Goal: Information Seeking & Learning: Learn about a topic

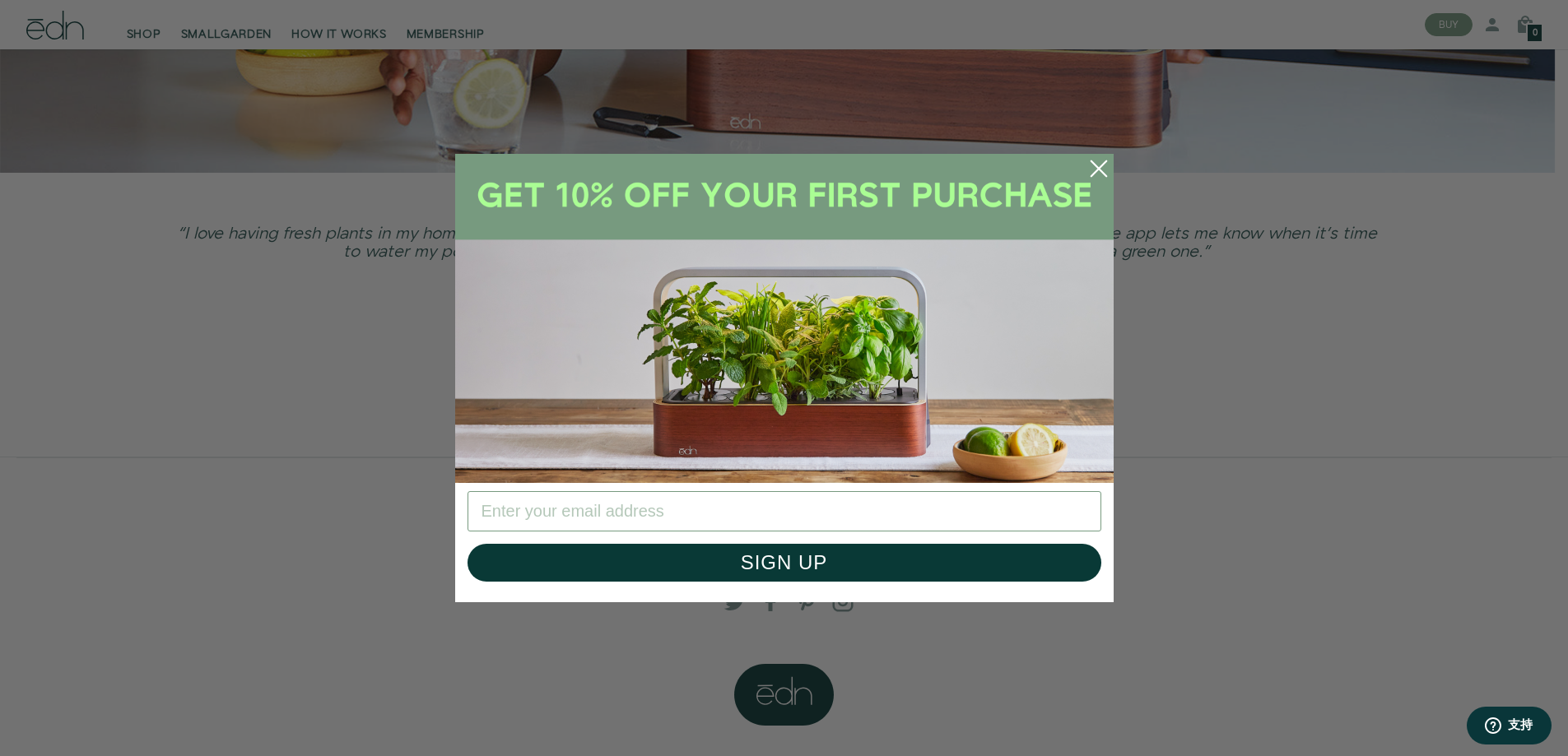
scroll to position [4386, 0]
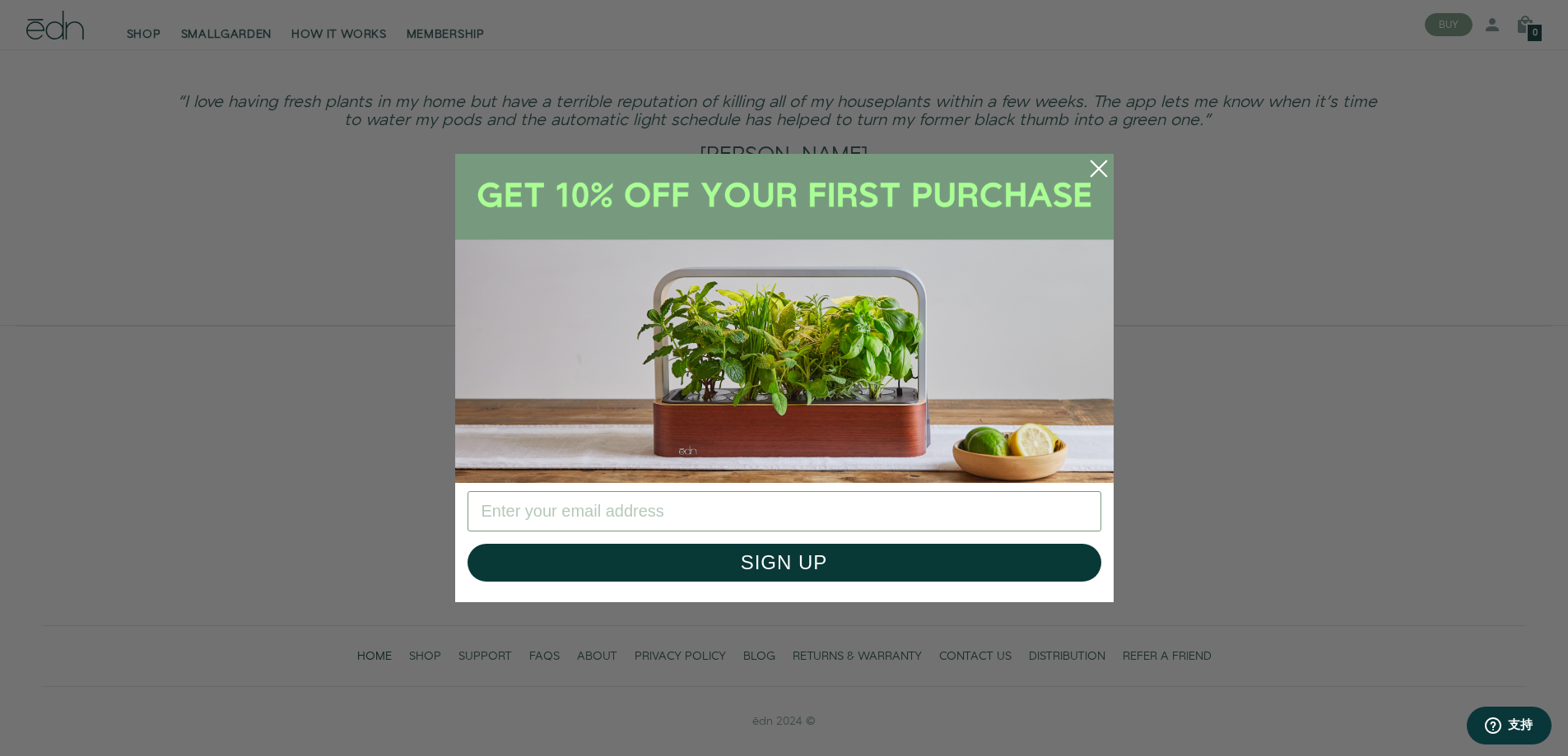
click at [1102, 167] on circle "Close dialog" at bounding box center [1099, 169] width 36 height 36
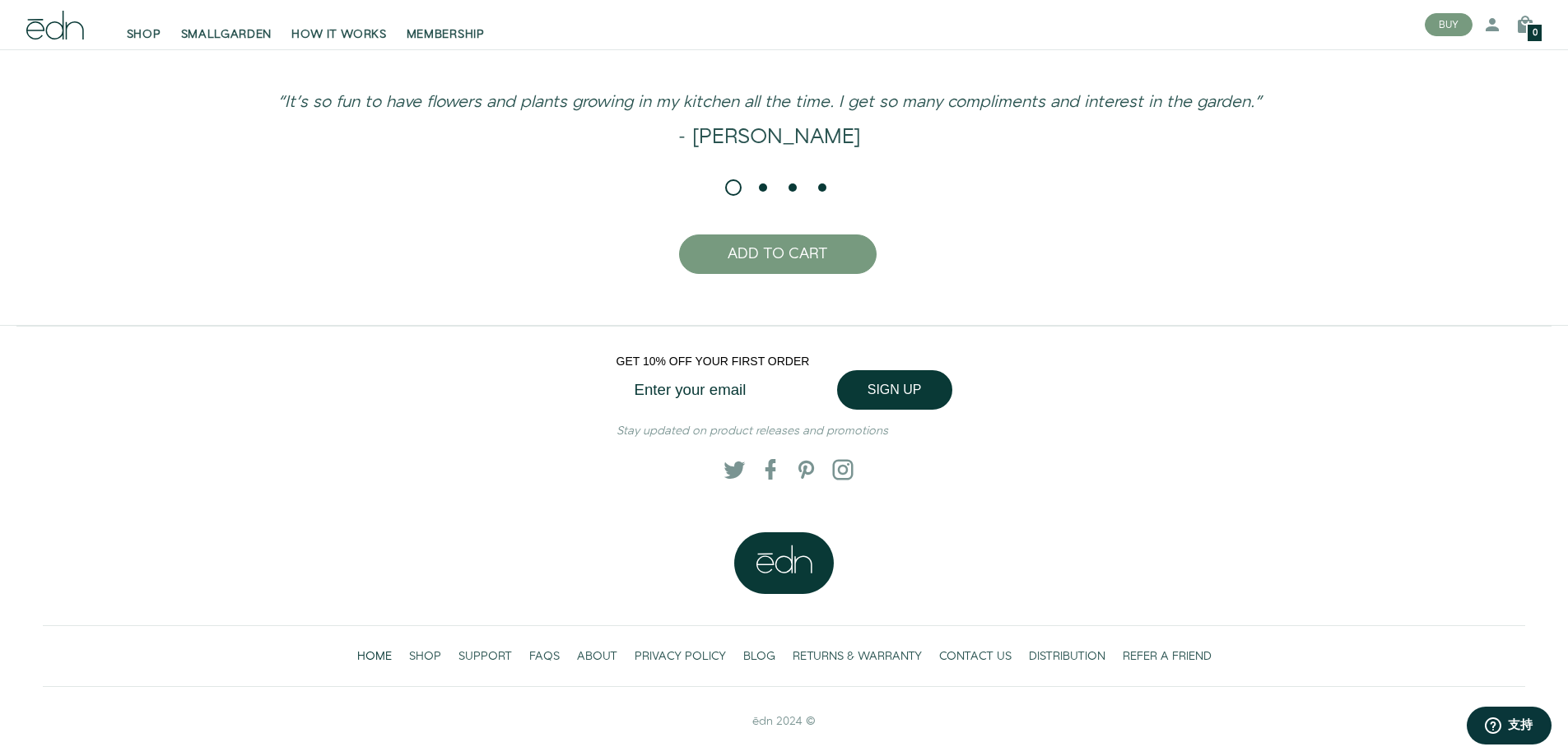
click at [741, 393] on input "Enter your email" at bounding box center [732, 390] width 231 height 39
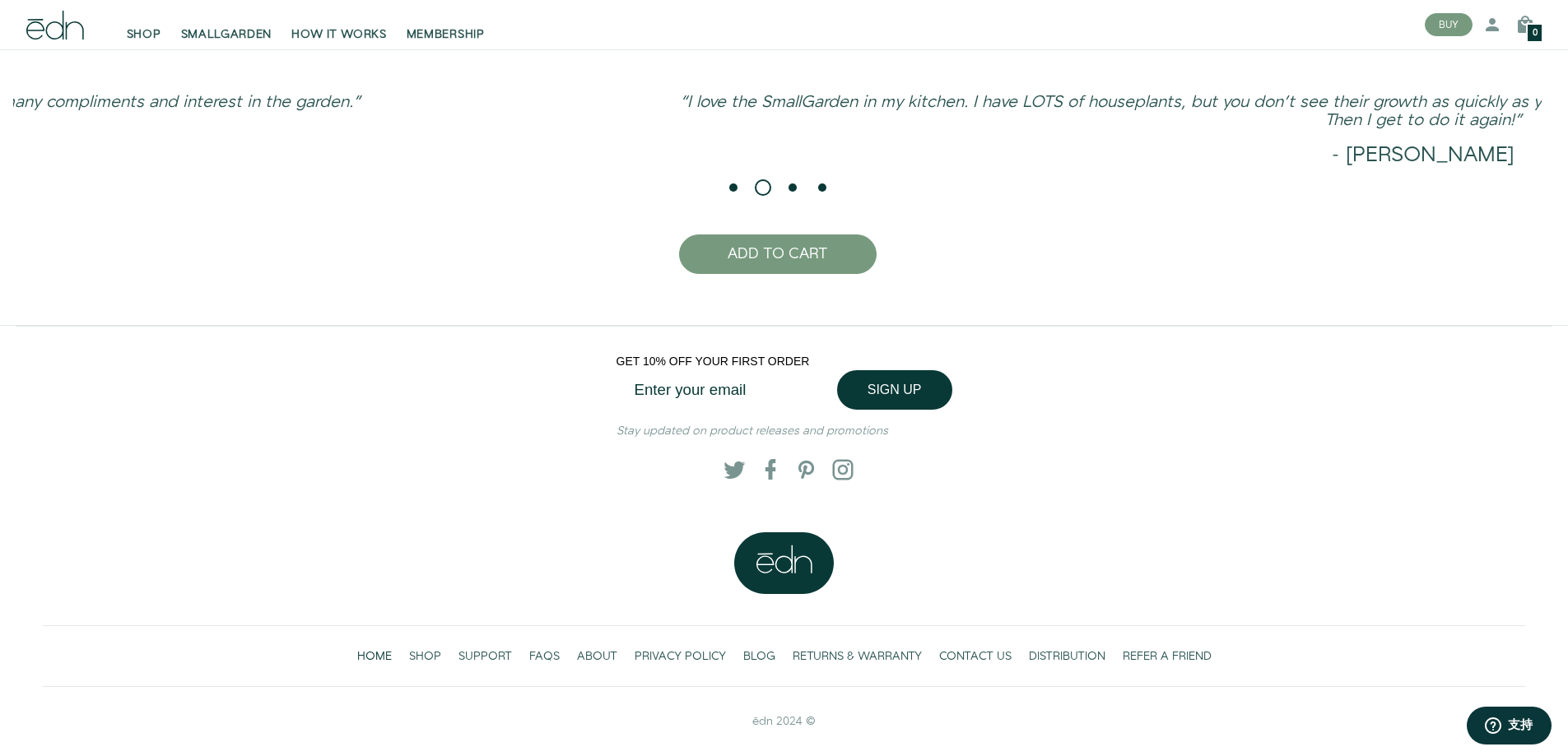
type input "ellenenli10111@gmail.com"
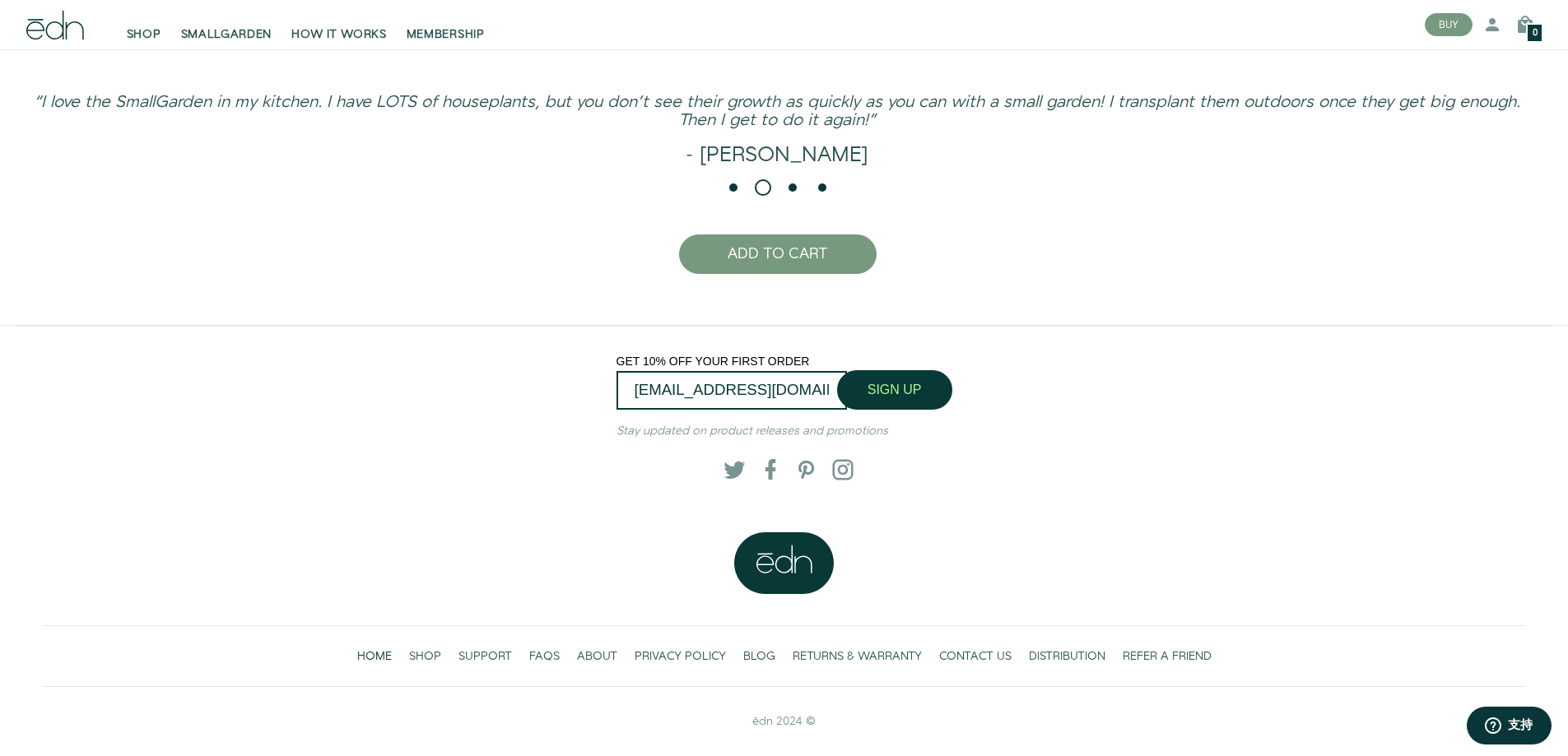
click at [879, 391] on button "SIGN UP" at bounding box center [895, 390] width 115 height 40
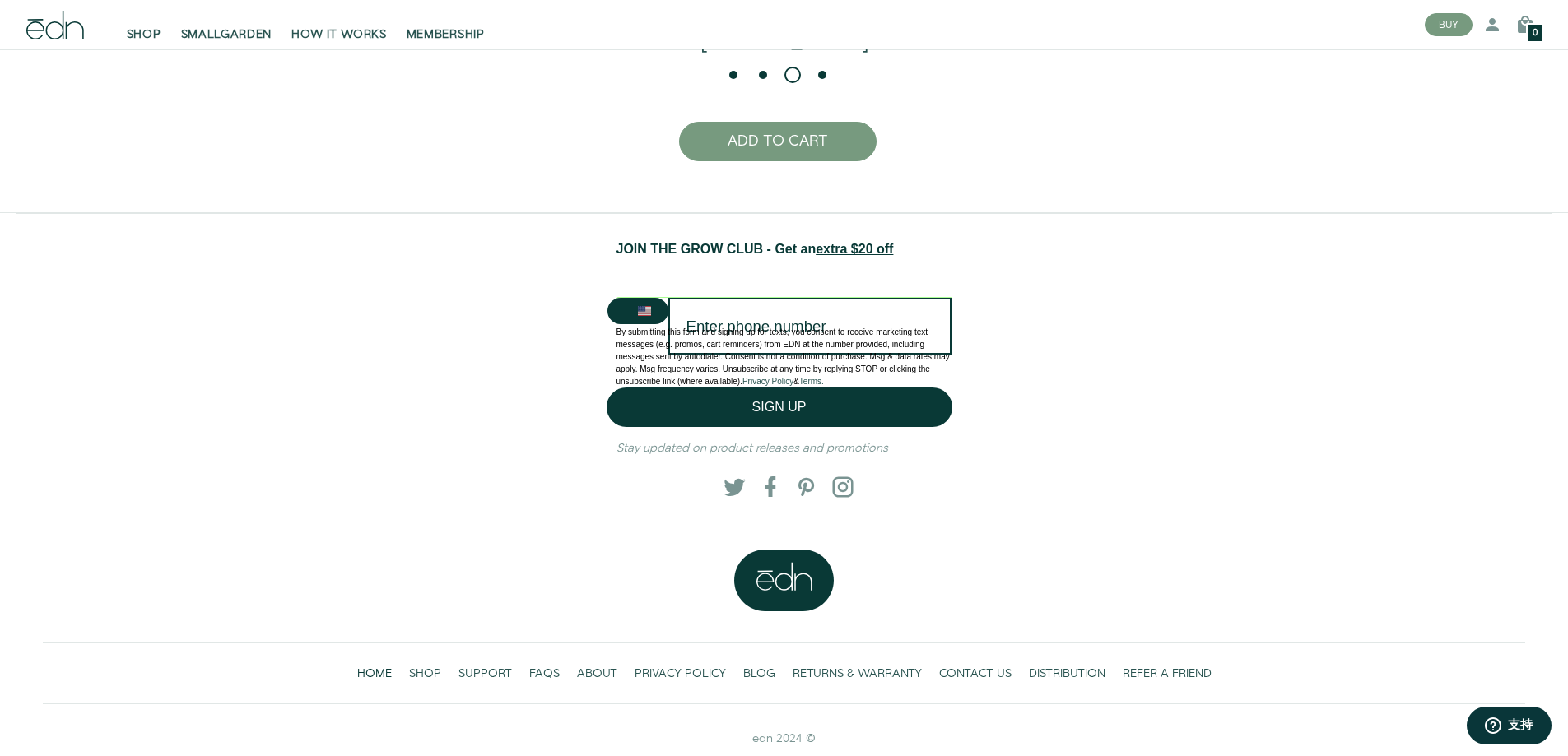
scroll to position [4516, 0]
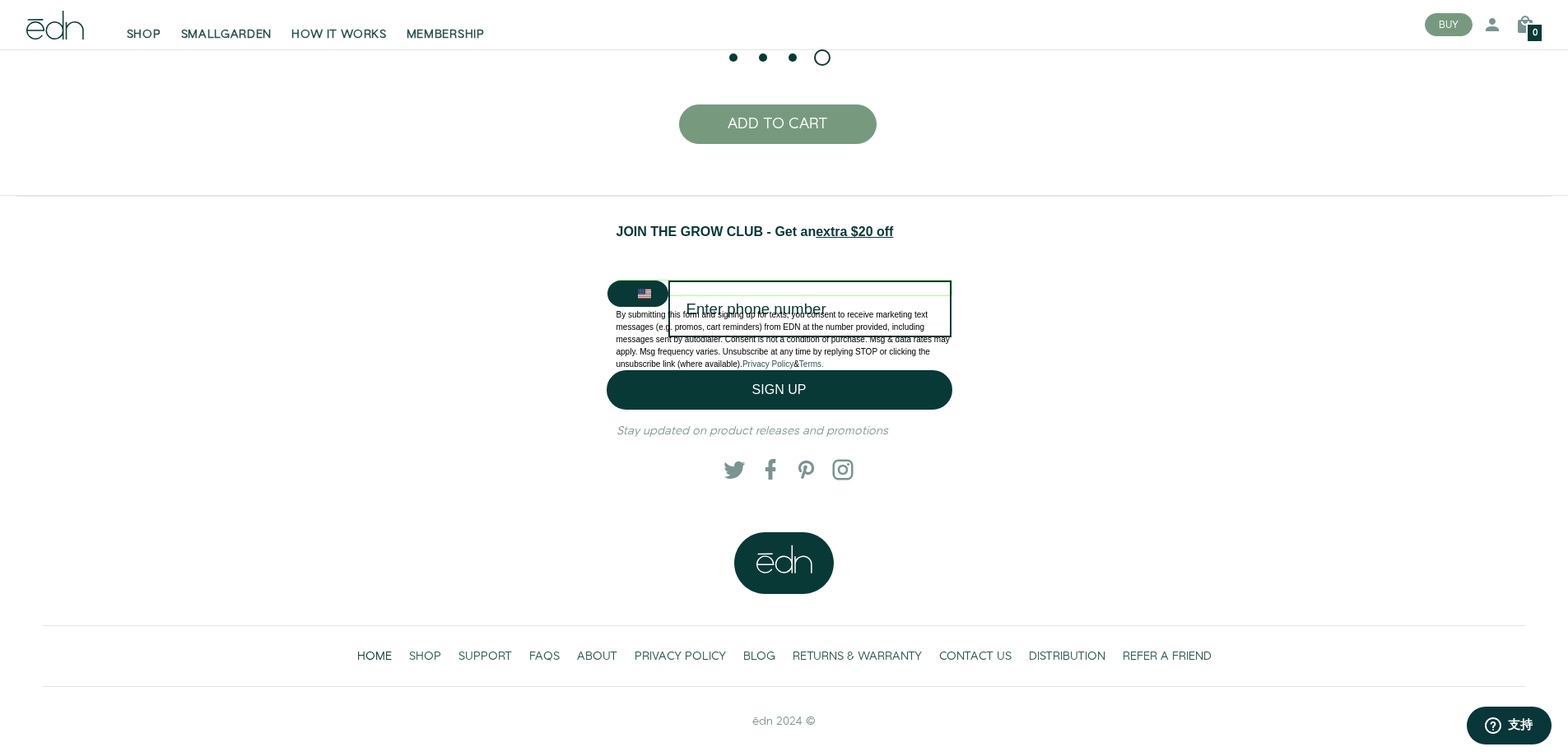
click at [779, 303] on p at bounding box center [784, 302] width 336 height 12
click at [648, 295] on img "United States" at bounding box center [644, 294] width 13 height 13
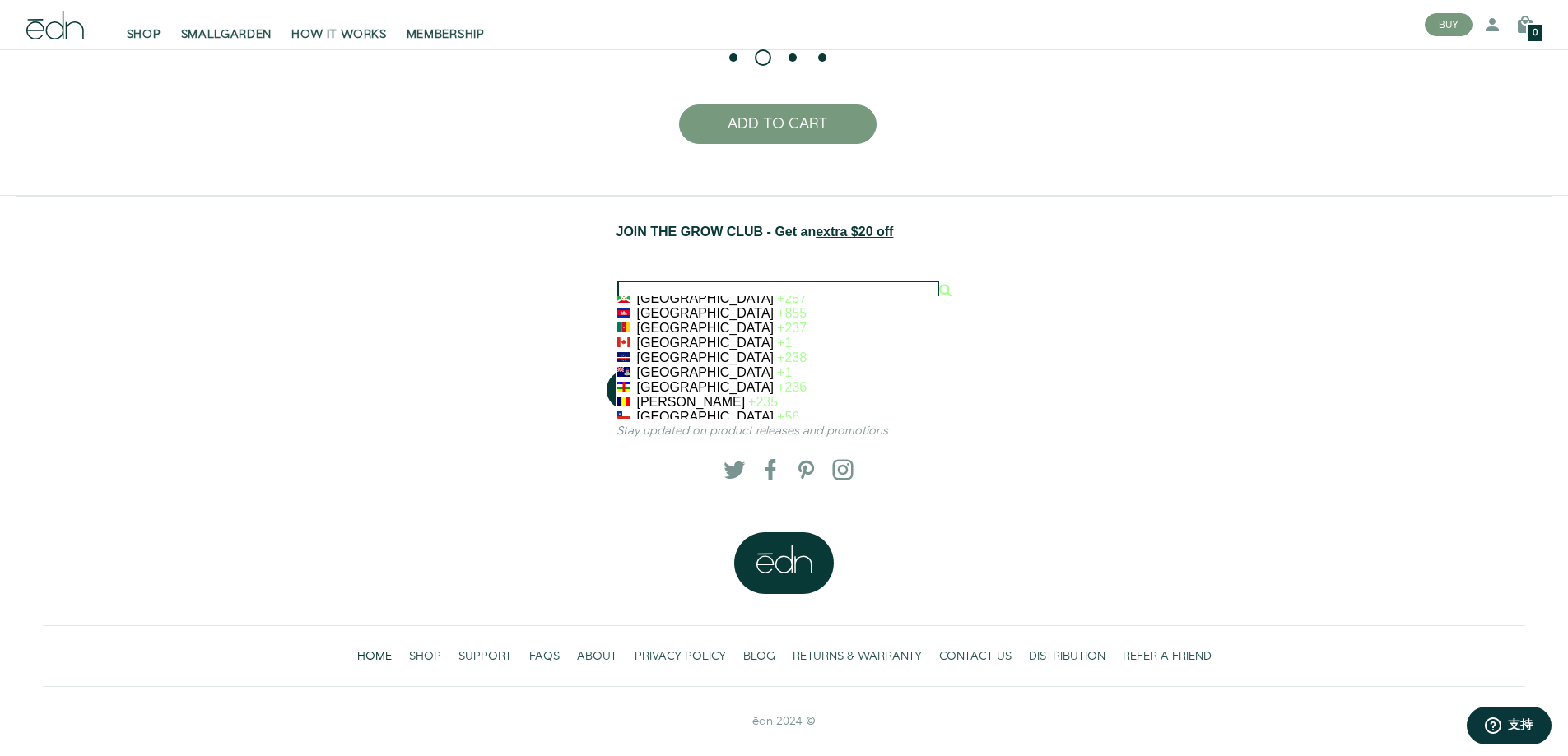
scroll to position [576, 0]
click at [777, 346] on div "+86" at bounding box center [788, 350] width 23 height 15
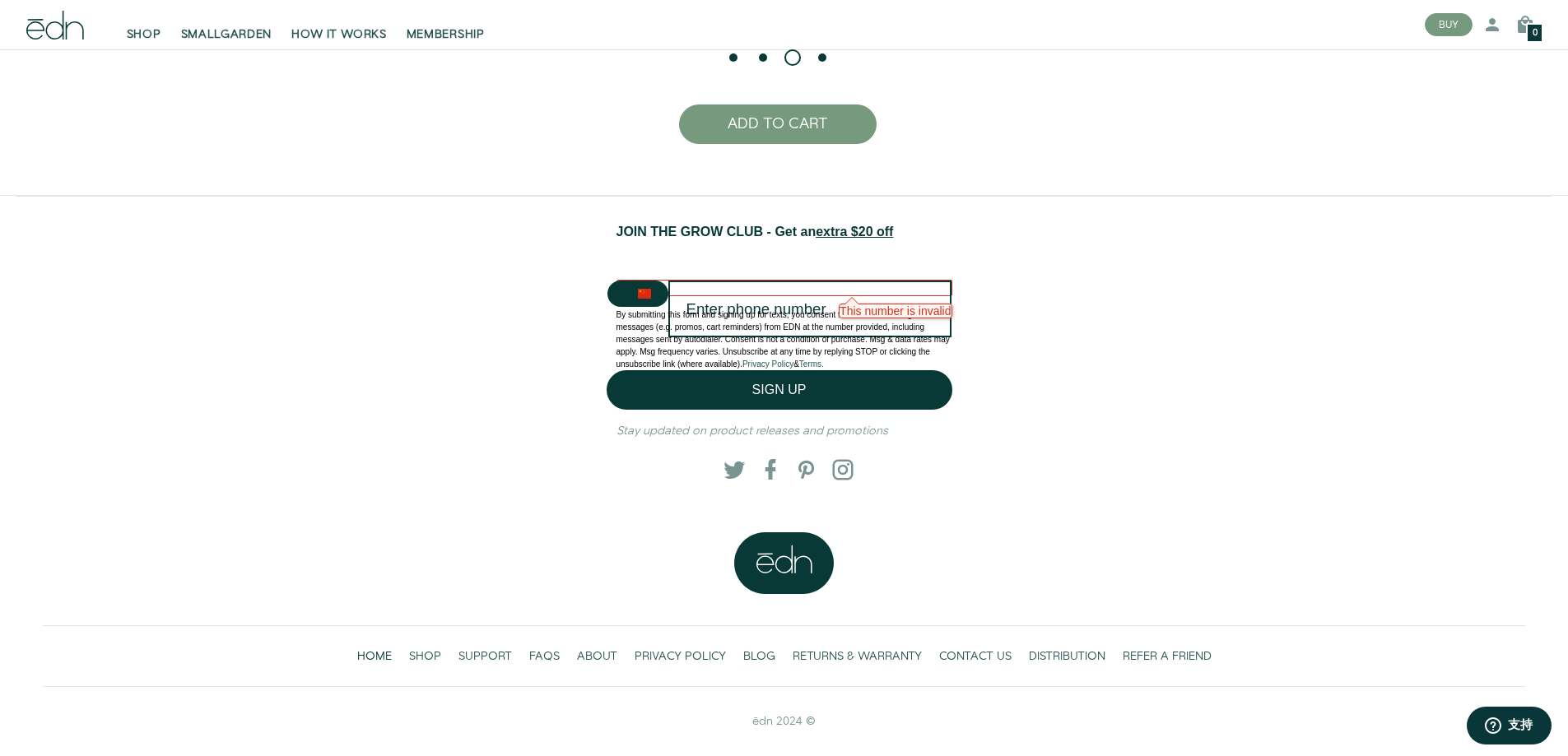
click at [856, 311] on p "By submitting this form and signing up for texts, you consent to receive market…" at bounding box center [784, 340] width 336 height 62
click at [825, 291] on input "Enter phone number" at bounding box center [810, 309] width 283 height 56
click at [799, 280] on div at bounding box center [784, 287] width 336 height 16
click at [825, 306] on p at bounding box center [784, 302] width 336 height 12
click at [849, 306] on p at bounding box center [784, 302] width 336 height 12
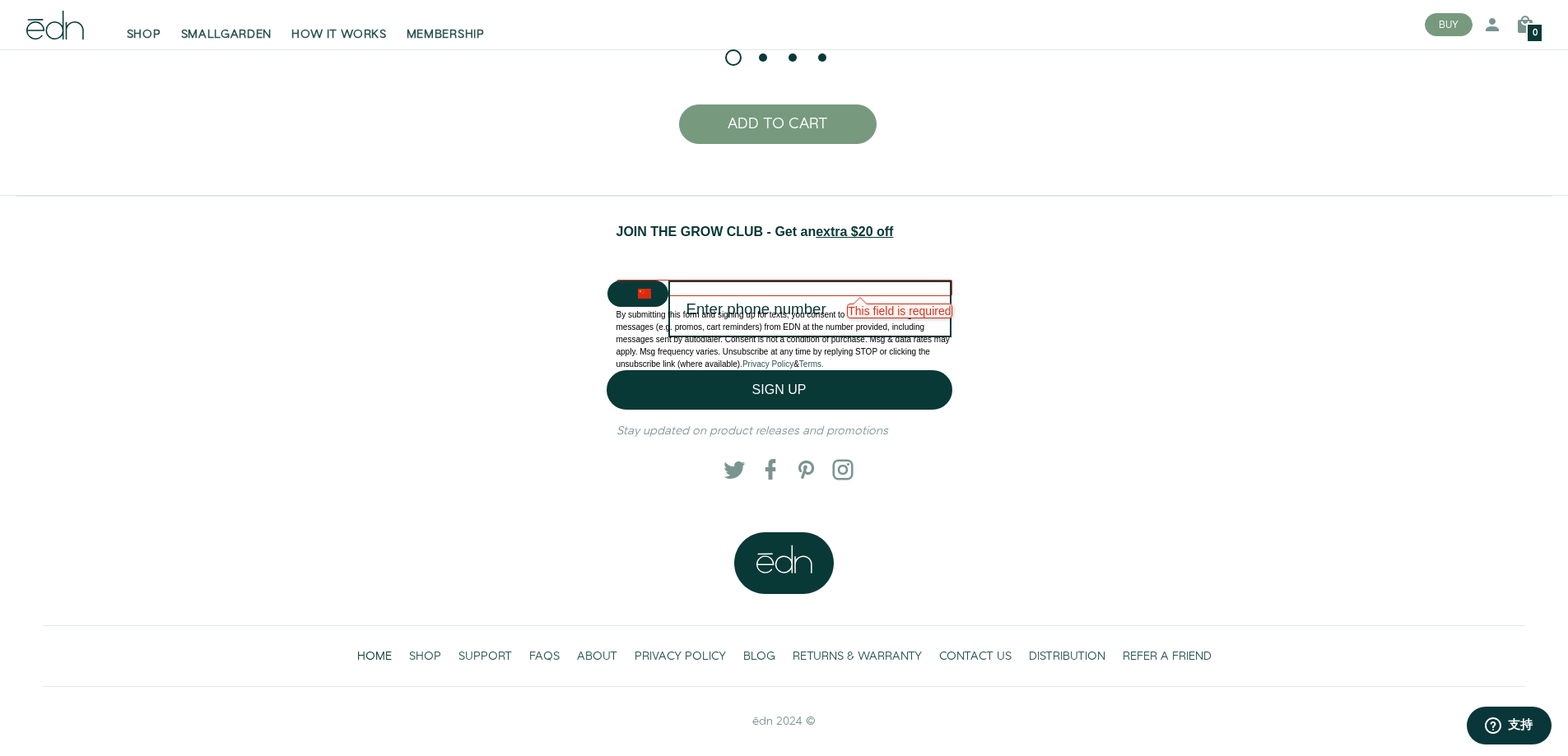
click at [899, 305] on p at bounding box center [784, 302] width 336 height 12
drag, startPoint x: 932, startPoint y: 318, endPoint x: 885, endPoint y: 304, distance: 49.0
click at [926, 316] on p "By submitting this form and signing up for texts, you consent to receive market…" at bounding box center [784, 340] width 336 height 62
click at [786, 277] on div at bounding box center [784, 270] width 336 height 19
click at [733, 286] on input "Enter phone number" at bounding box center [810, 309] width 283 height 56
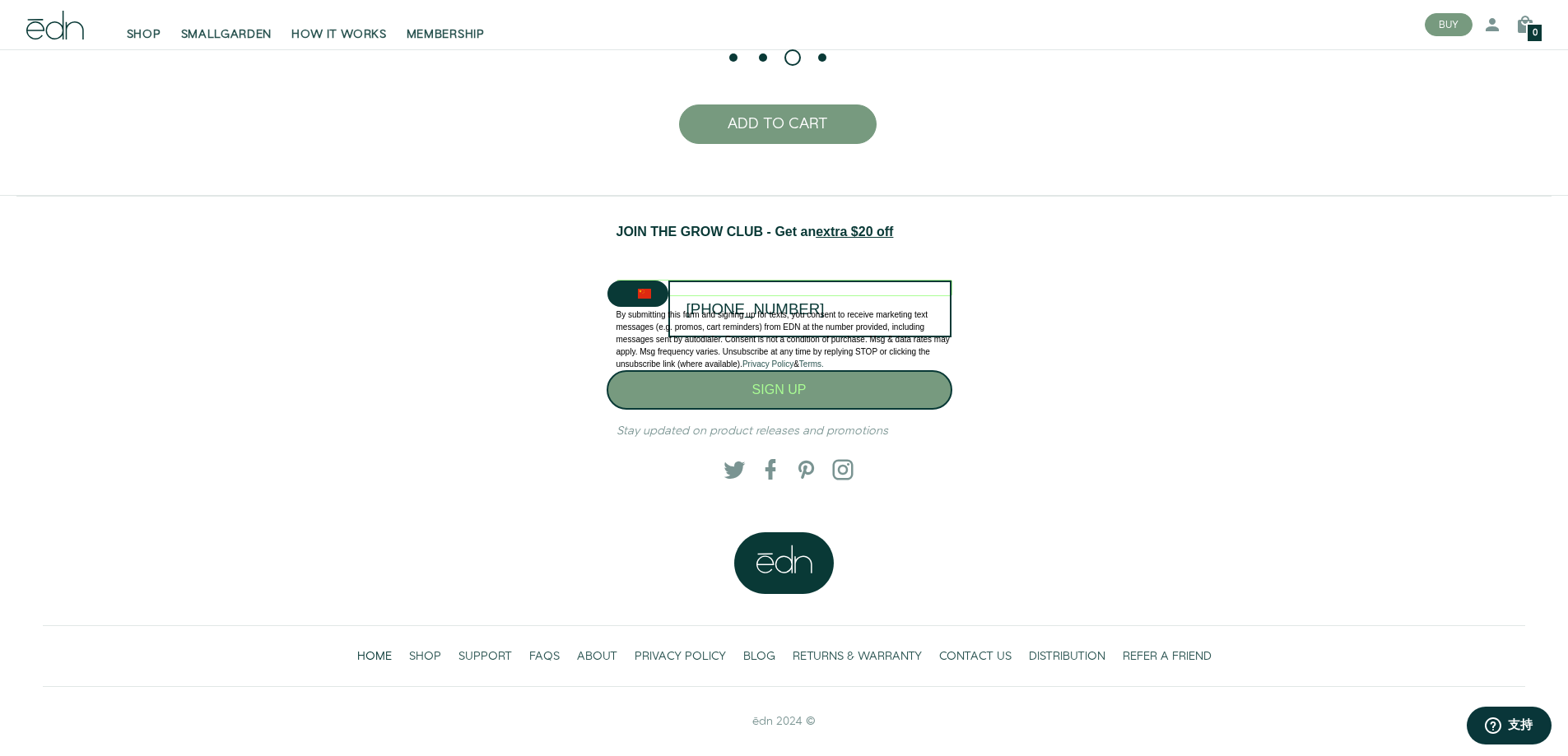
type input "186-5153-5446"
click at [795, 389] on button "SIGN UP" at bounding box center [779, 390] width 346 height 40
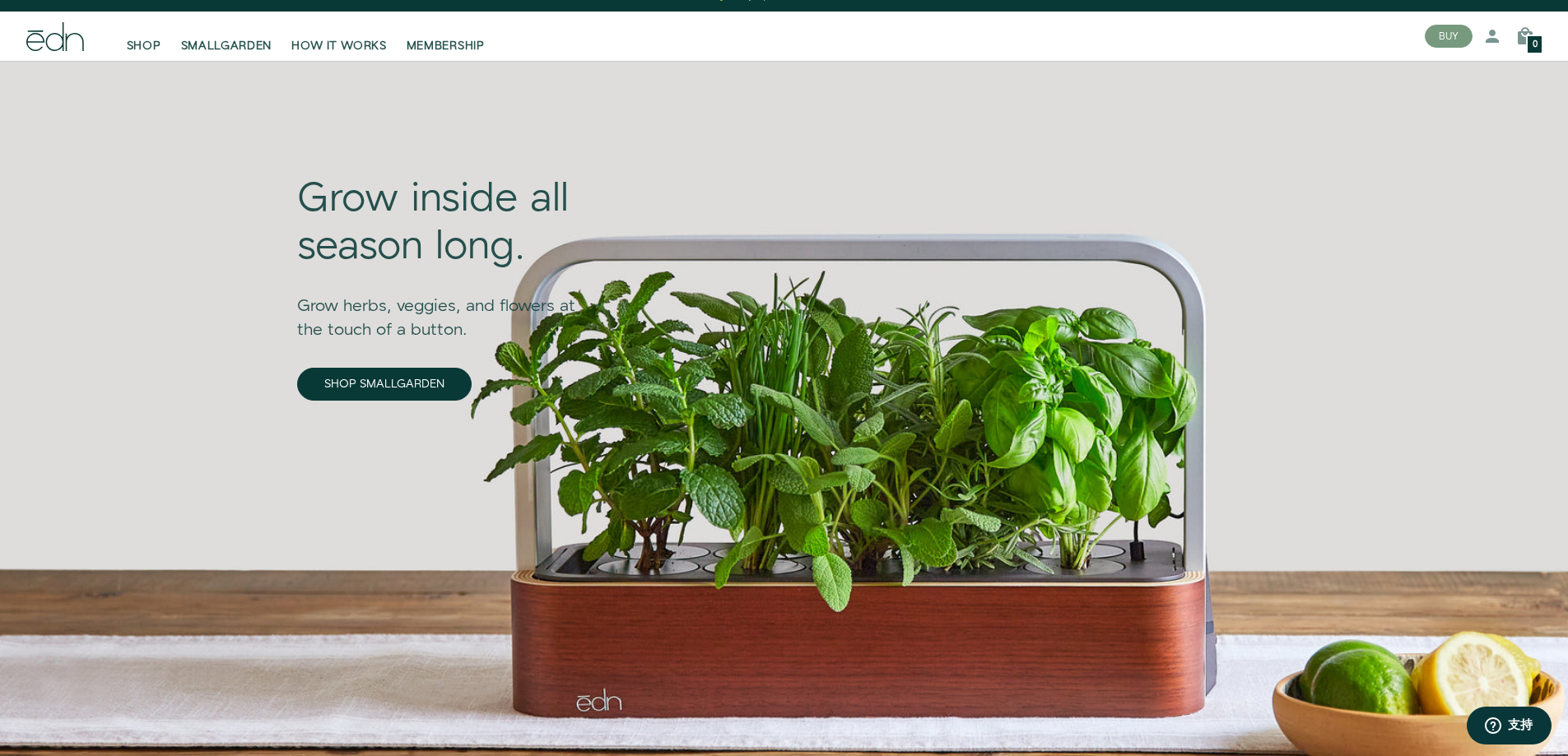
scroll to position [0, 0]
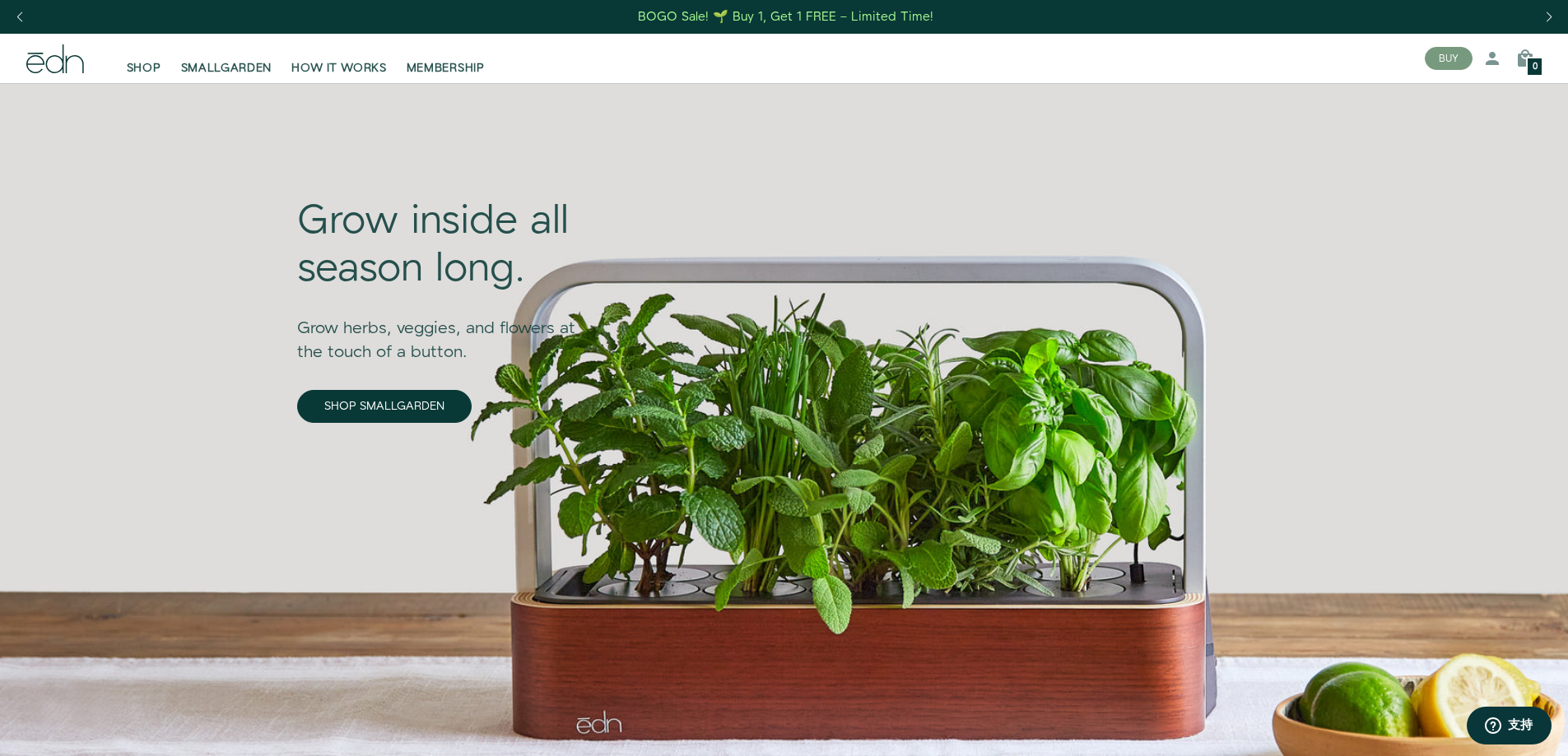
drag, startPoint x: 89, startPoint y: 68, endPoint x: 23, endPoint y: 68, distance: 66.0
click at [24, 69] on div at bounding box center [55, 58] width 84 height 29
drag, startPoint x: 22, startPoint y: 62, endPoint x: 91, endPoint y: 64, distance: 69.0
click at [91, 64] on div at bounding box center [55, 58] width 84 height 29
click at [226, 69] on span "SMALLGARDEN" at bounding box center [226, 68] width 91 height 16
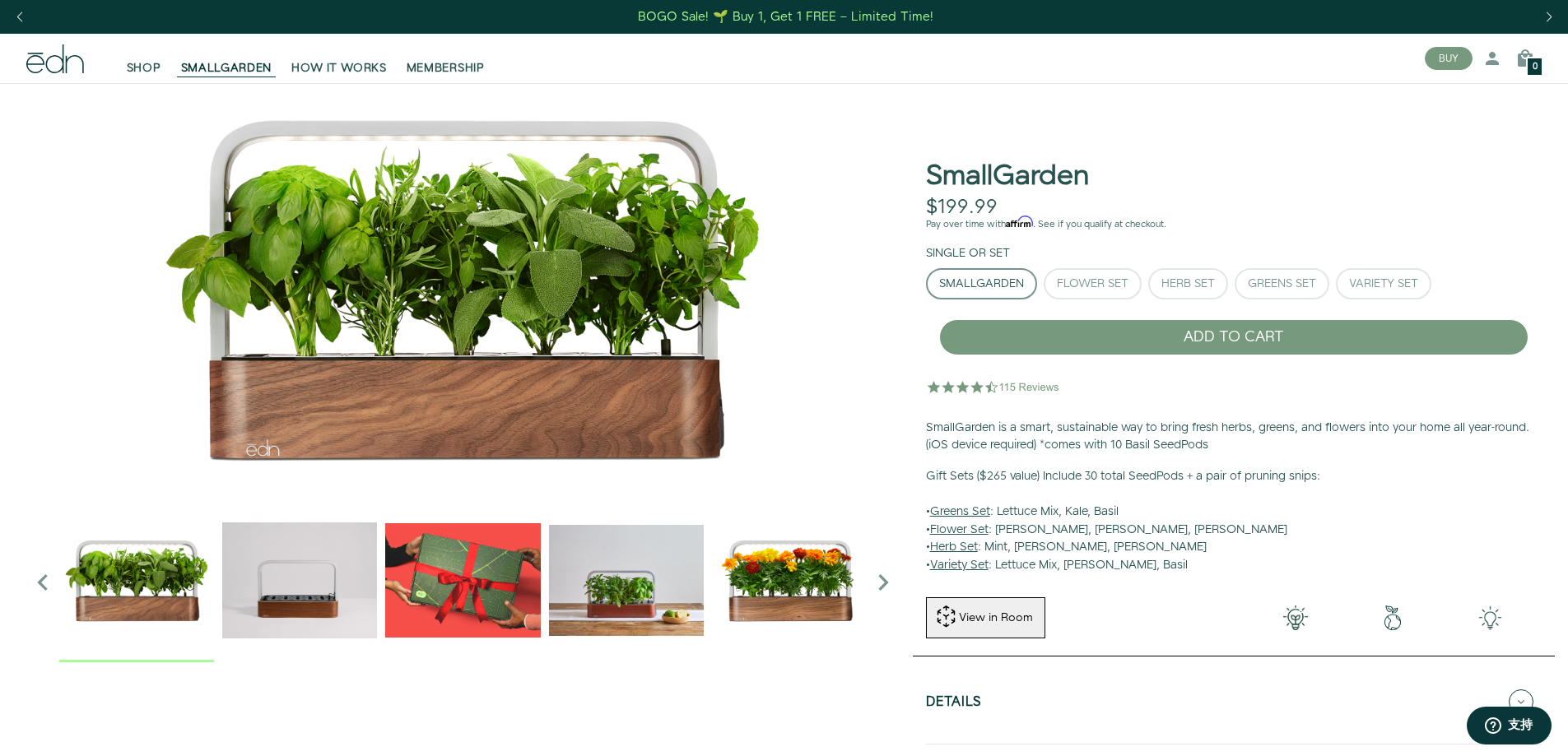
click at [304, 590] on img "2 / 6" at bounding box center [299, 580] width 154 height 154
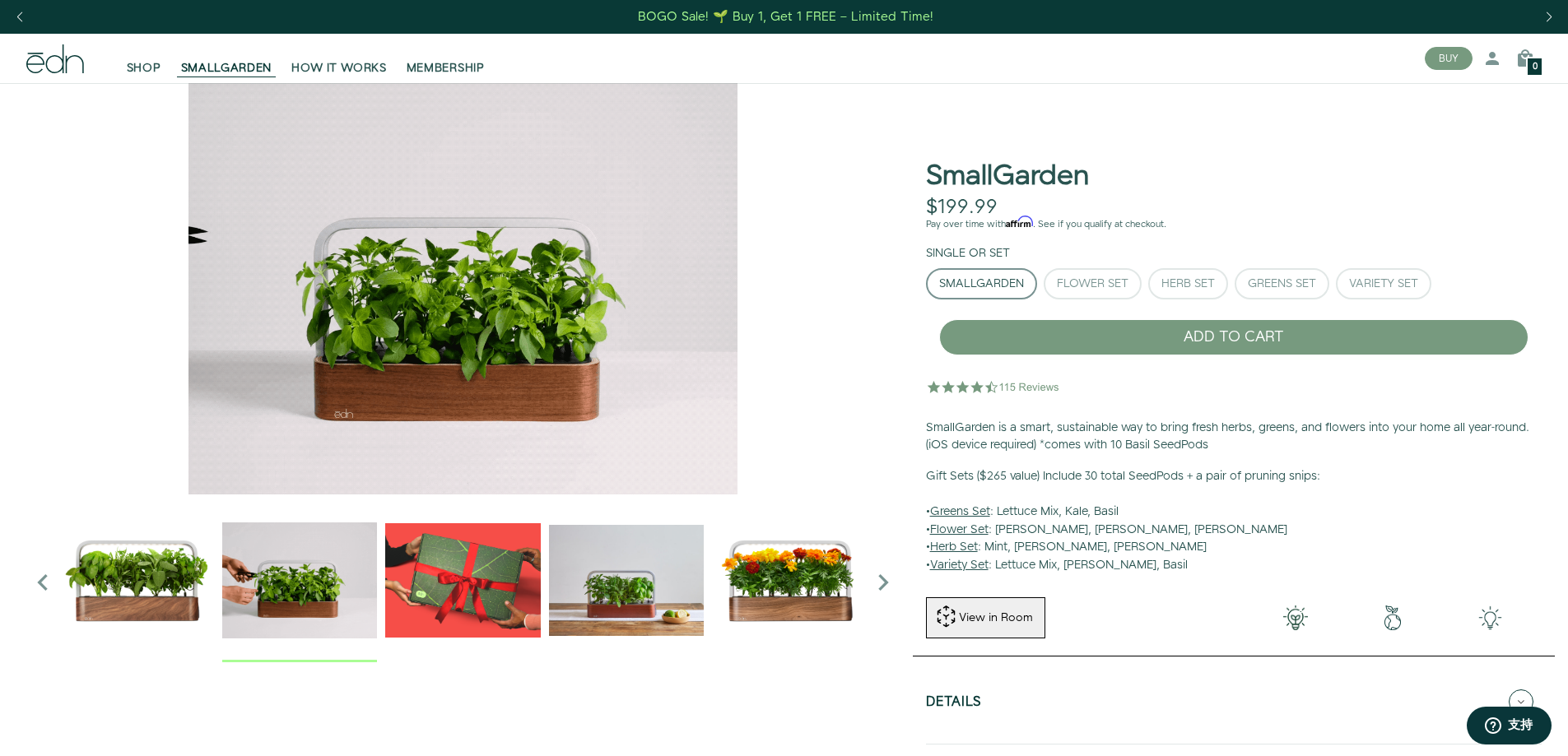
click at [890, 578] on icon "Next slide" at bounding box center [882, 582] width 33 height 33
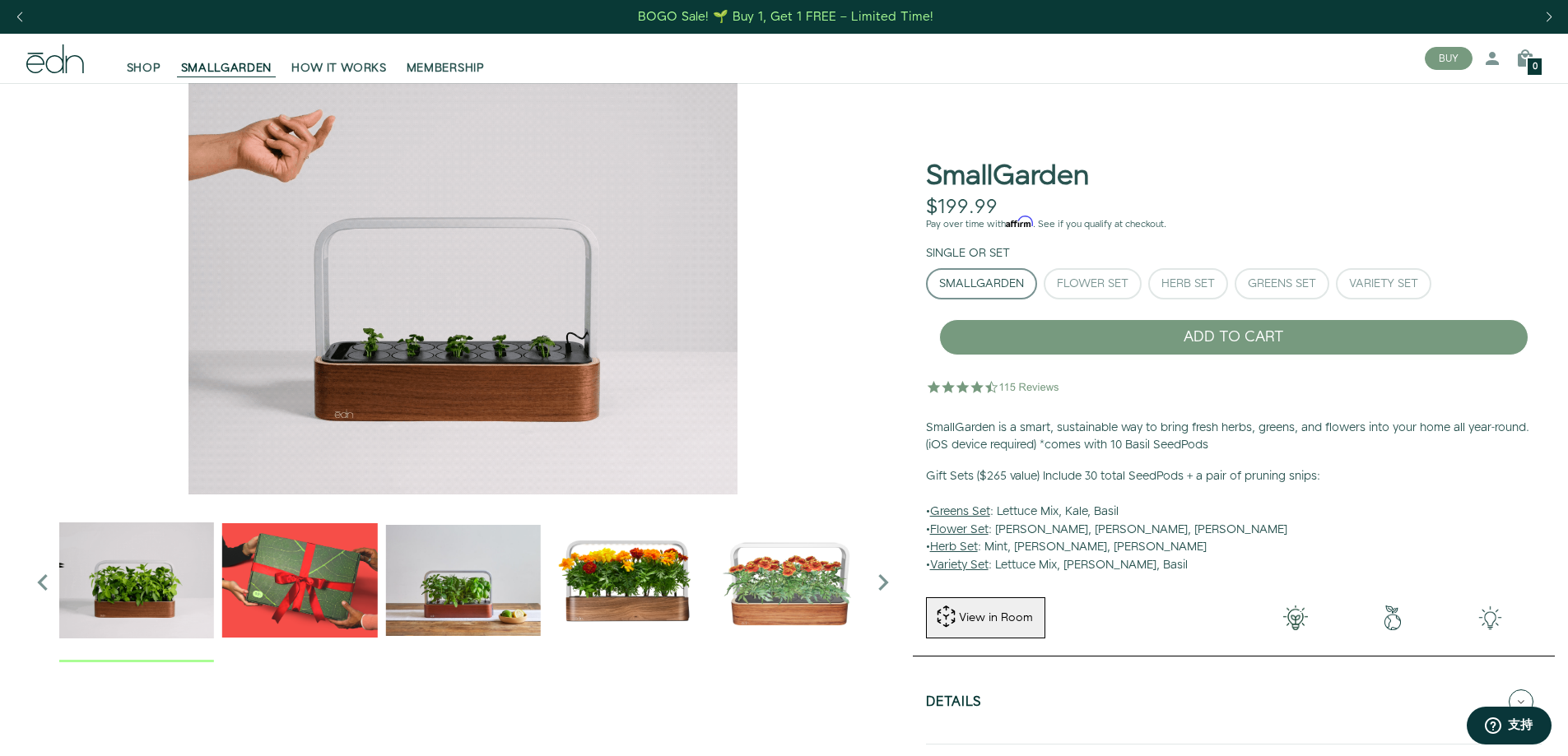
click at [898, 584] on icon "Next slide" at bounding box center [882, 582] width 33 height 33
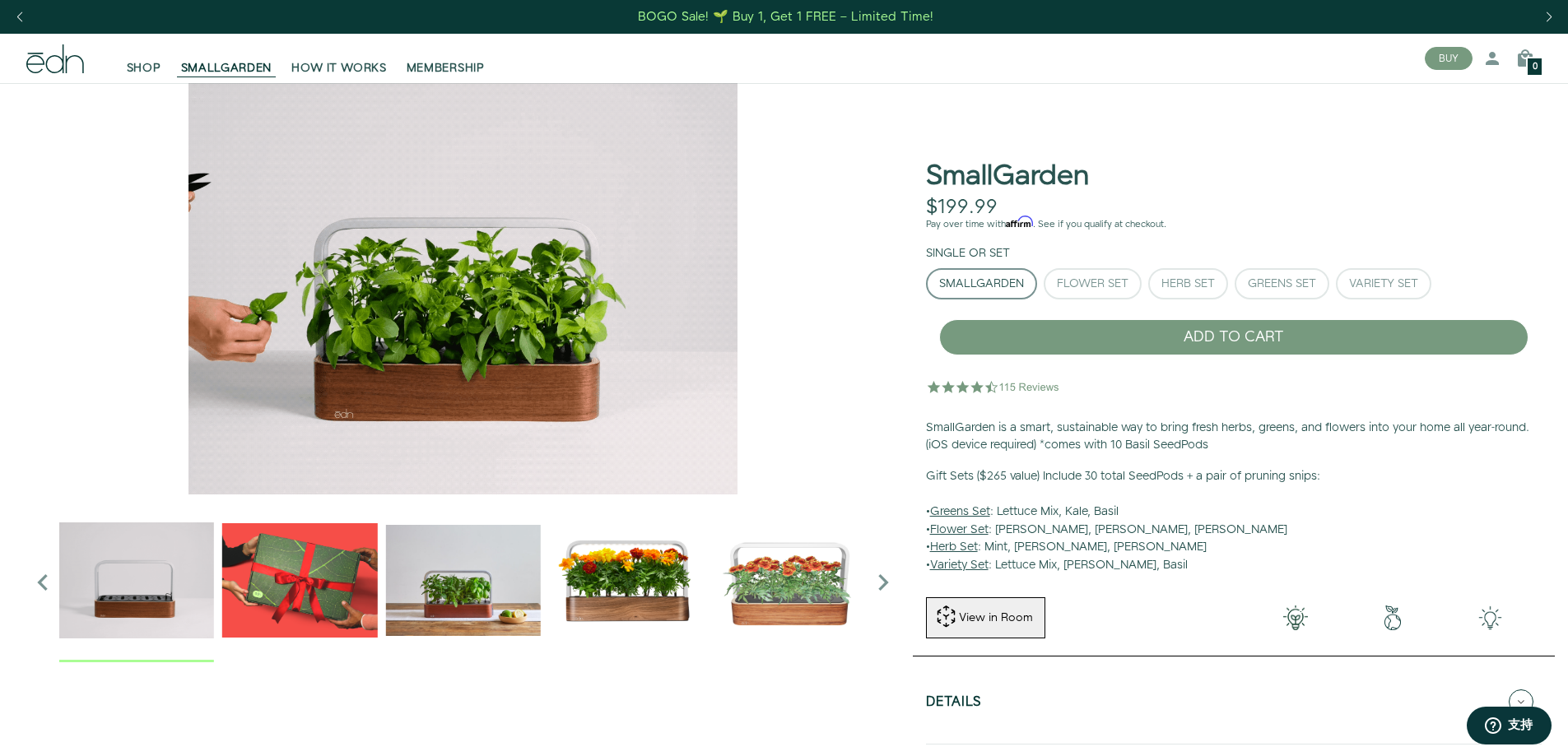
click at [878, 584] on icon "Next slide" at bounding box center [882, 582] width 33 height 33
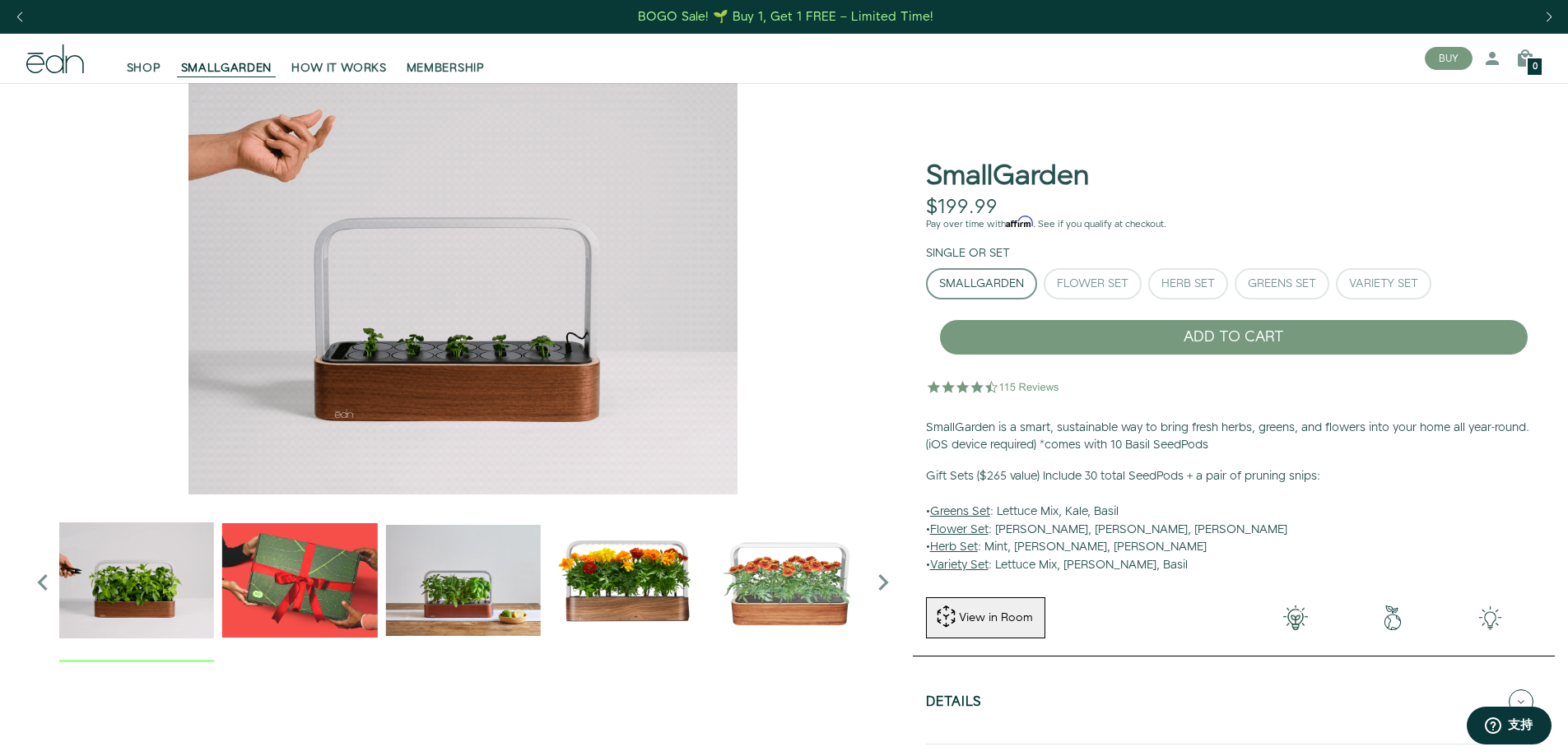
click at [876, 585] on icon "Next slide" at bounding box center [882, 582] width 33 height 33
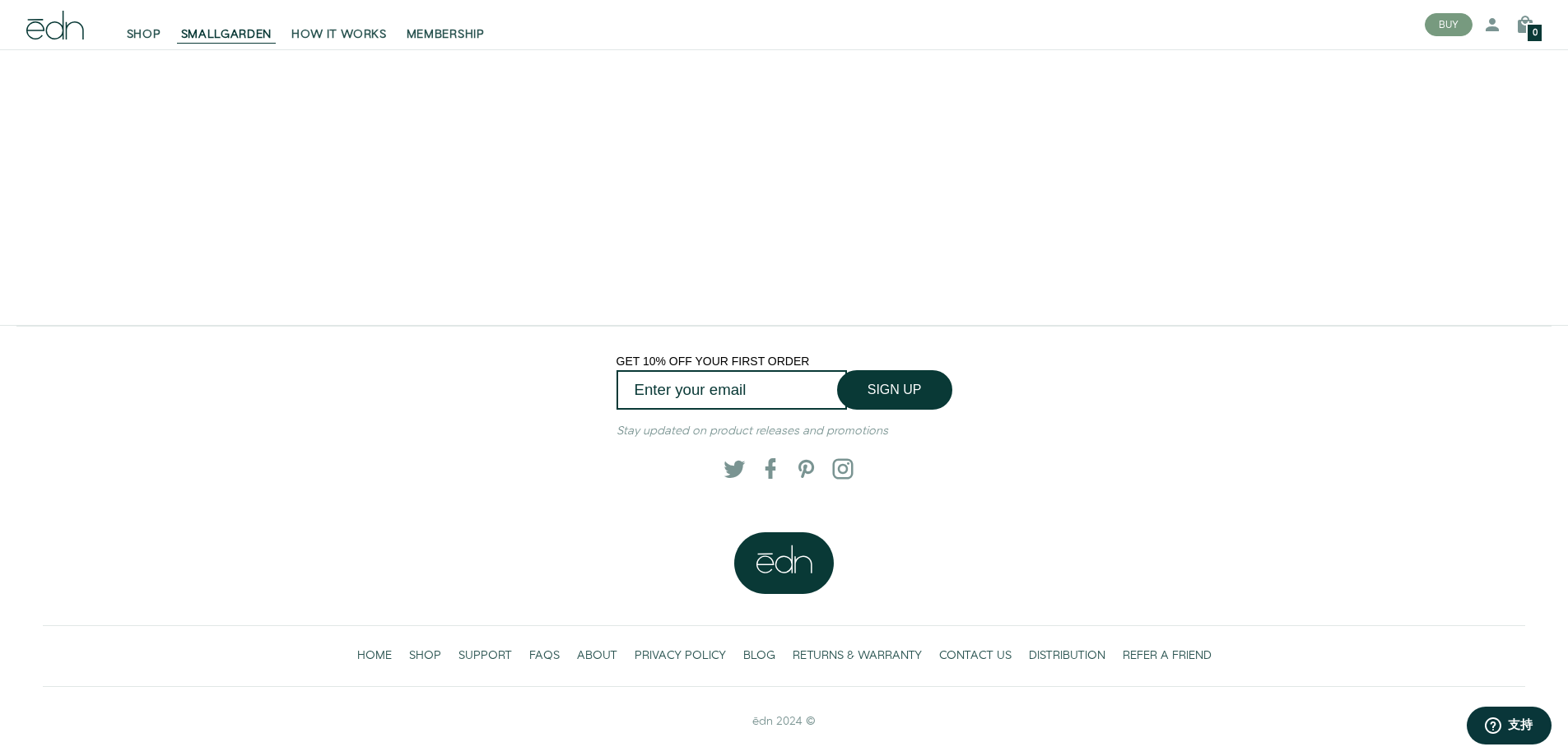
scroll to position [3712, 0]
click at [762, 392] on input "Enter your email" at bounding box center [732, 389] width 231 height 39
type input "areswing00@gmail.com"
click at [890, 376] on button "SIGN UP" at bounding box center [895, 390] width 115 height 40
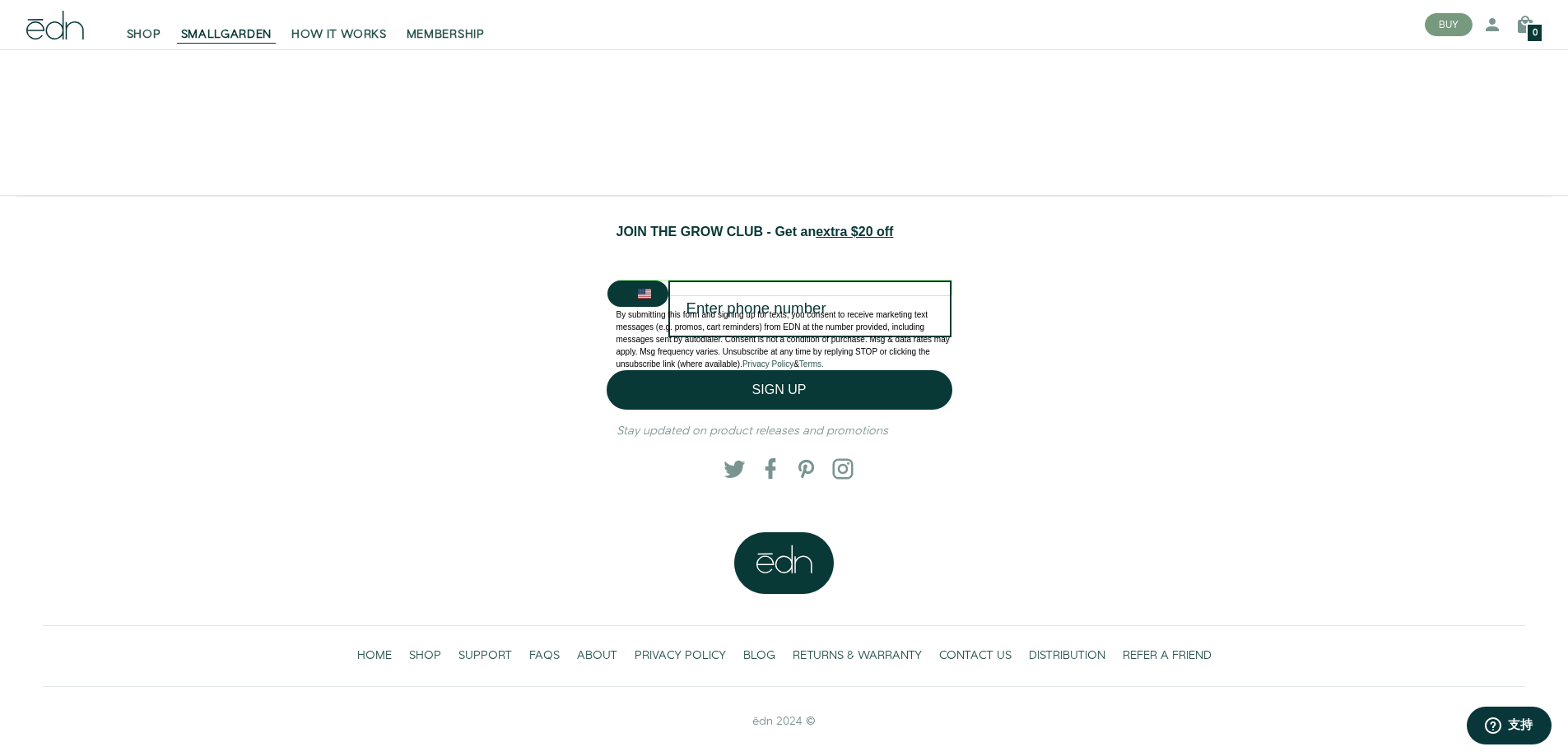
scroll to position [3842, 0]
click at [1021, 389] on div "JOIN THE GROW CLUB - Get an extra $20 off By submitting this form and signing u…" at bounding box center [784, 375] width 1509 height 303
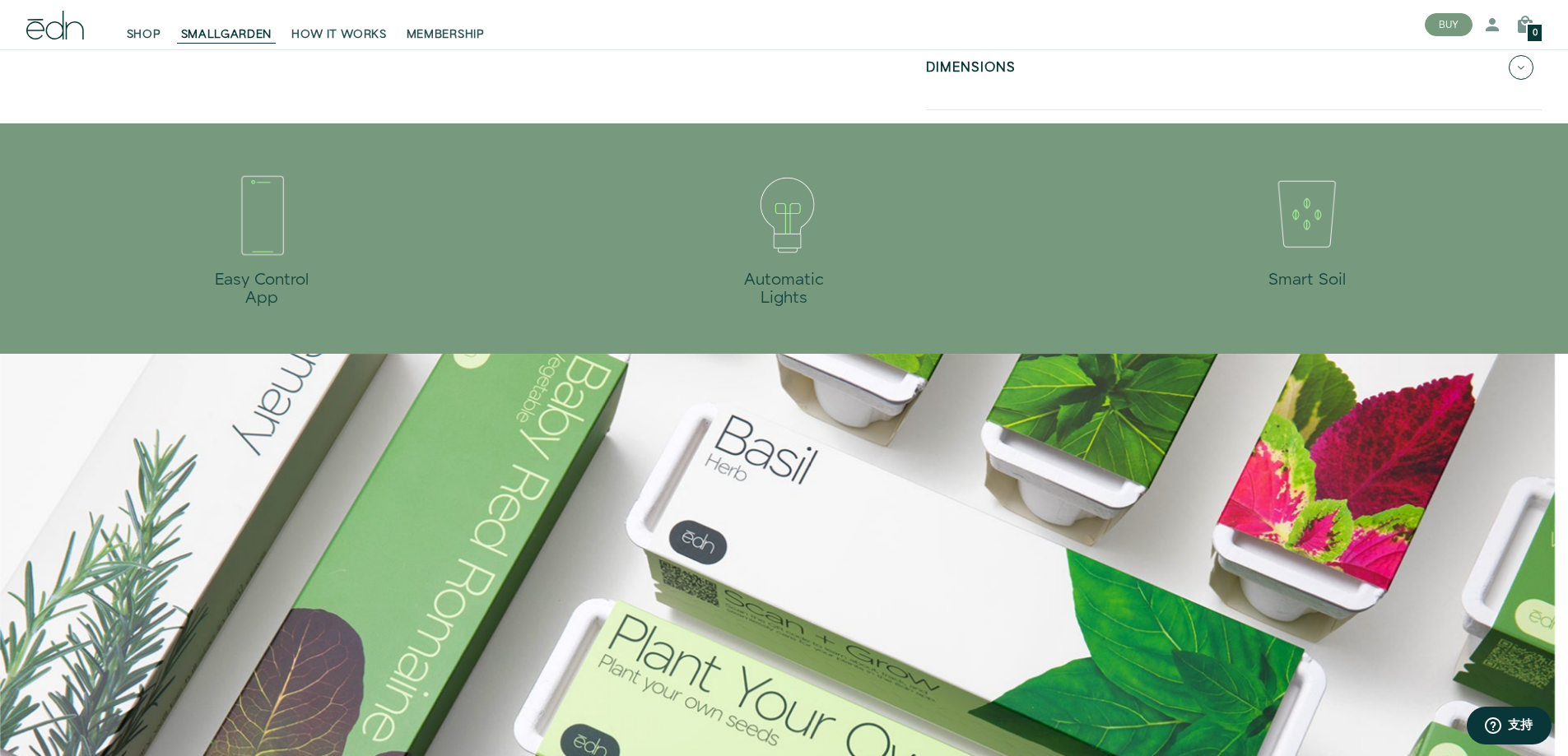
scroll to position [879, 0]
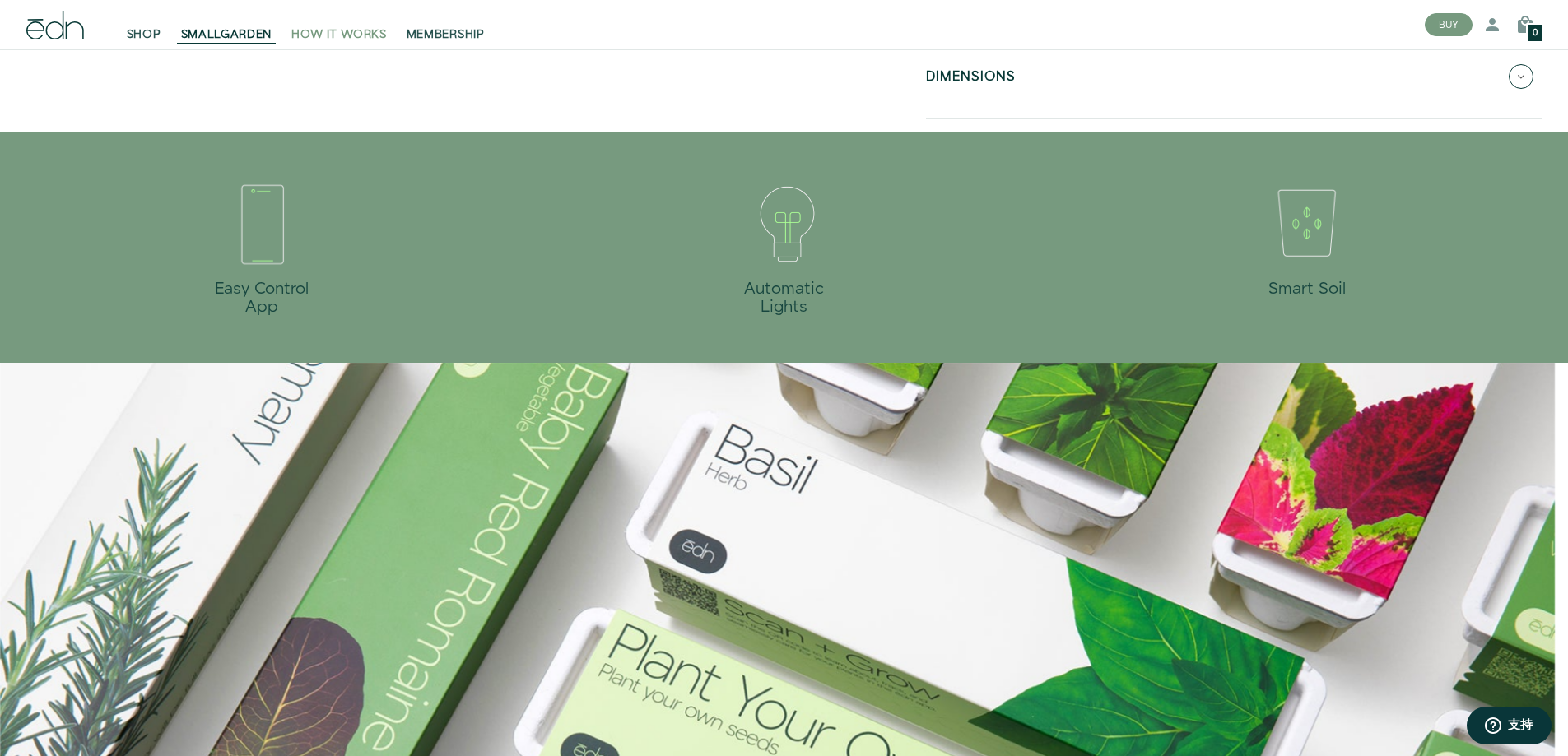
click at [309, 29] on span "HOW IT WORKS" at bounding box center [338, 34] width 95 height 16
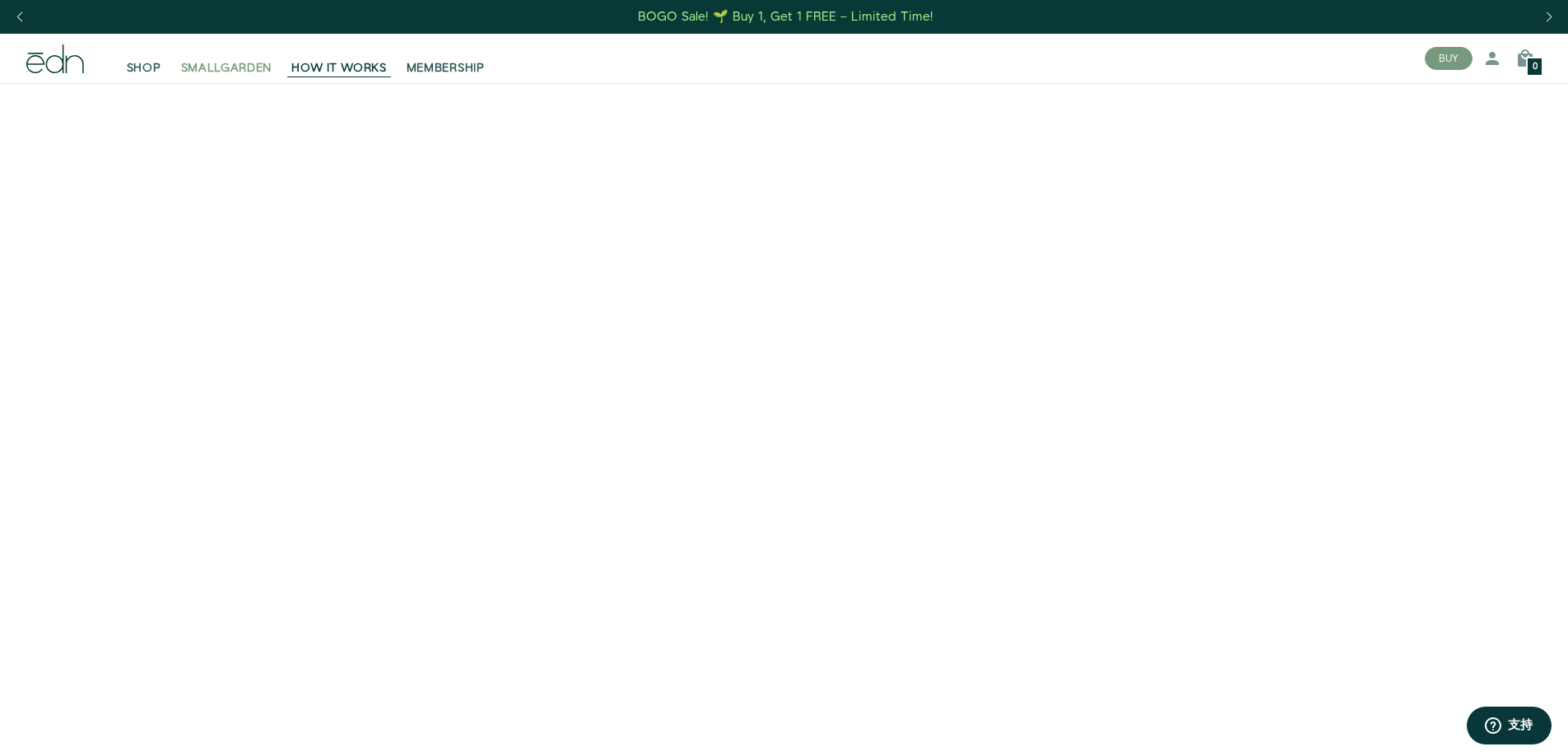
click at [239, 69] on span "SMALLGARDEN" at bounding box center [226, 68] width 91 height 16
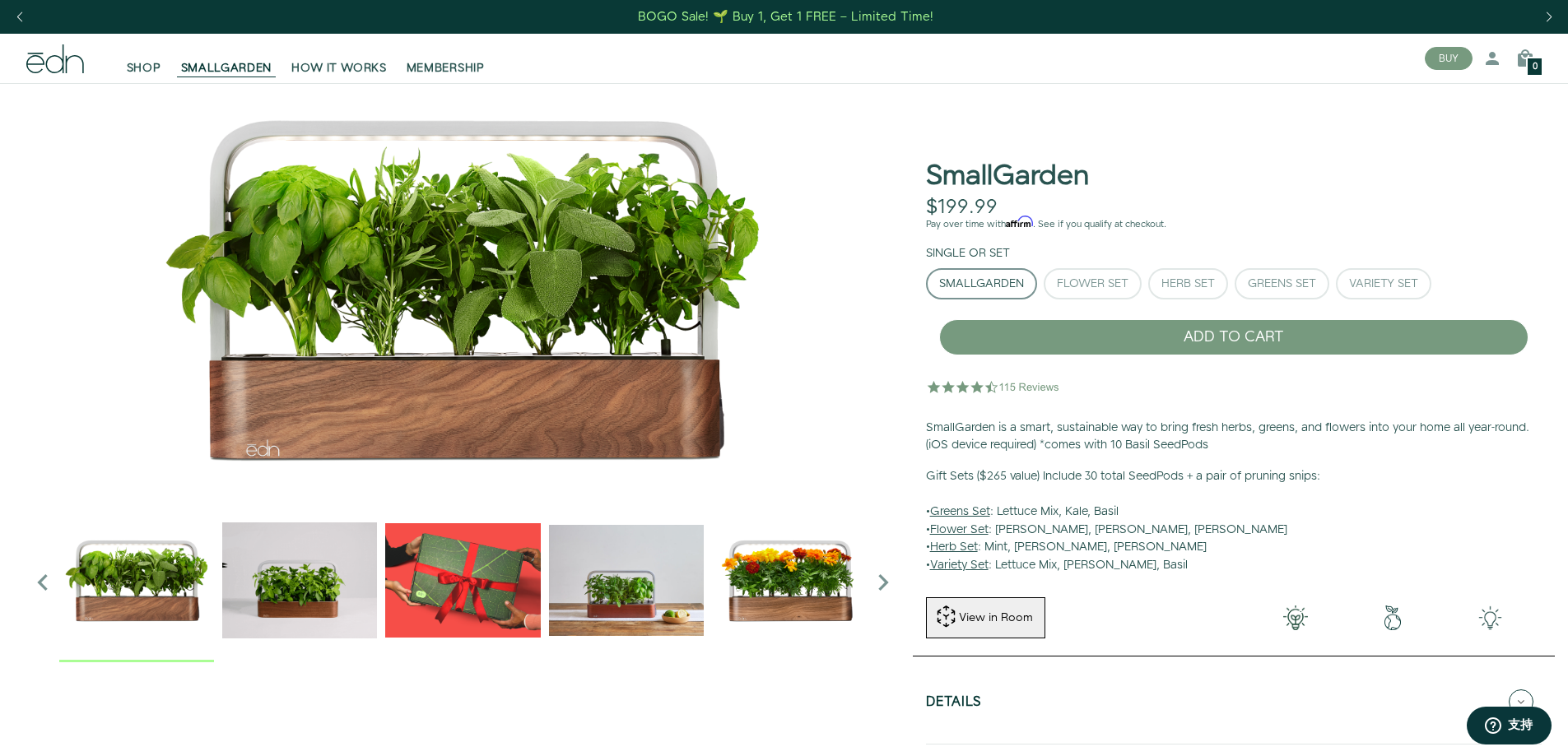
click at [885, 585] on icon "Next slide" at bounding box center [882, 582] width 33 height 33
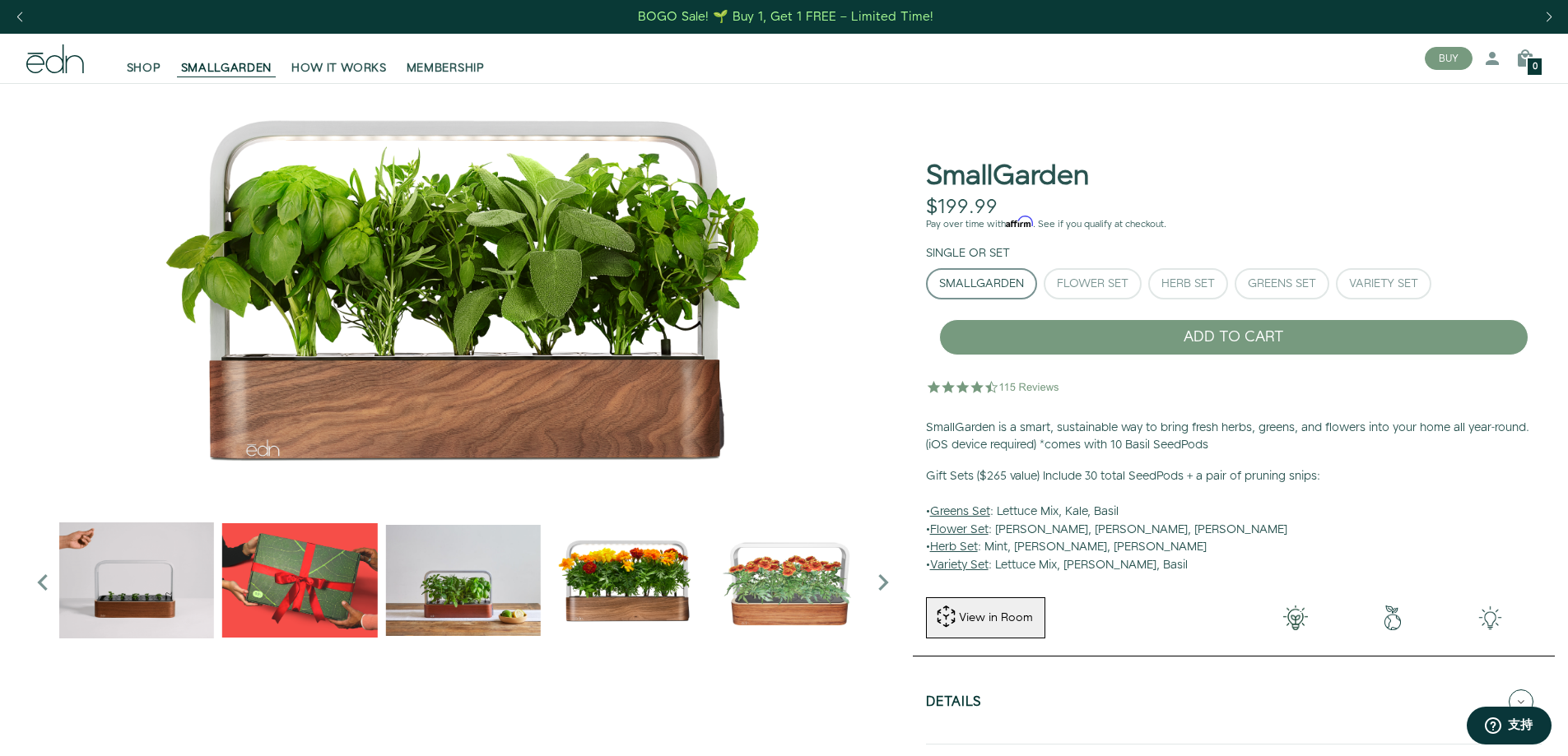
click at [885, 580] on icon "Next slide" at bounding box center [882, 582] width 33 height 33
click at [33, 585] on icon "Previous slide" at bounding box center [42, 582] width 33 height 33
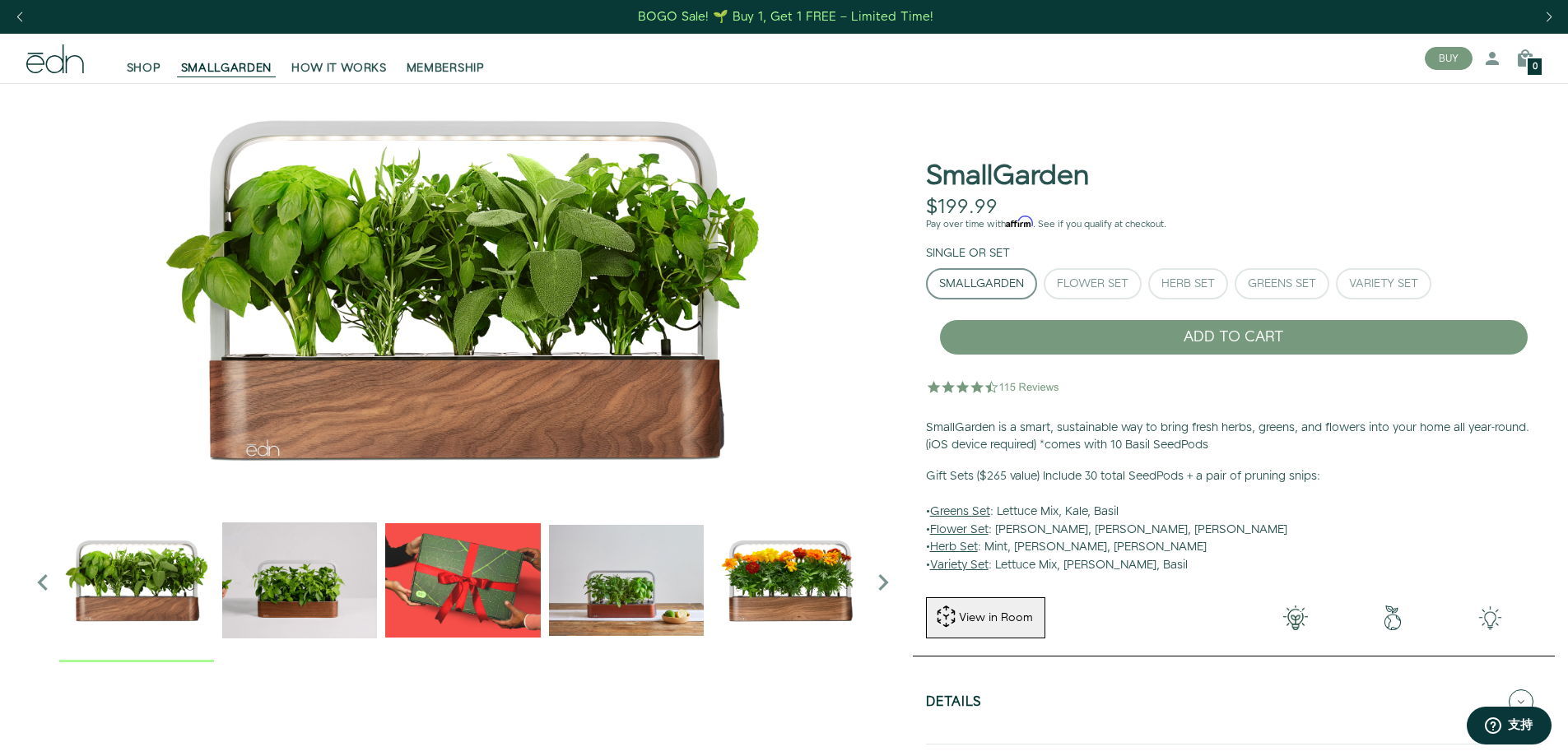
click at [33, 585] on icon "Previous slide" at bounding box center [42, 582] width 33 height 33
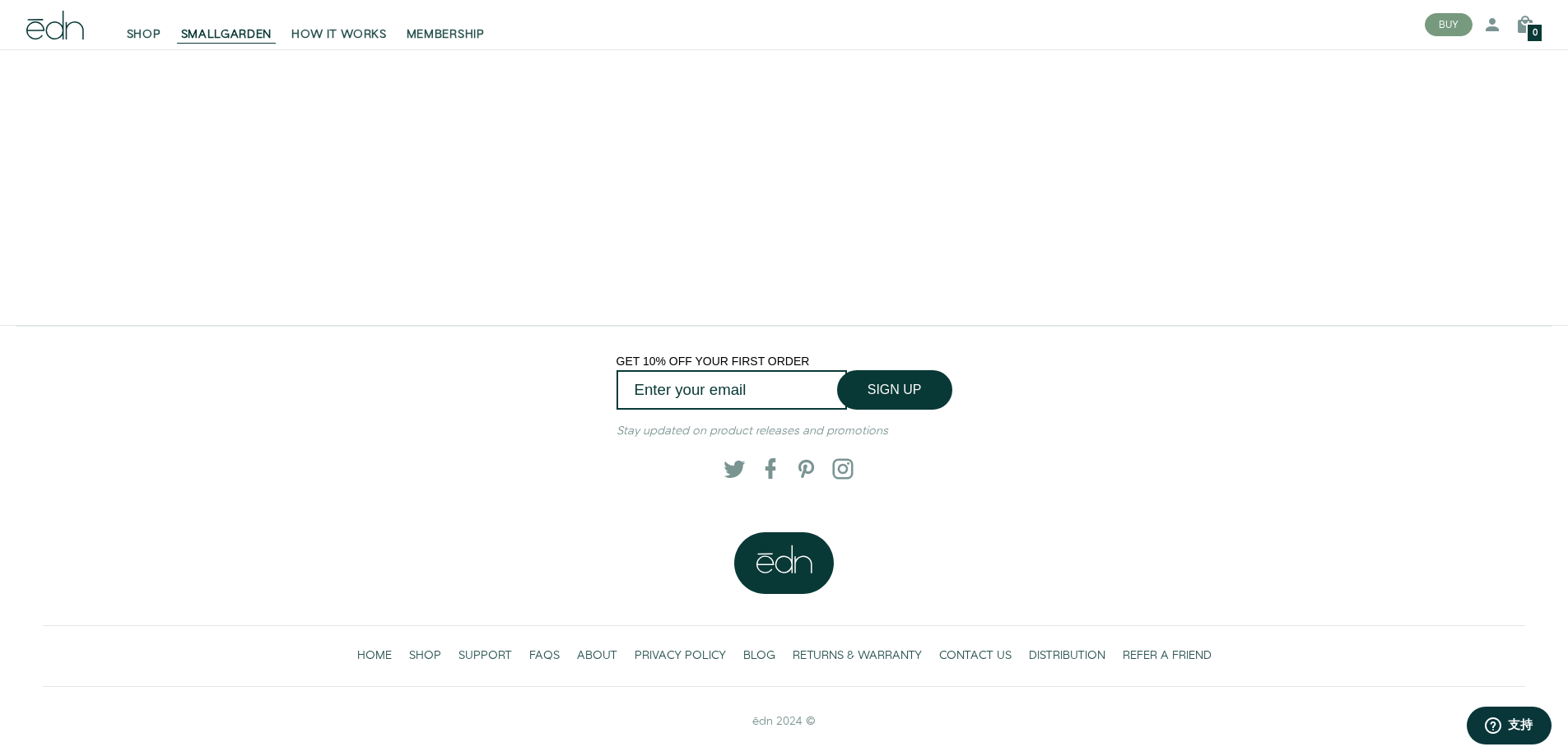
scroll to position [3703, 0]
click at [748, 663] on span "BLOG" at bounding box center [759, 655] width 32 height 16
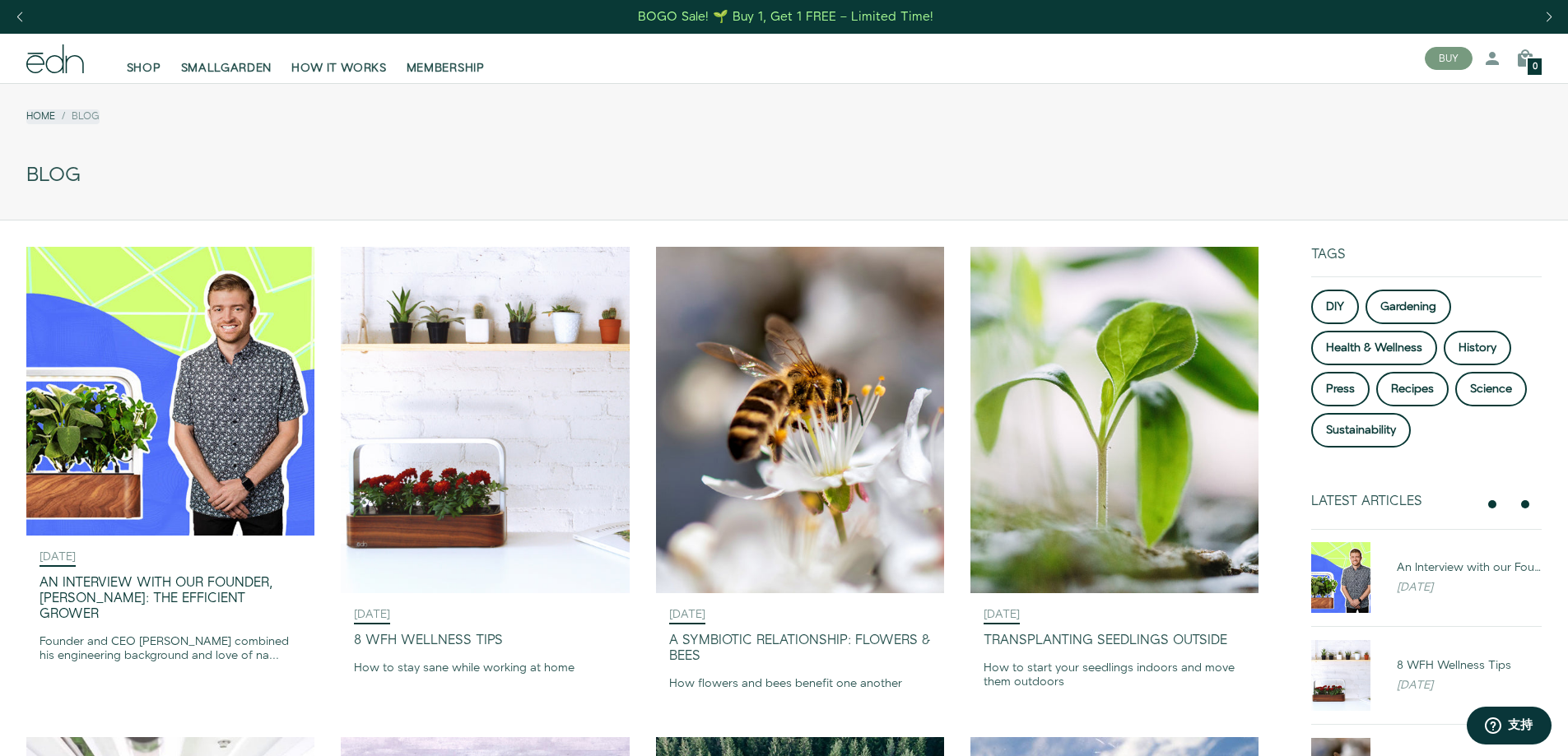
click at [189, 580] on div "An Interview with our Founder, Ryan Woltz: The Efficient Grower" at bounding box center [170, 599] width 262 height 48
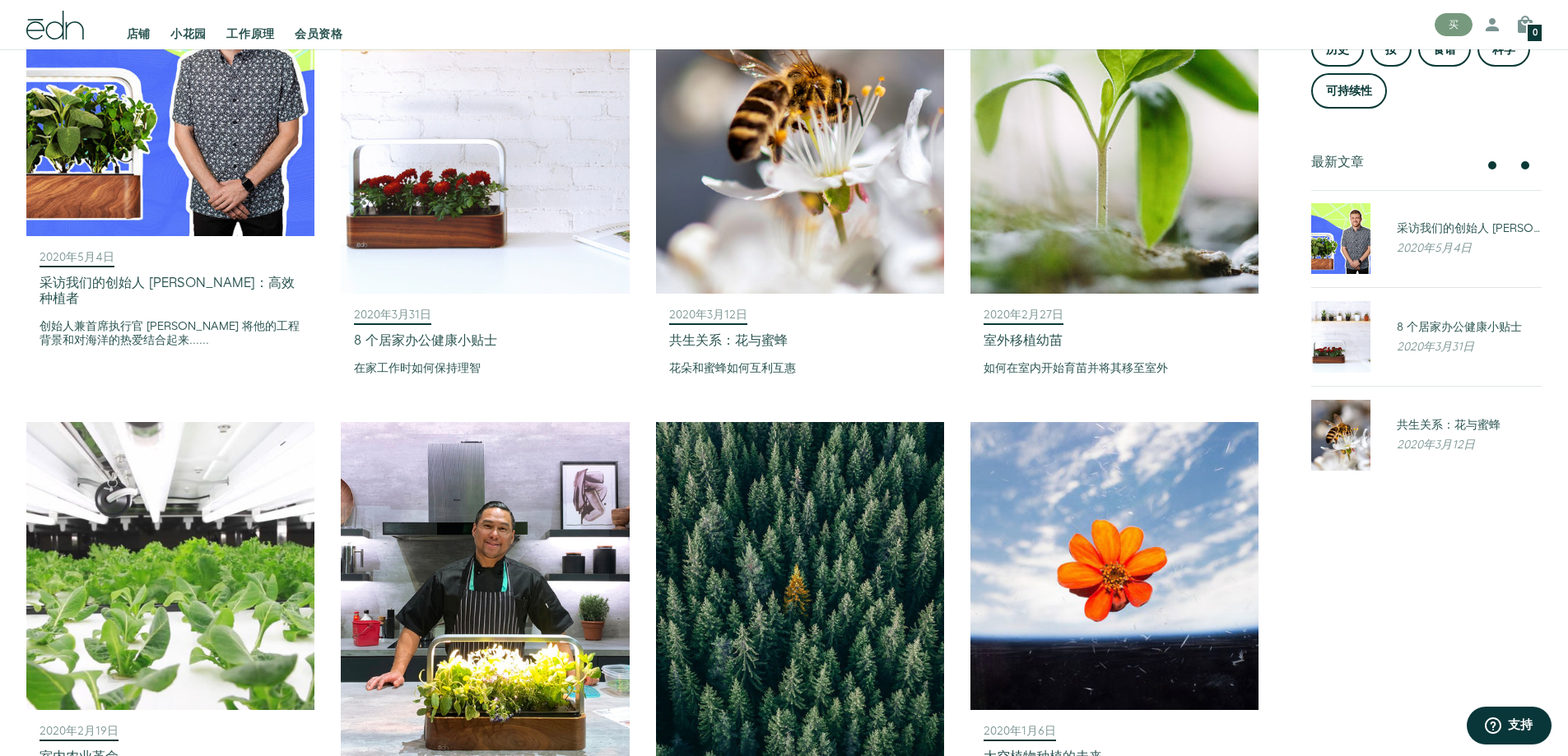
scroll to position [330, 0]
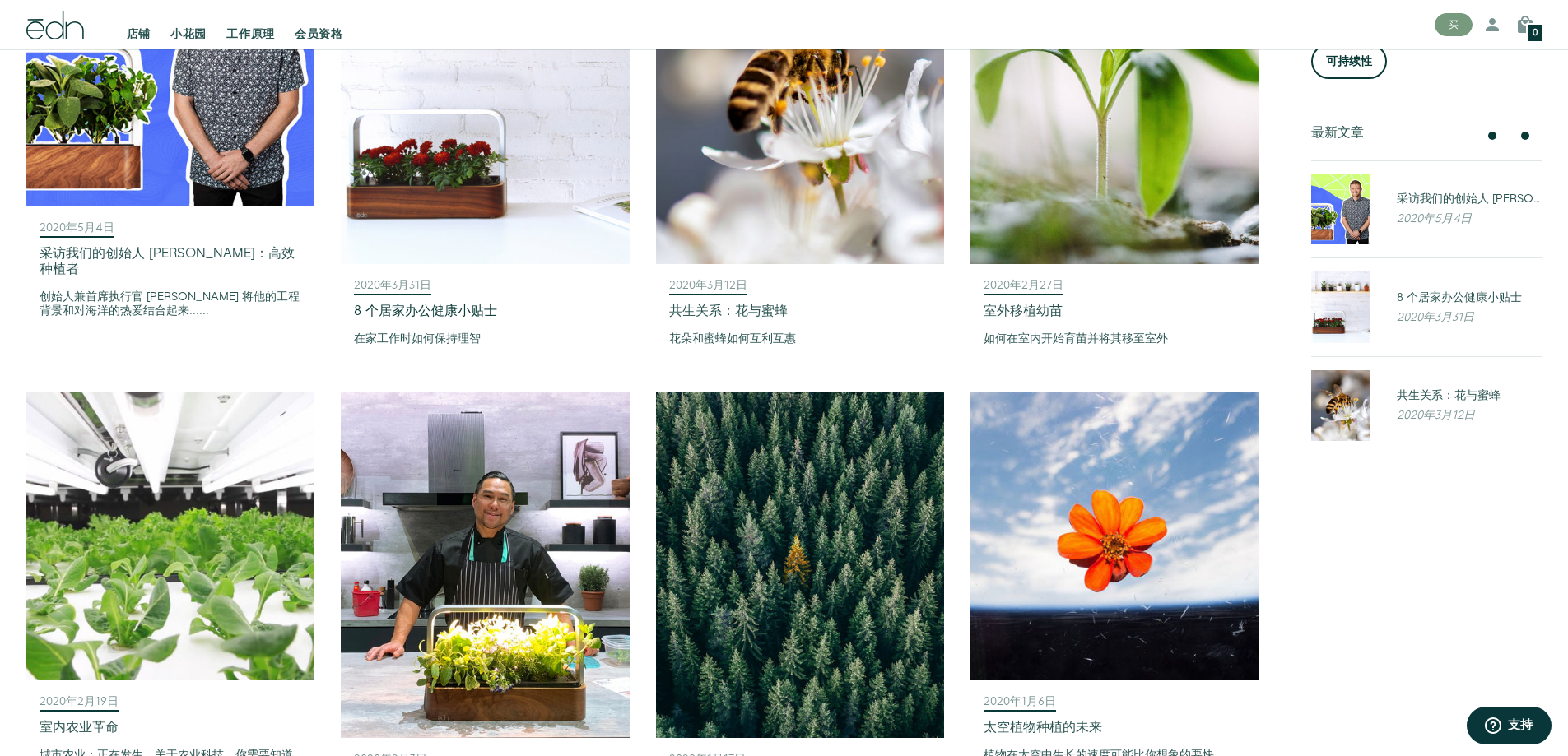
click at [531, 207] on img at bounding box center [485, 90] width 288 height 346
click at [780, 311] on font "共生关系：花与蜜蜂" at bounding box center [729, 312] width 119 height 19
click at [1104, 245] on img at bounding box center [1114, 90] width 288 height 346
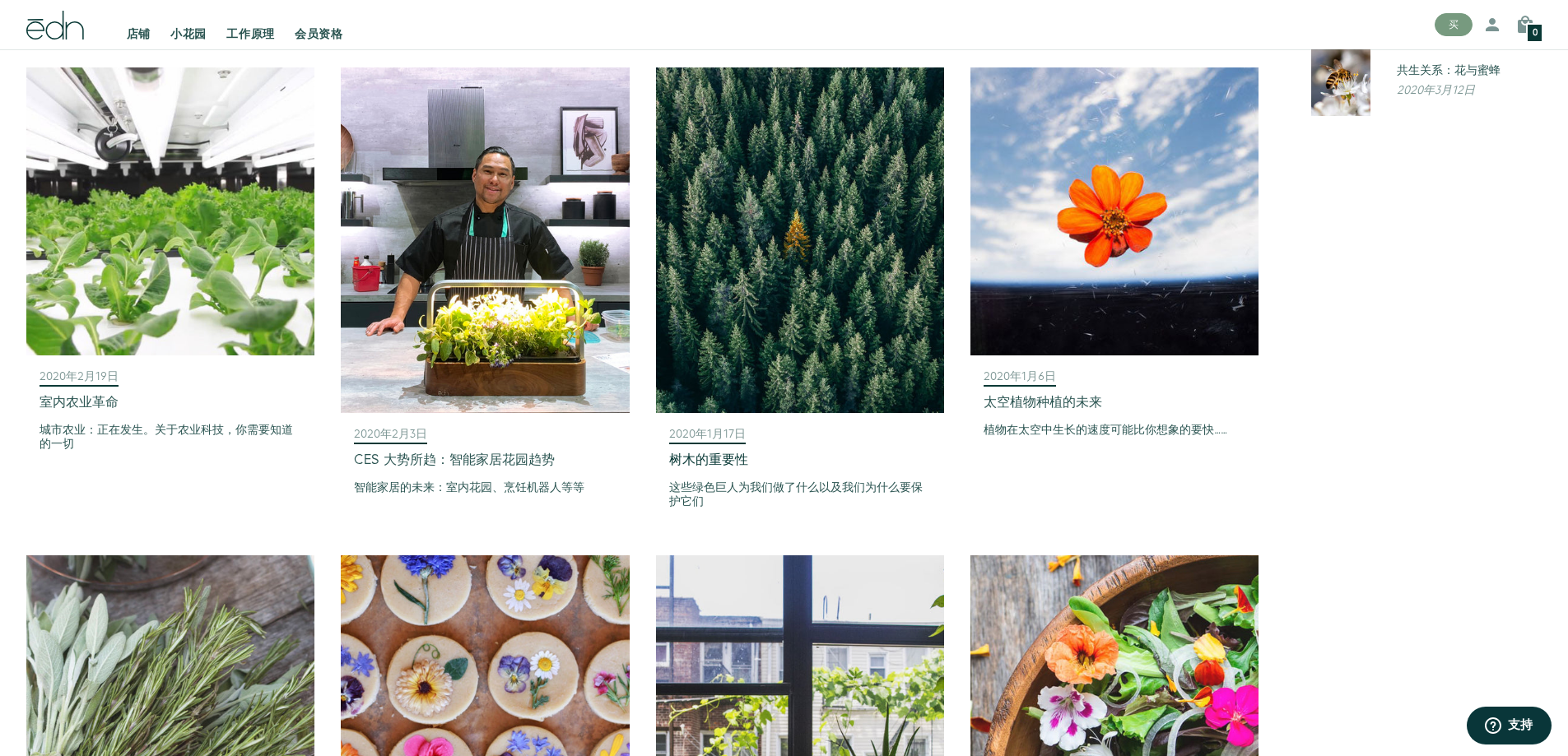
scroll to position [658, 0]
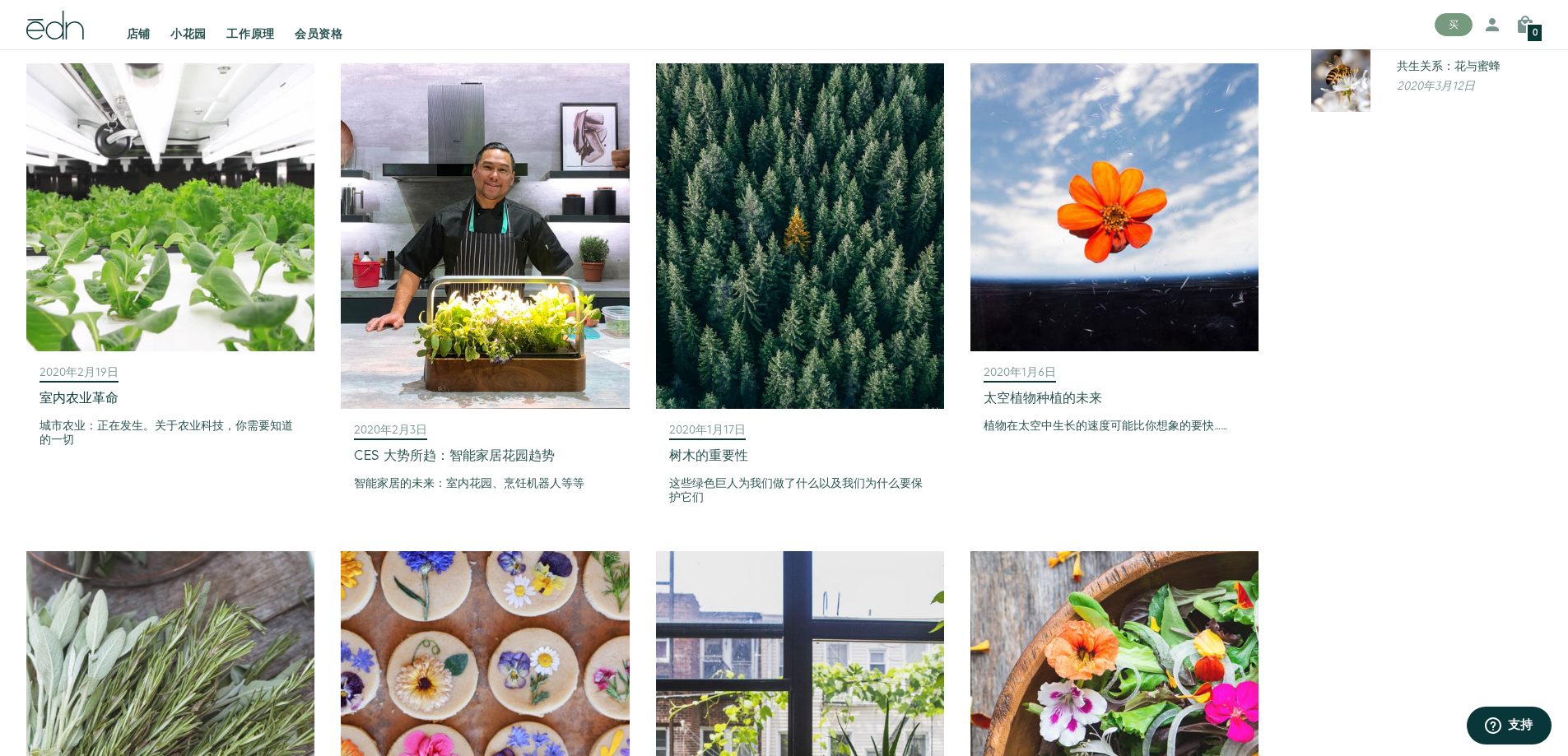
click at [194, 421] on font "城市农业：正在发生。关于农业科技，你需要知道的一切" at bounding box center [166, 433] width 253 height 30
click at [573, 367] on img at bounding box center [485, 235] width 288 height 346
click at [734, 447] on font "树木的重要性" at bounding box center [709, 457] width 79 height 19
click at [1065, 401] on font "太空植物种植的未来" at bounding box center [1043, 398] width 119 height 19
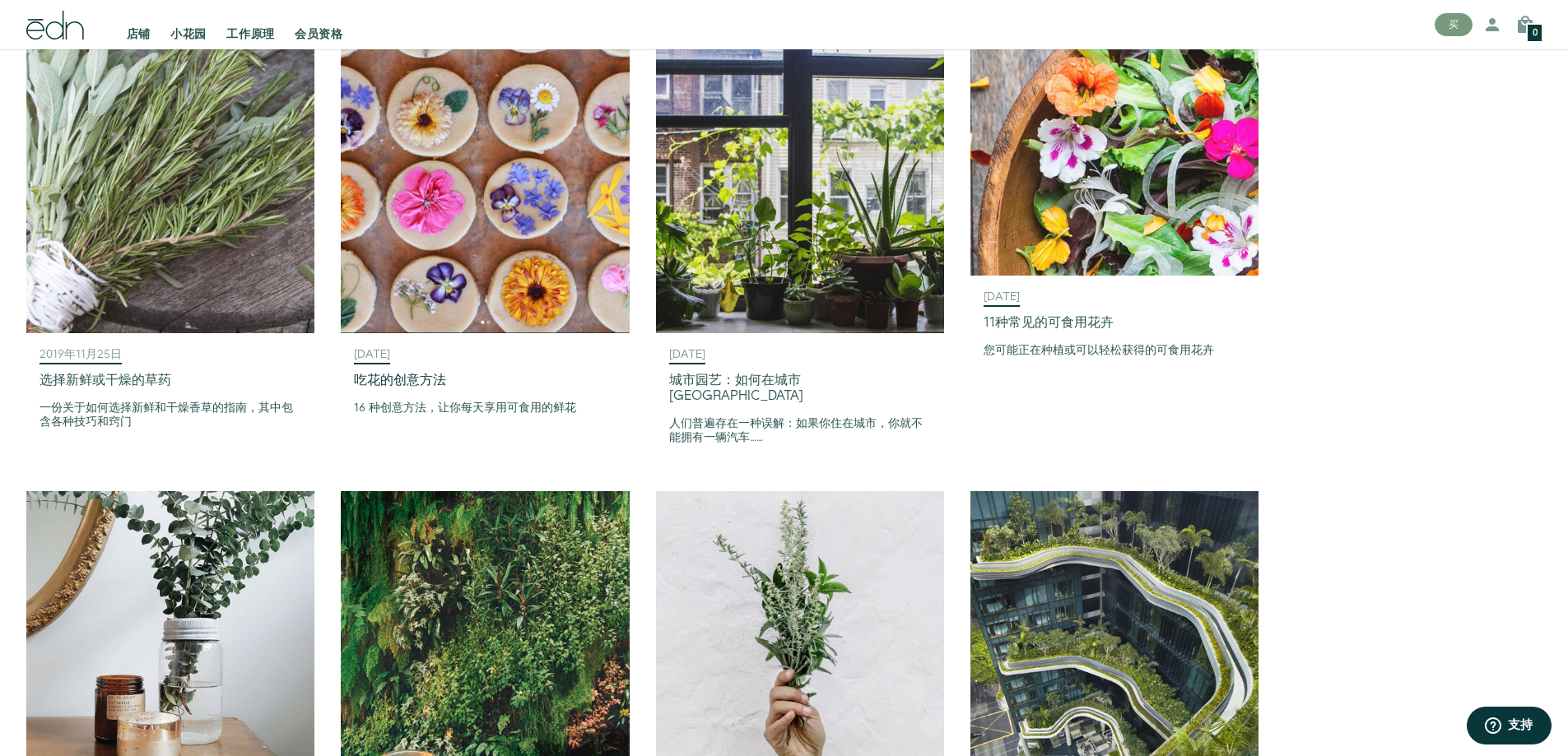
scroll to position [1234, 0]
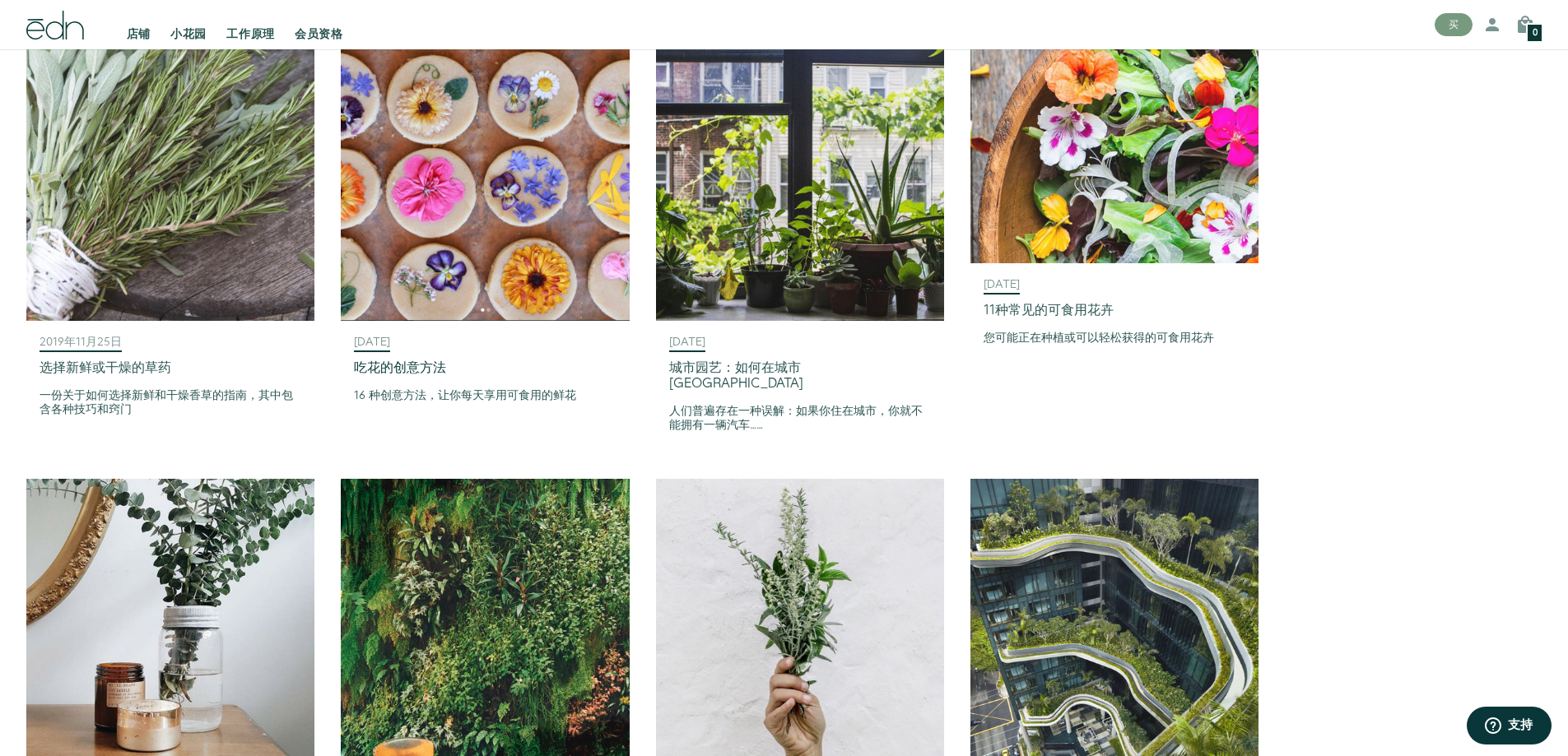
click at [421, 365] on font "吃花的创意方法" at bounding box center [400, 368] width 92 height 19
click at [787, 364] on font "城市园艺：如何在城市里园艺" at bounding box center [736, 376] width 134 height 35
click at [1055, 311] on font "11种常见的可食用花卉" at bounding box center [1048, 311] width 130 height 19
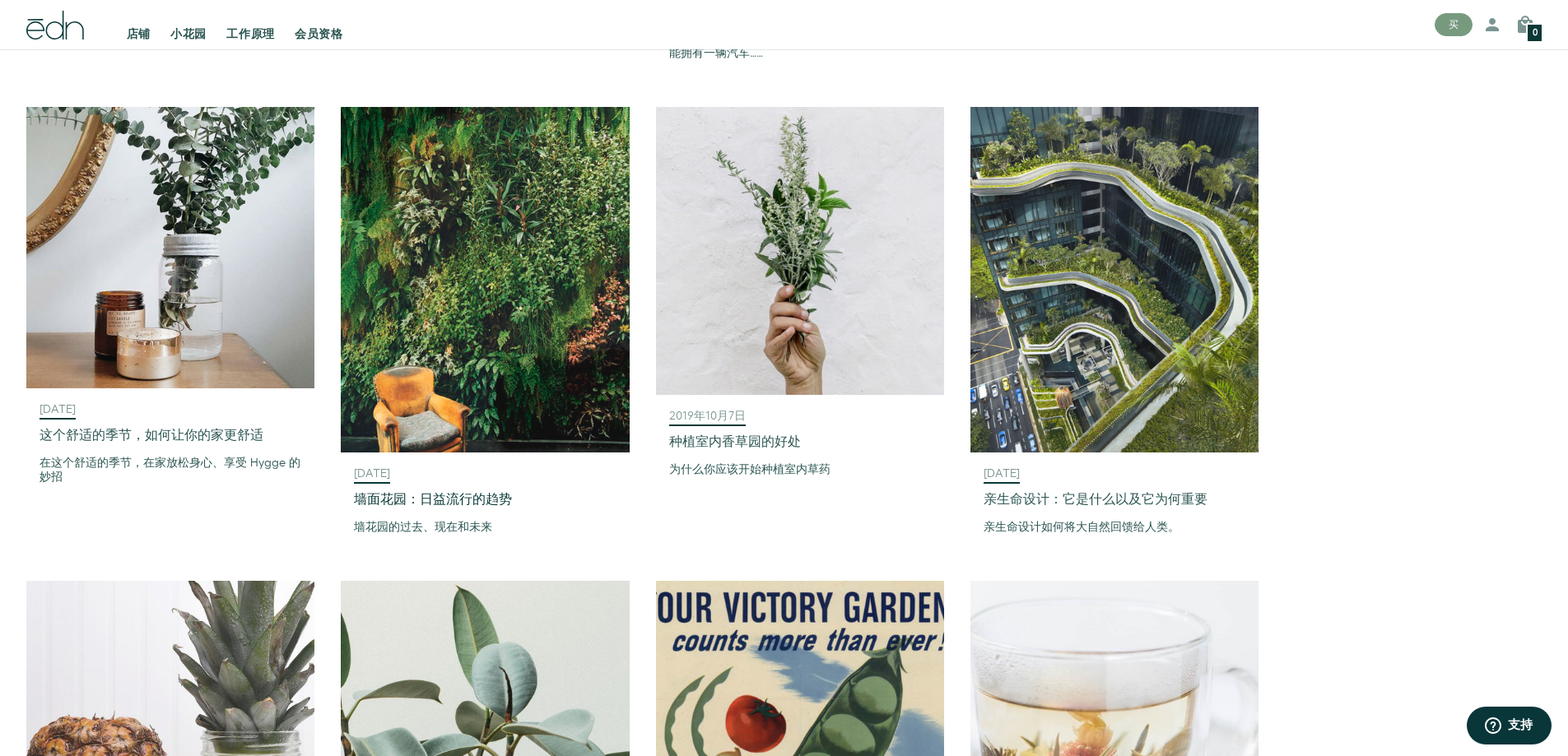
scroll to position [1646, 0]
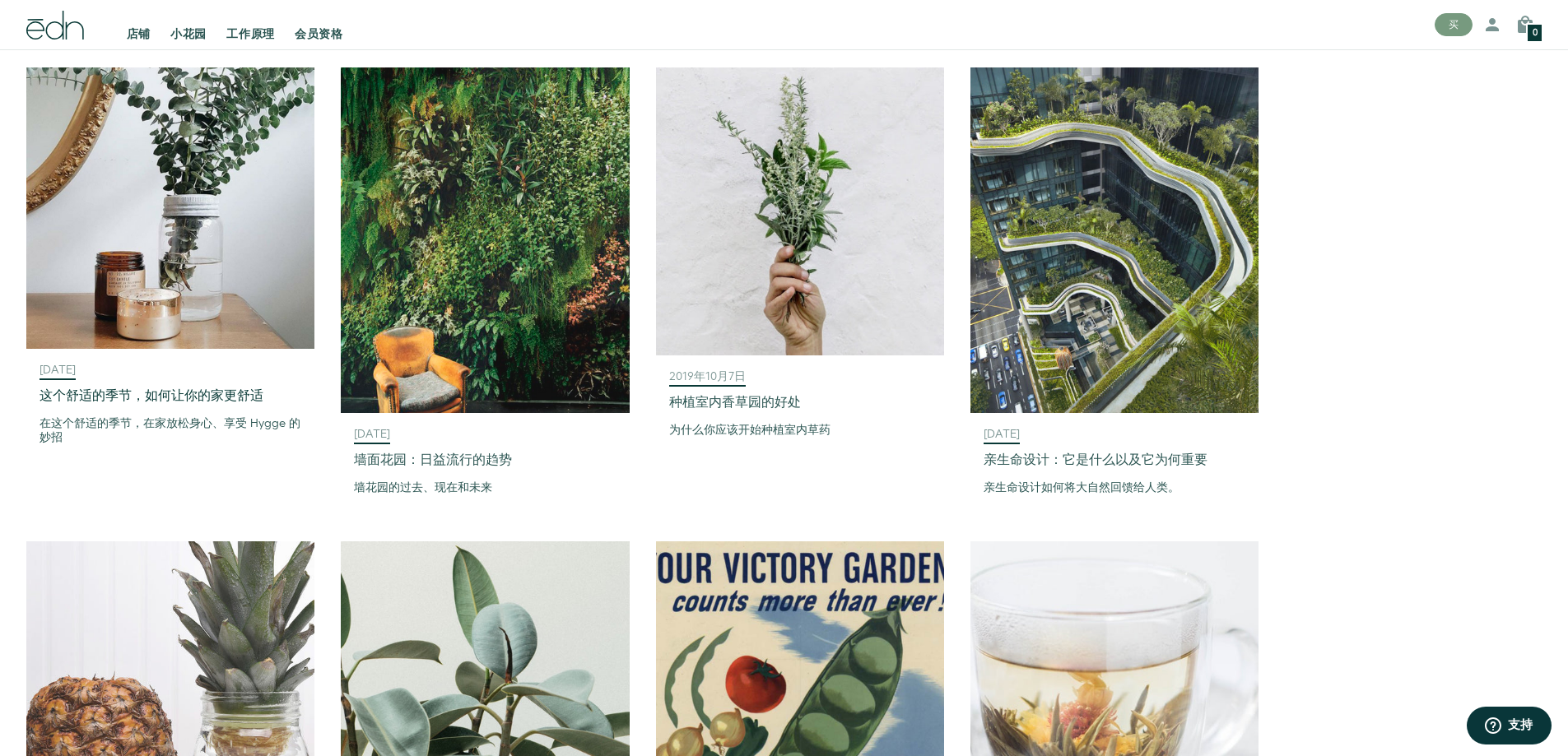
click at [105, 387] on font "这个舒适的季节，如何让你的家更舒适" at bounding box center [152, 396] width 224 height 19
click at [483, 451] on font "墙面花园：日益流行的趋势" at bounding box center [433, 460] width 158 height 19
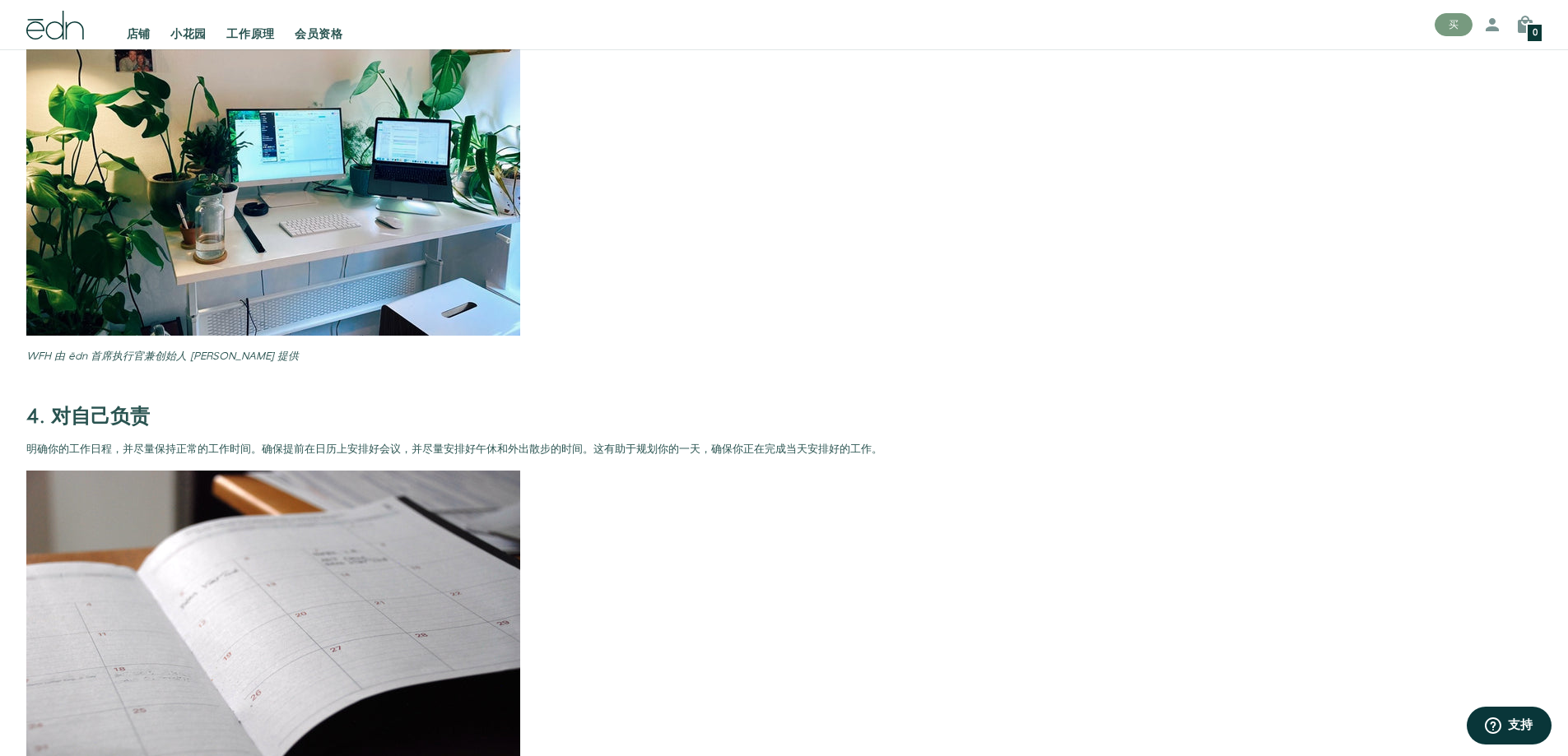
scroll to position [2304, 0]
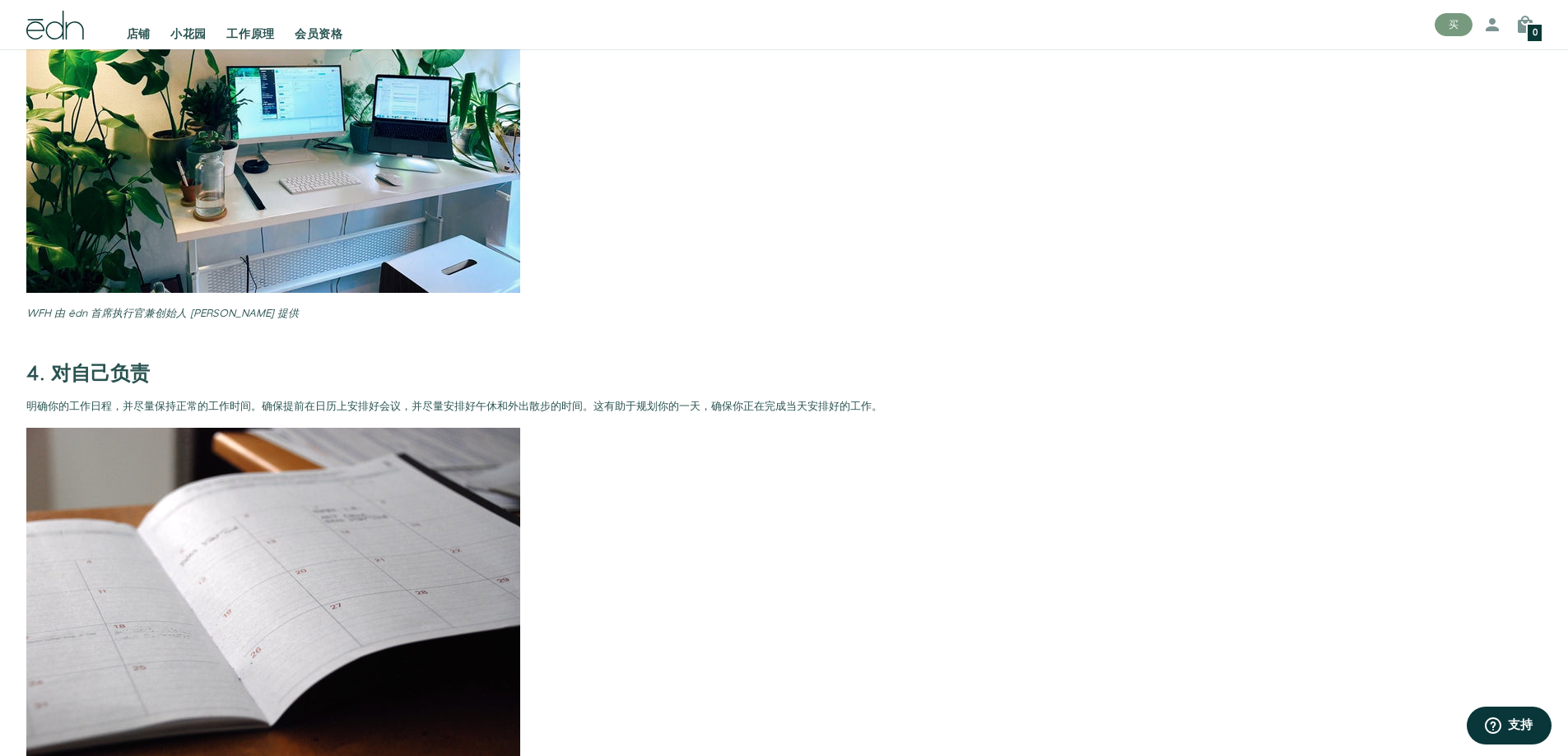
click at [687, 541] on p at bounding box center [655, 592] width 1258 height 330
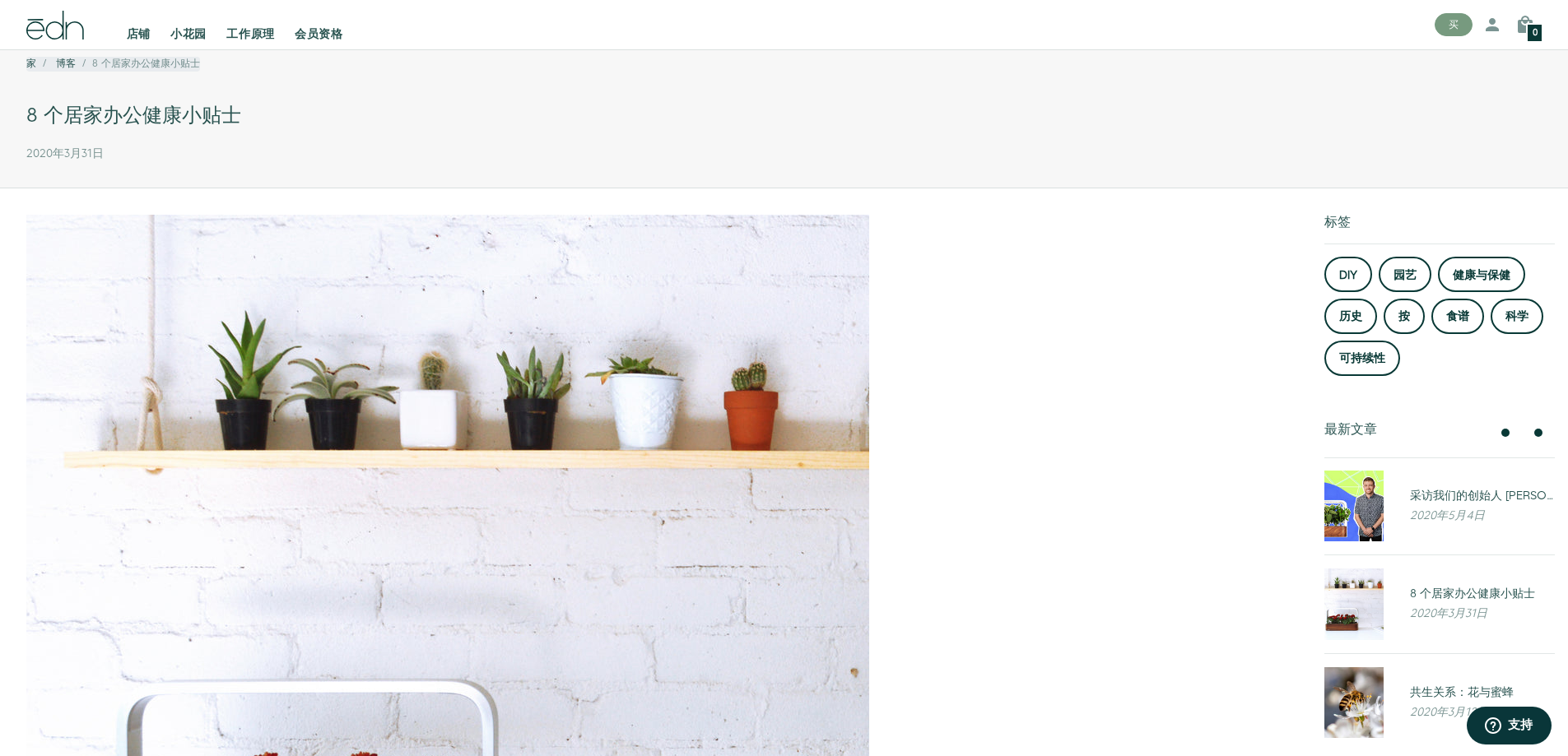
scroll to position [0, 0]
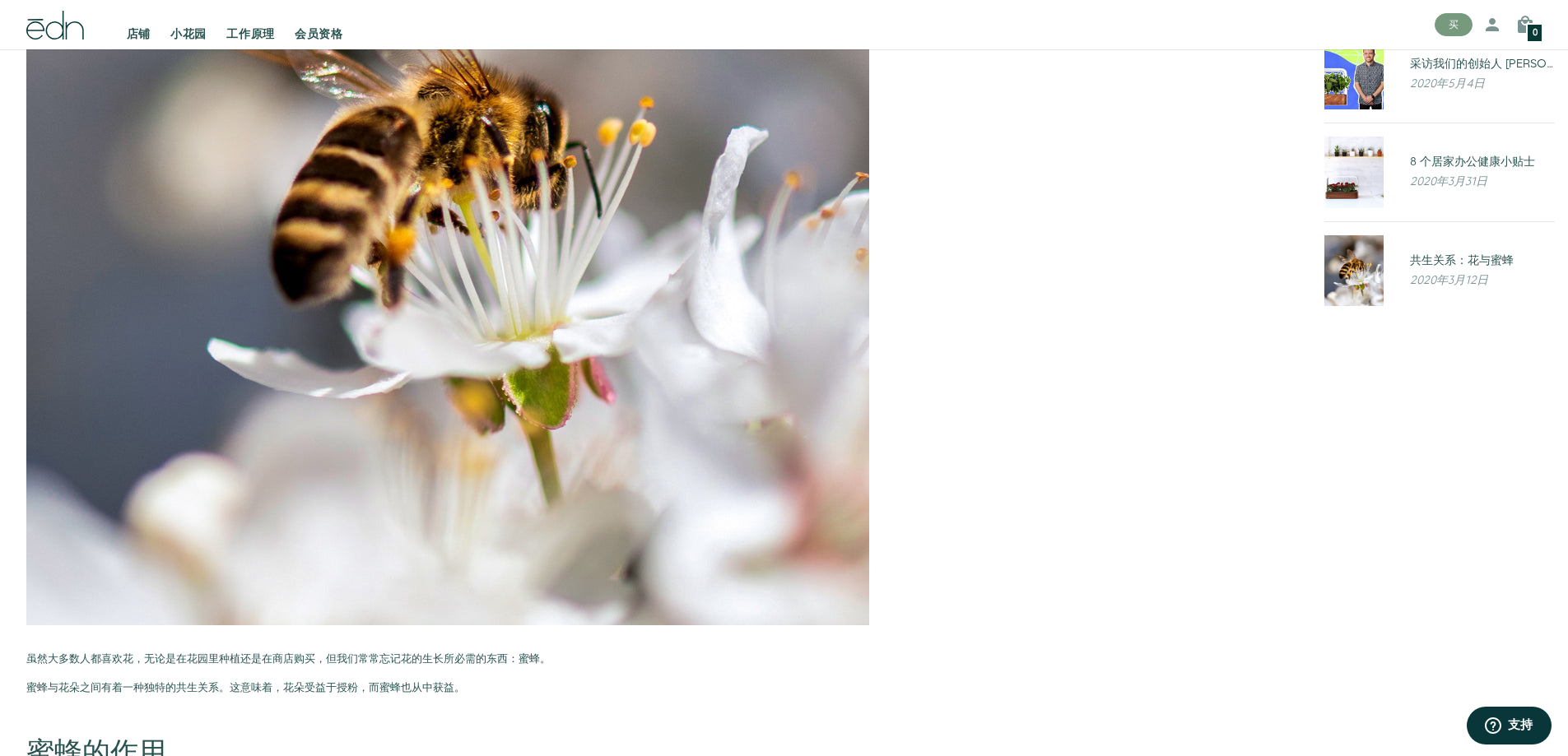
scroll to position [165, 0]
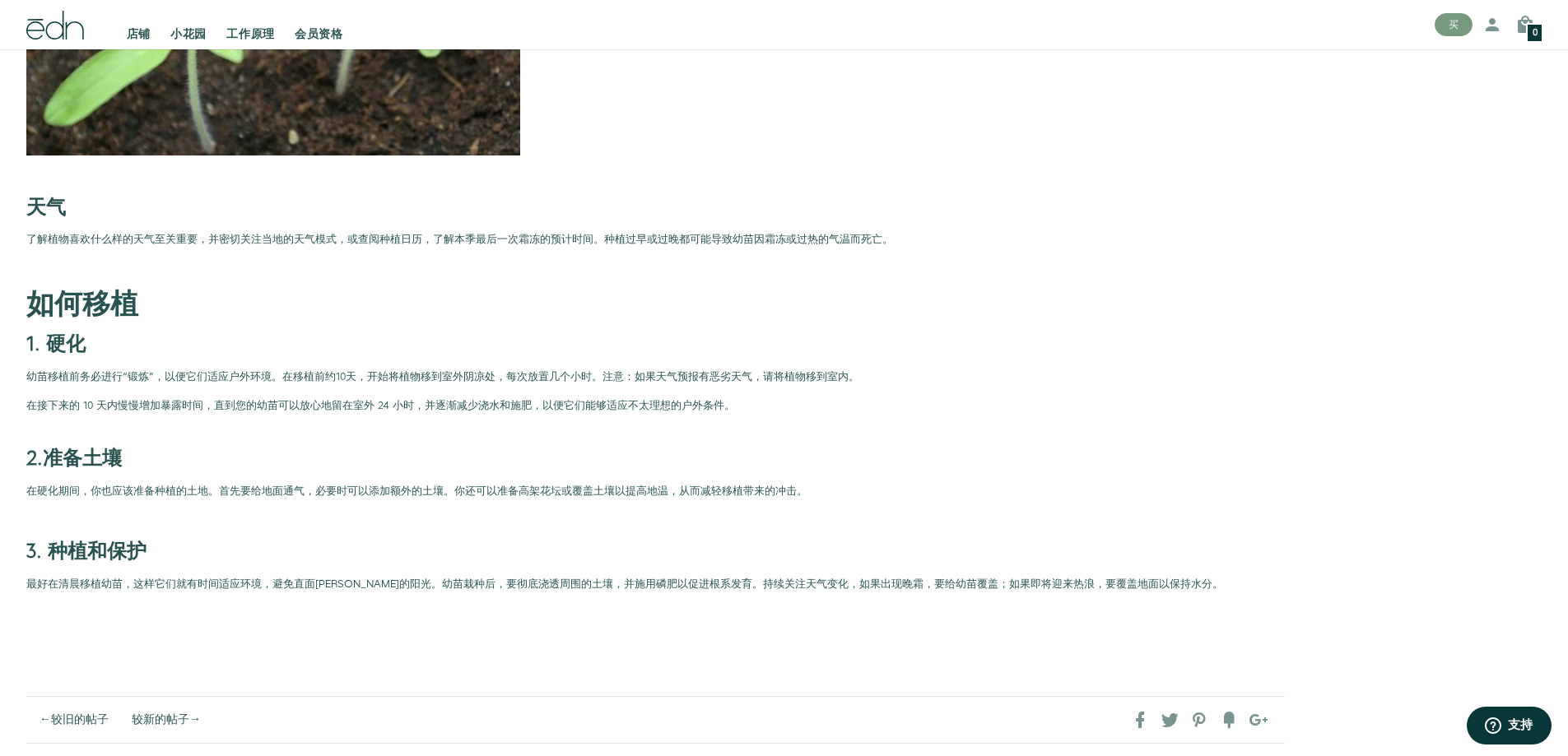
scroll to position [2633, 0]
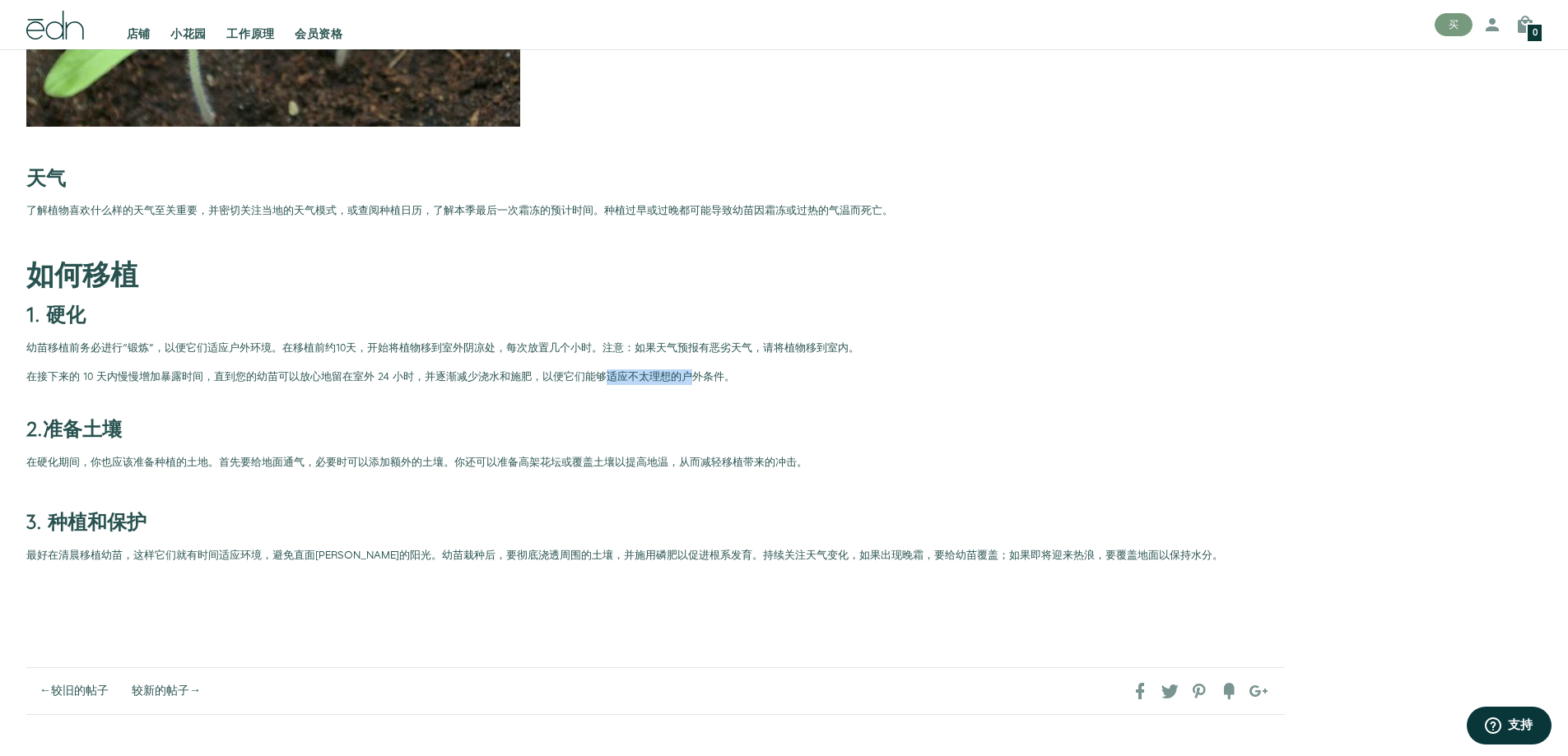
drag, startPoint x: 598, startPoint y: 375, endPoint x: 766, endPoint y: 392, distance: 168.9
click at [689, 375] on font "在接下来的 10 天内慢慢增加暴露时间，直到您的幼苗可以放心地留在室外 24 小时，并逐渐减少浇水和施肥，以便它们能够适应不太理想的户外条件。" at bounding box center [380, 377] width 709 height 15
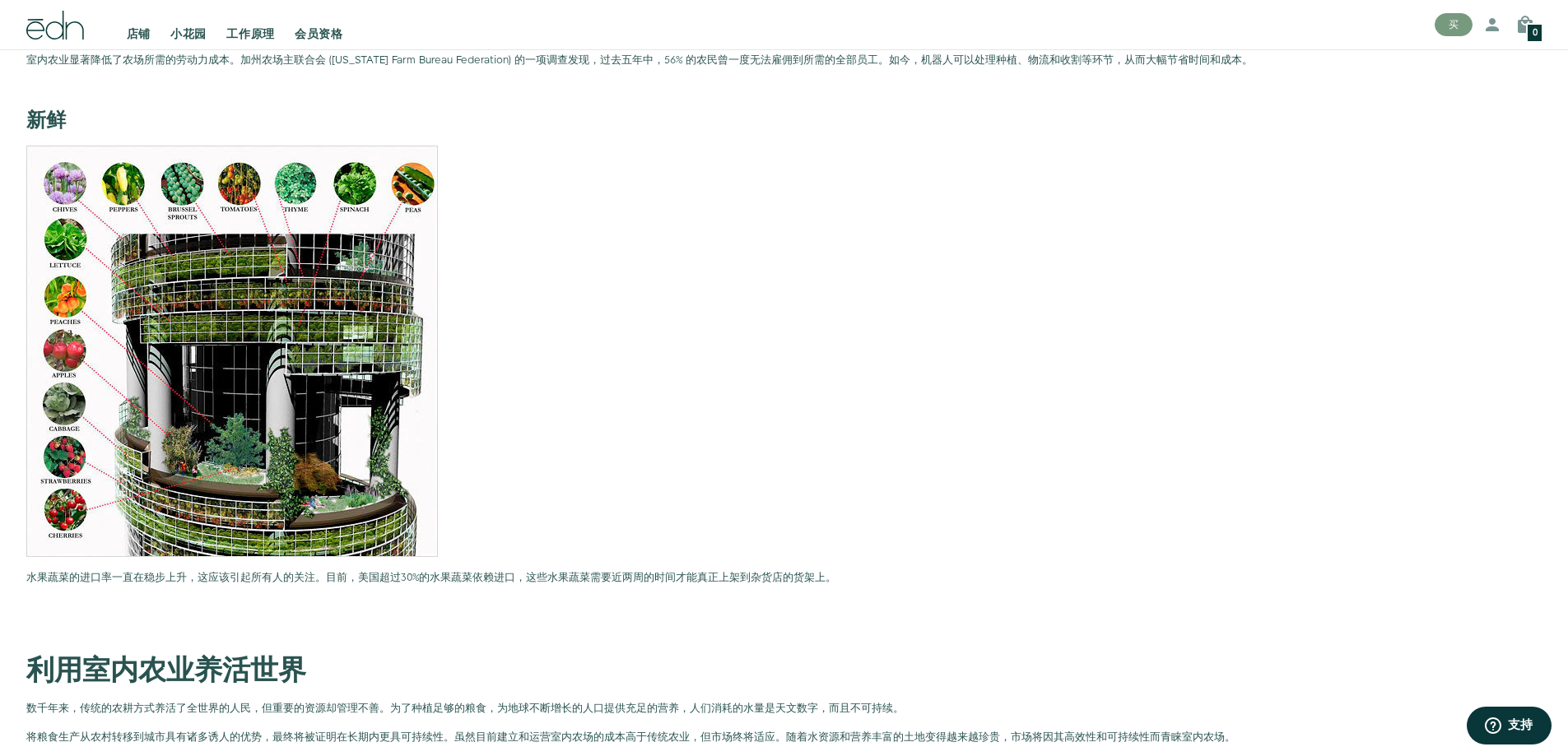
scroll to position [3703, 0]
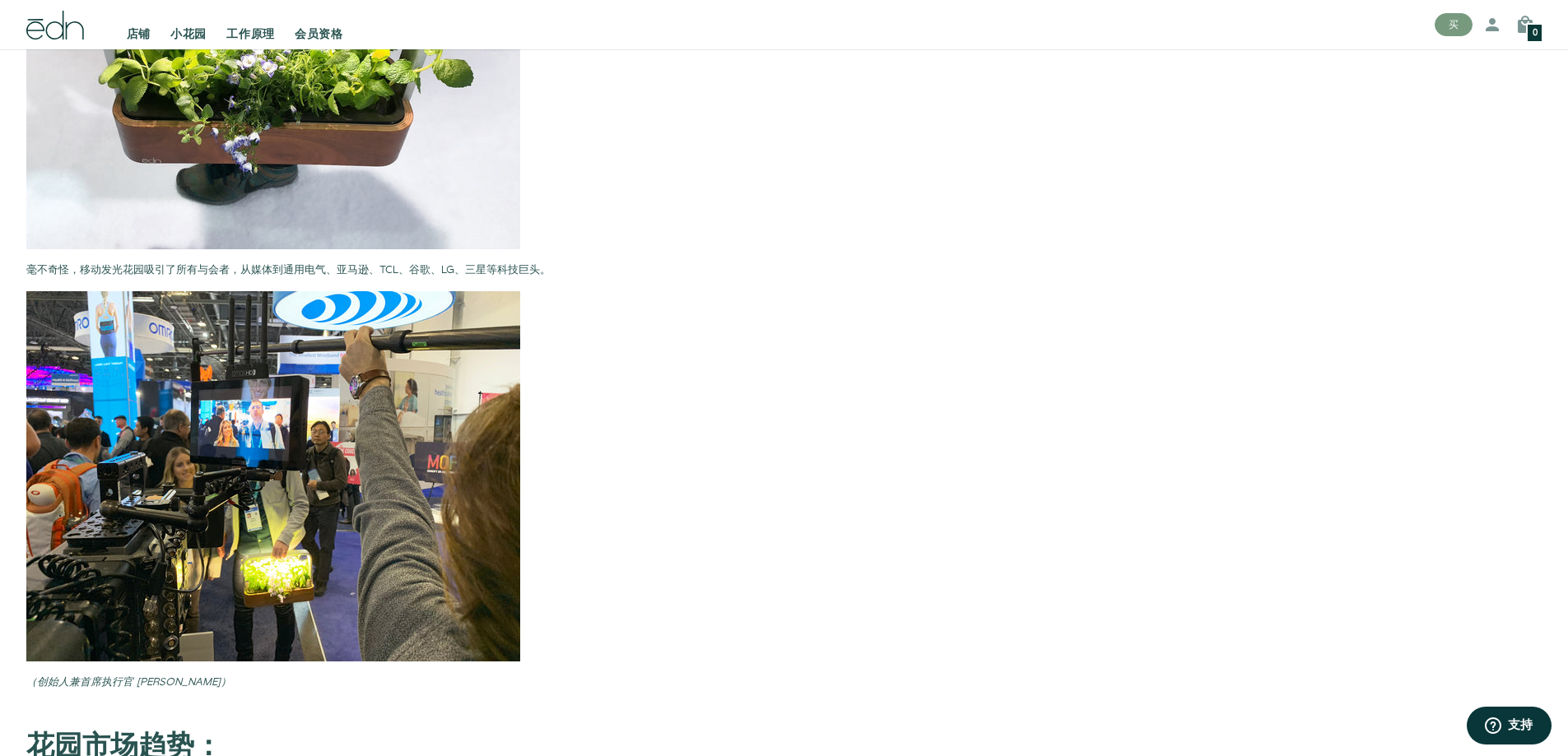
scroll to position [1316, 0]
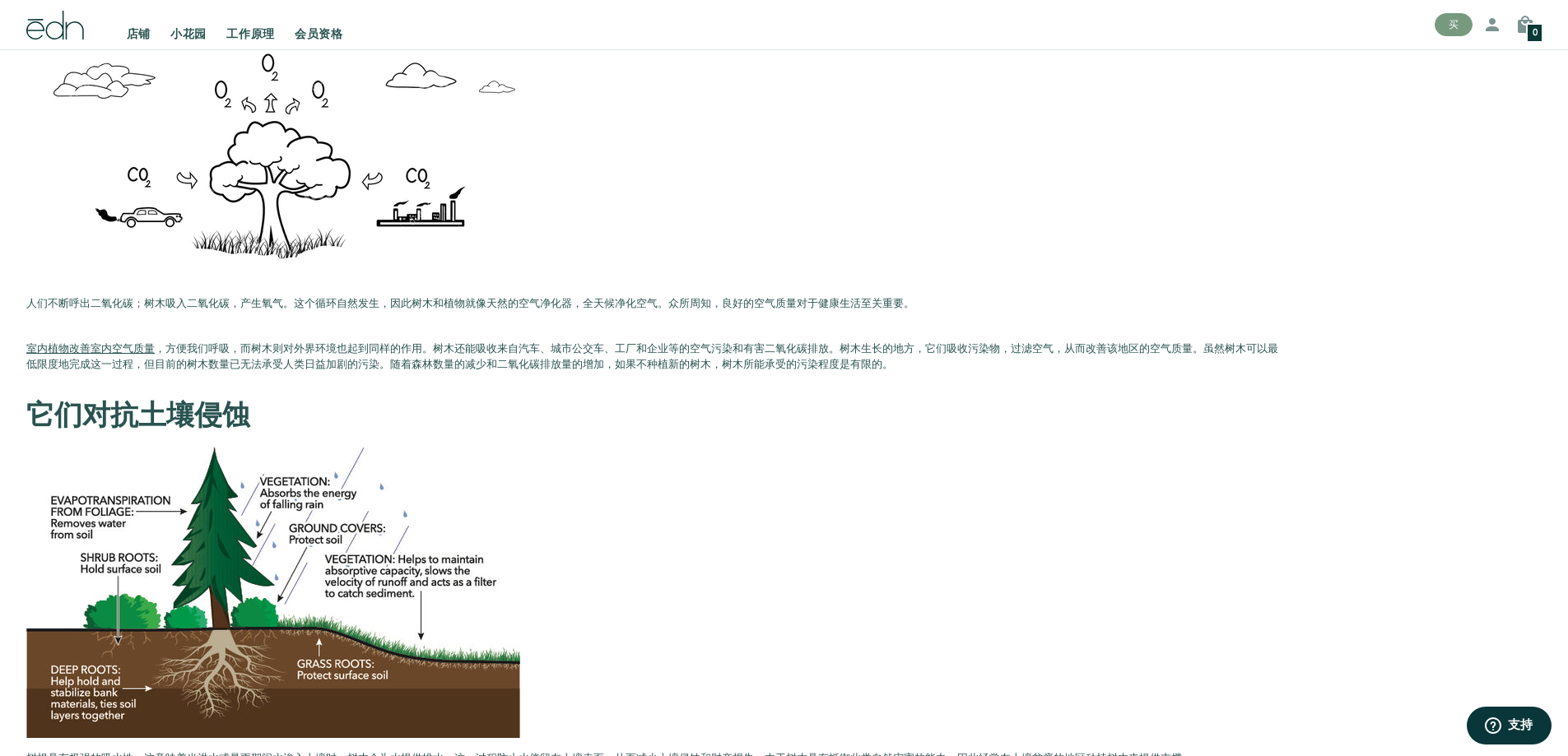
scroll to position [1070, 0]
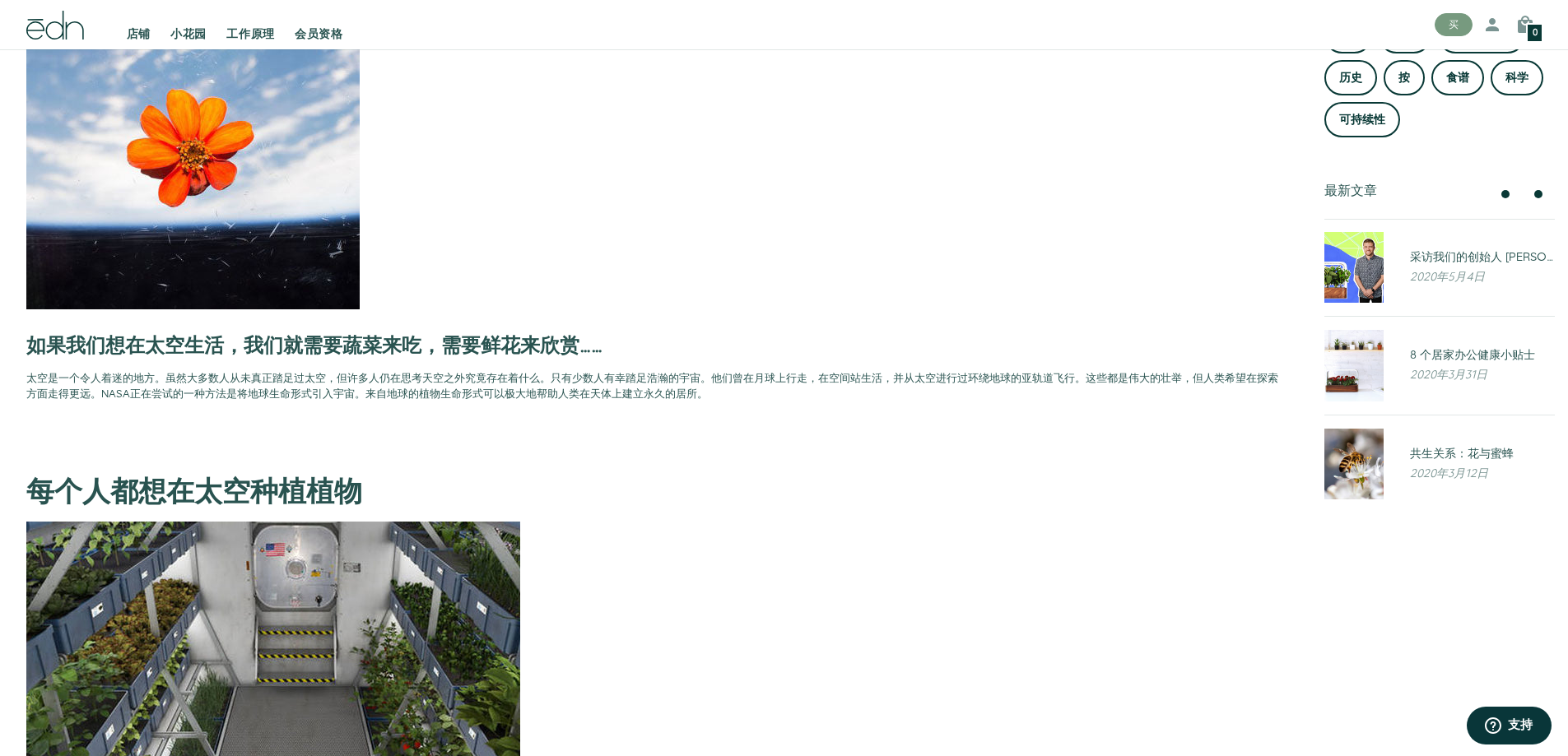
scroll to position [330, 0]
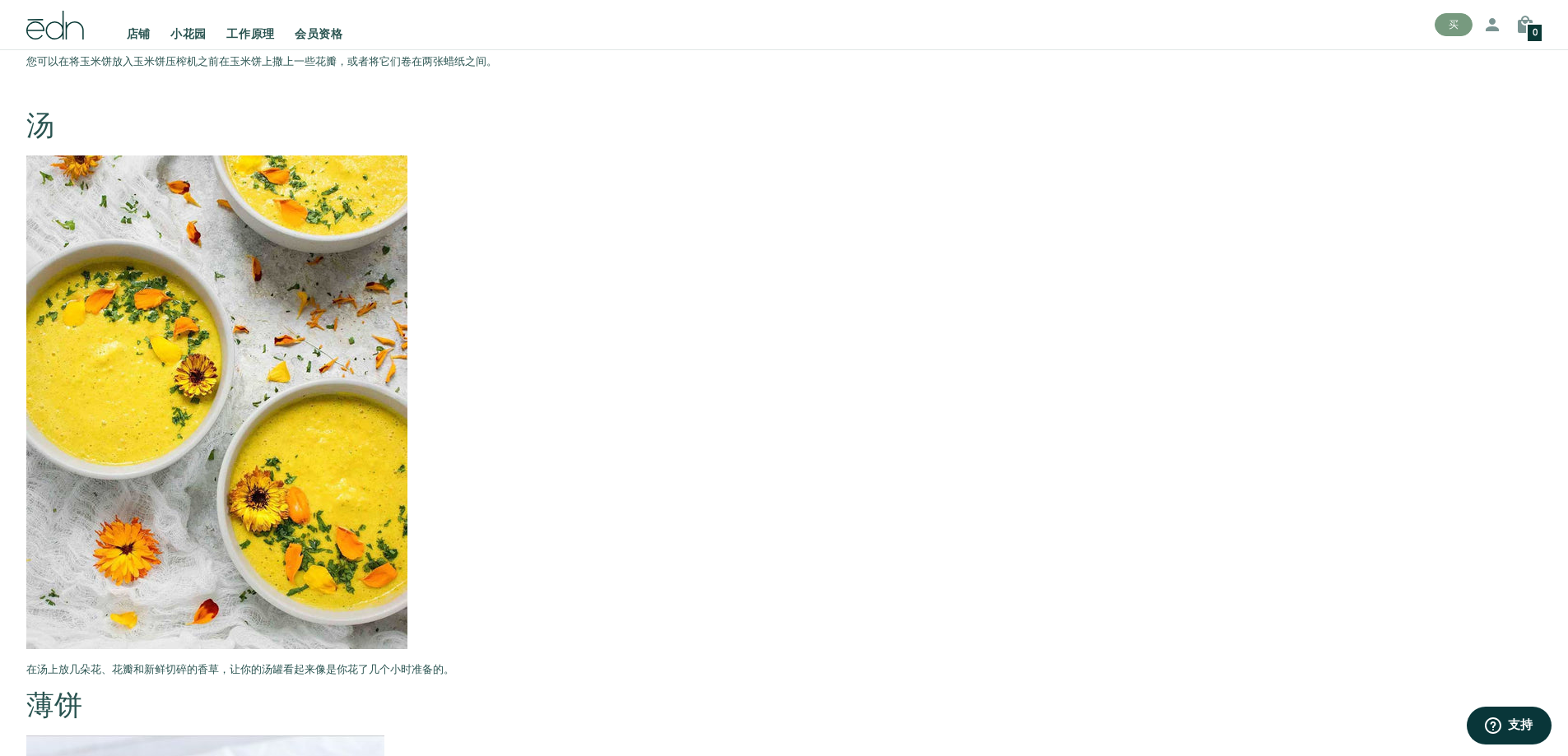
scroll to position [1975, 0]
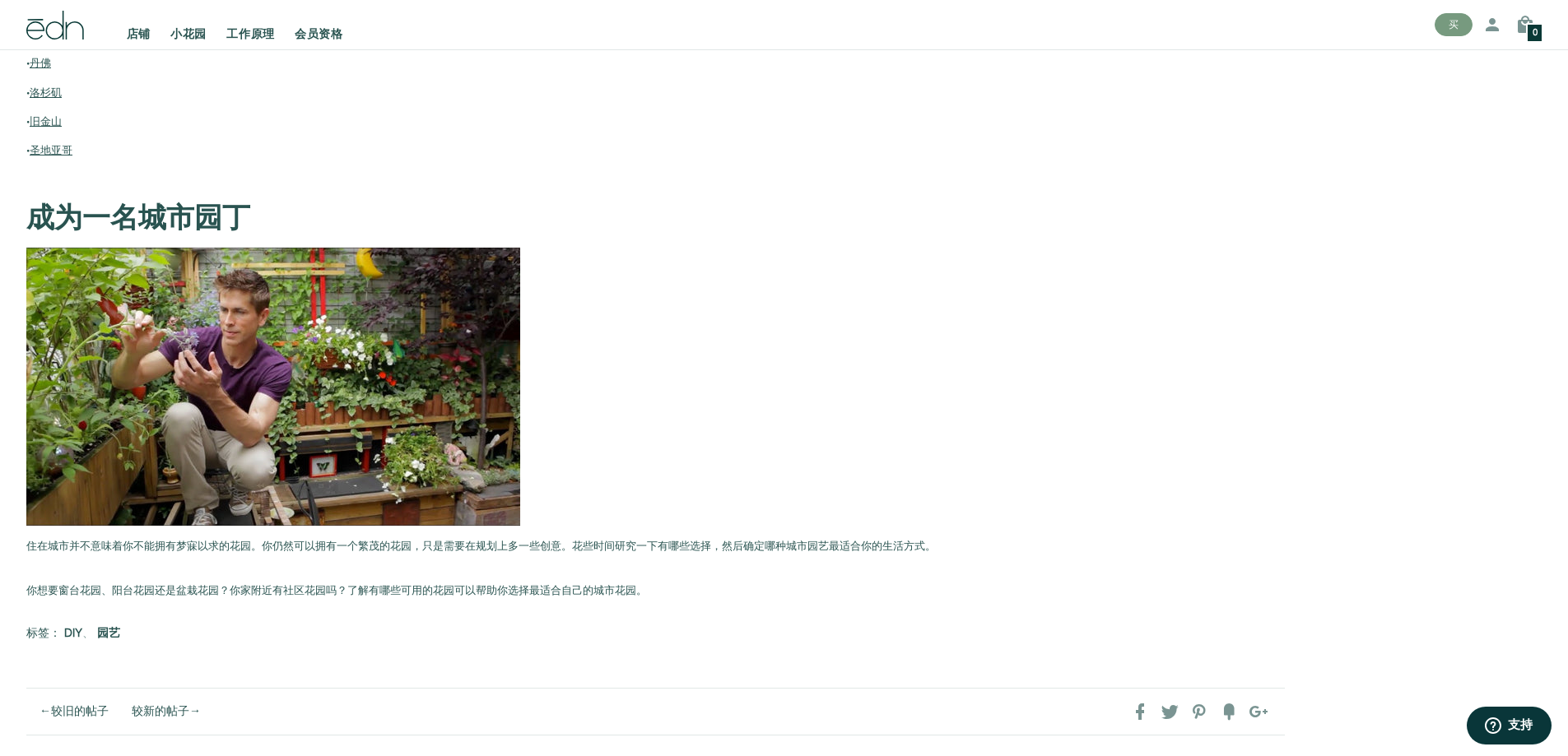
scroll to position [3456, 0]
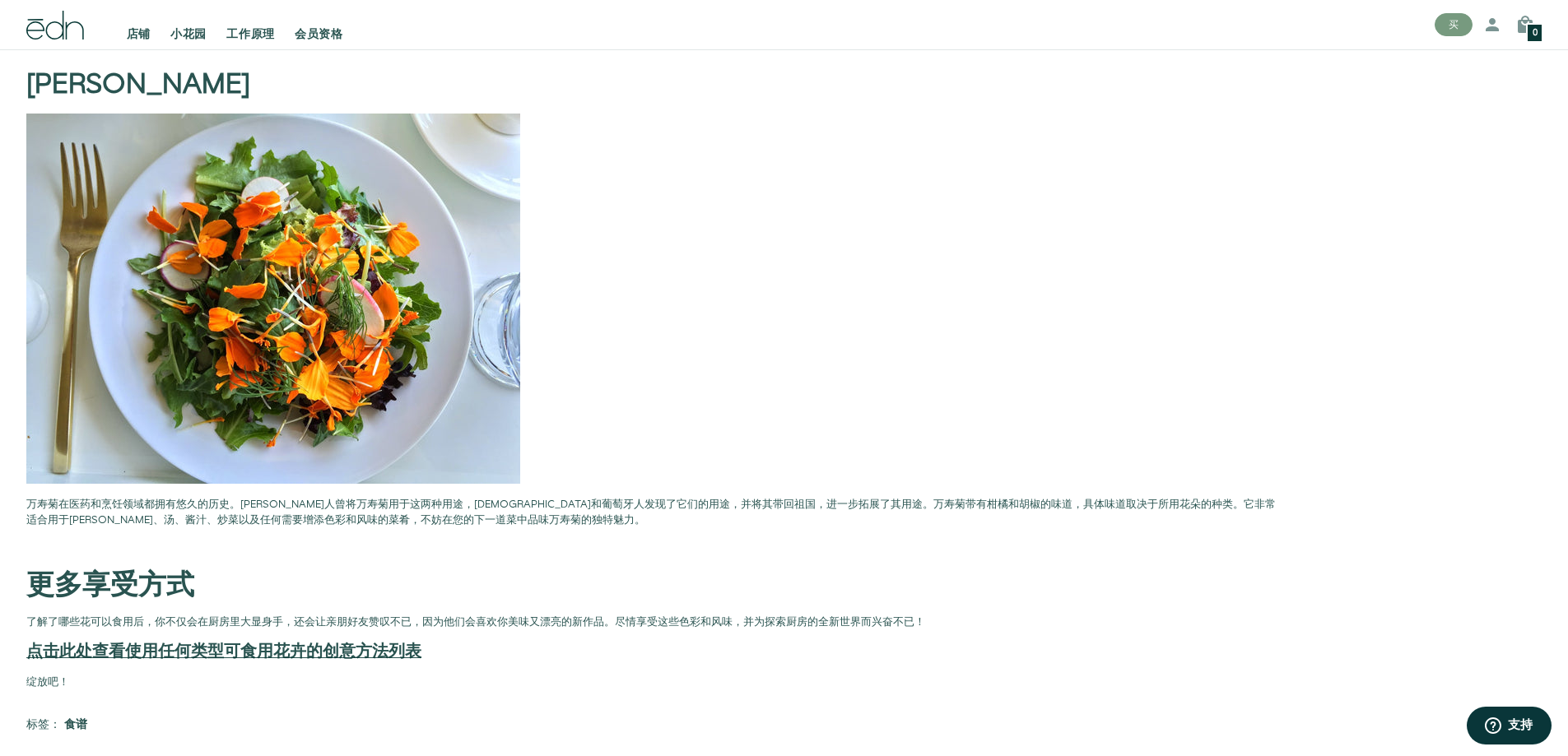
scroll to position [5760, 0]
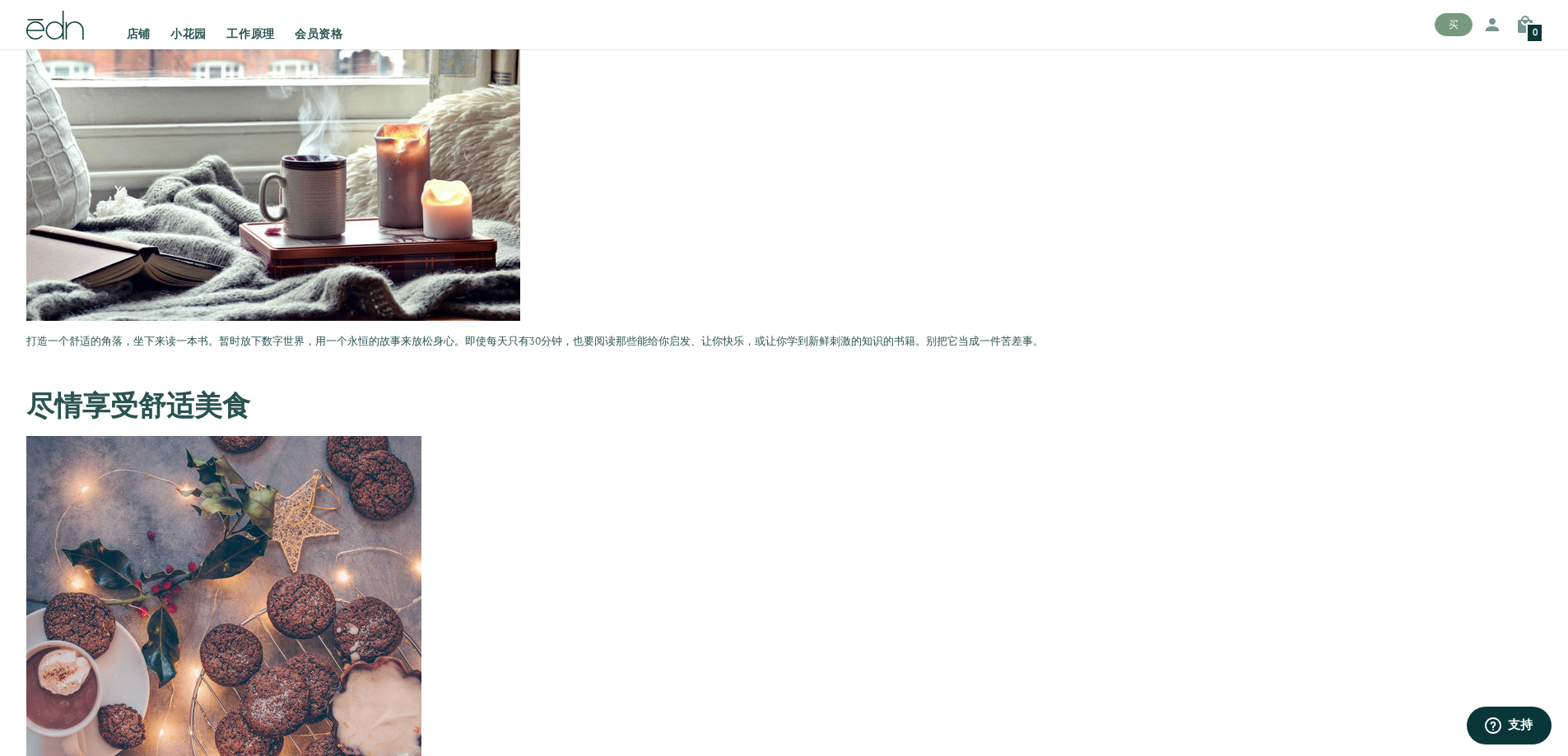
scroll to position [3949, 0]
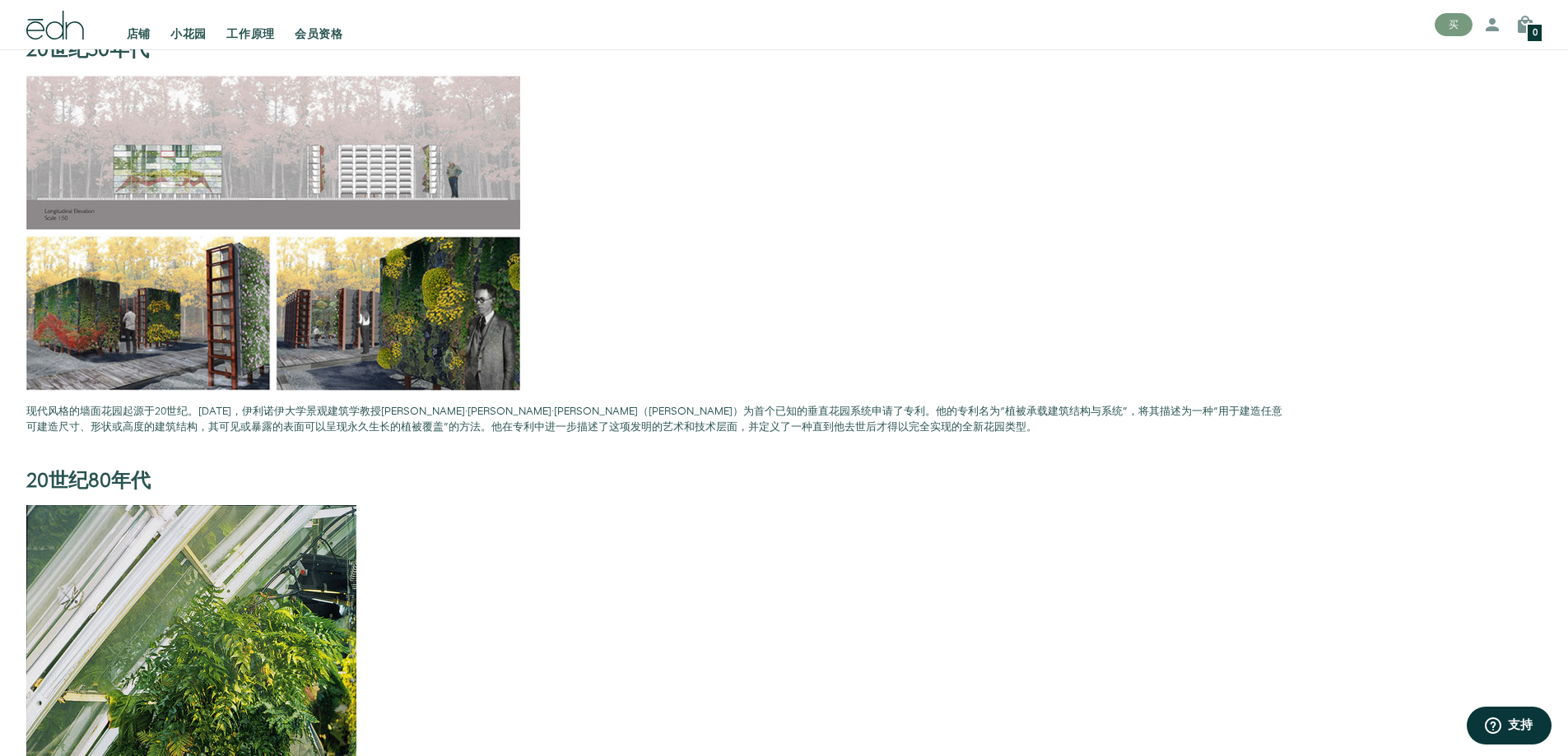
scroll to position [1399, 0]
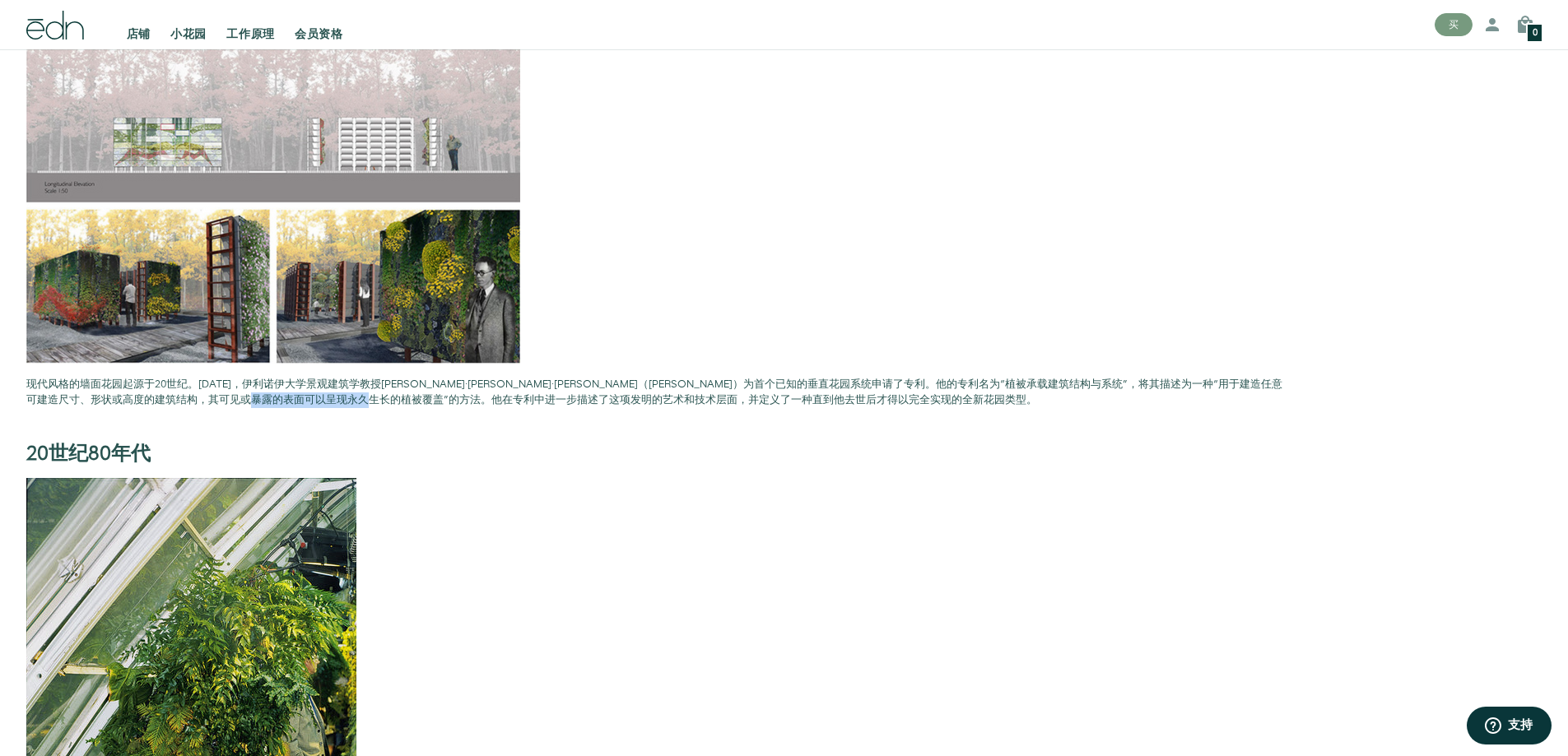
drag, startPoint x: 69, startPoint y: 401, endPoint x: 238, endPoint y: 408, distance: 169.1
click at [201, 399] on font "“用于建造任意可建造尺寸、形状或高度的建筑结构，其可见或暴露的表面可以呈现永久生长的植被覆盖”的方法。他在专利中进一步描述了这项发明的艺术和技术层面，并定义了…" at bounding box center [655, 392] width 1256 height 30
click at [389, 455] on h2 "20世纪80年代" at bounding box center [655, 442] width 1258 height 43
drag, startPoint x: 152, startPoint y: 403, endPoint x: 232, endPoint y: 405, distance: 80.0
click at [232, 405] on font "“用于建造任意可建造尺寸、形状或高度的建筑结构，其可见或暴露的表面可以呈现永久生长的植被覆盖”的方法。他在专利中进一步描述了这项发明的艺术和技术层面，并定义了…" at bounding box center [655, 392] width 1256 height 30
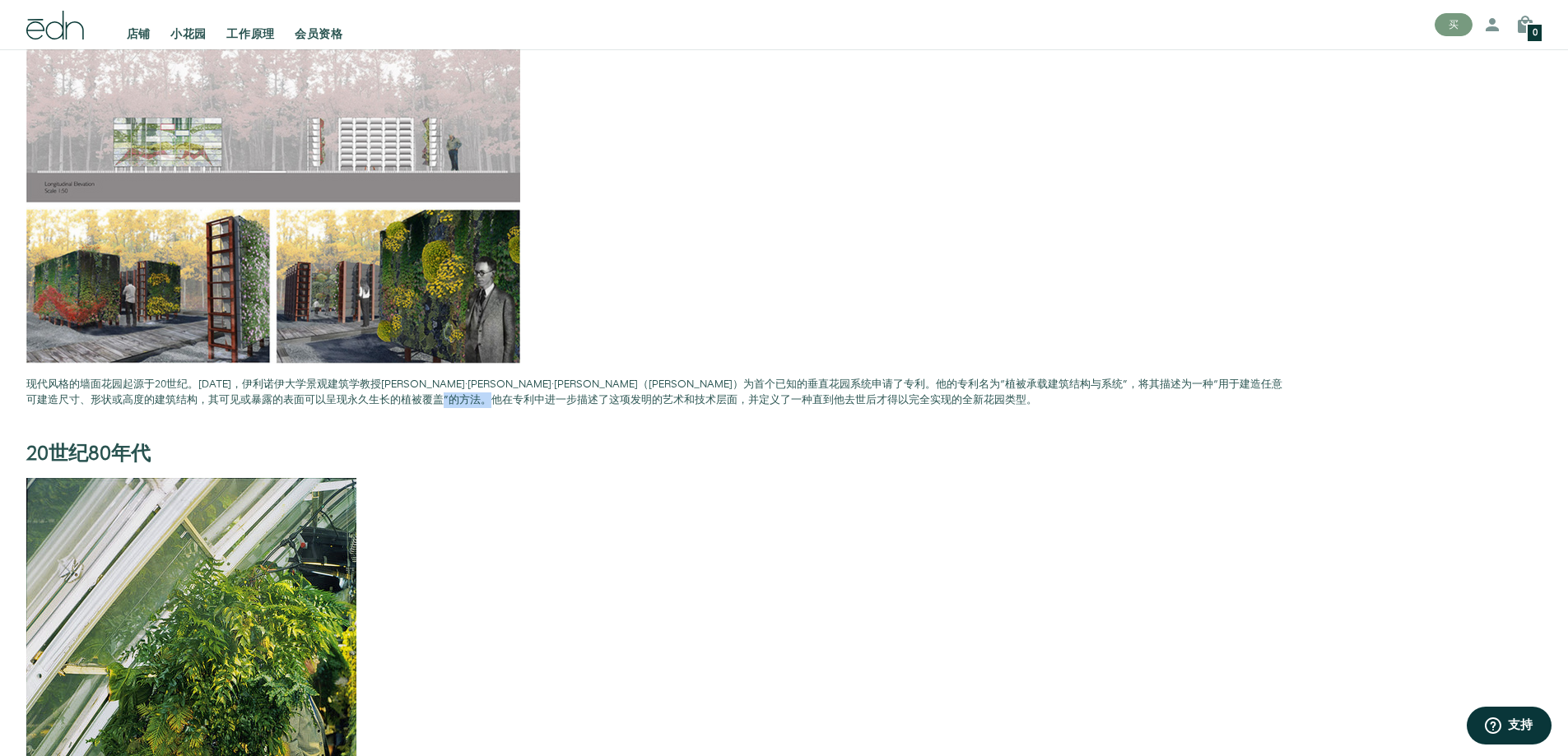
drag, startPoint x: 252, startPoint y: 403, endPoint x: 301, endPoint y: 396, distance: 49.5
click at [301, 396] on font "“用于建造任意可建造尺寸、形状或高度的建筑结构，其可见或暴露的表面可以呈现永久生长的植被覆盖”的方法。他在专利中进一步描述了这项发明的艺术和技术层面，并定义了…" at bounding box center [655, 392] width 1256 height 30
click at [428, 421] on h2 "20世纪80年代" at bounding box center [655, 442] width 1258 height 43
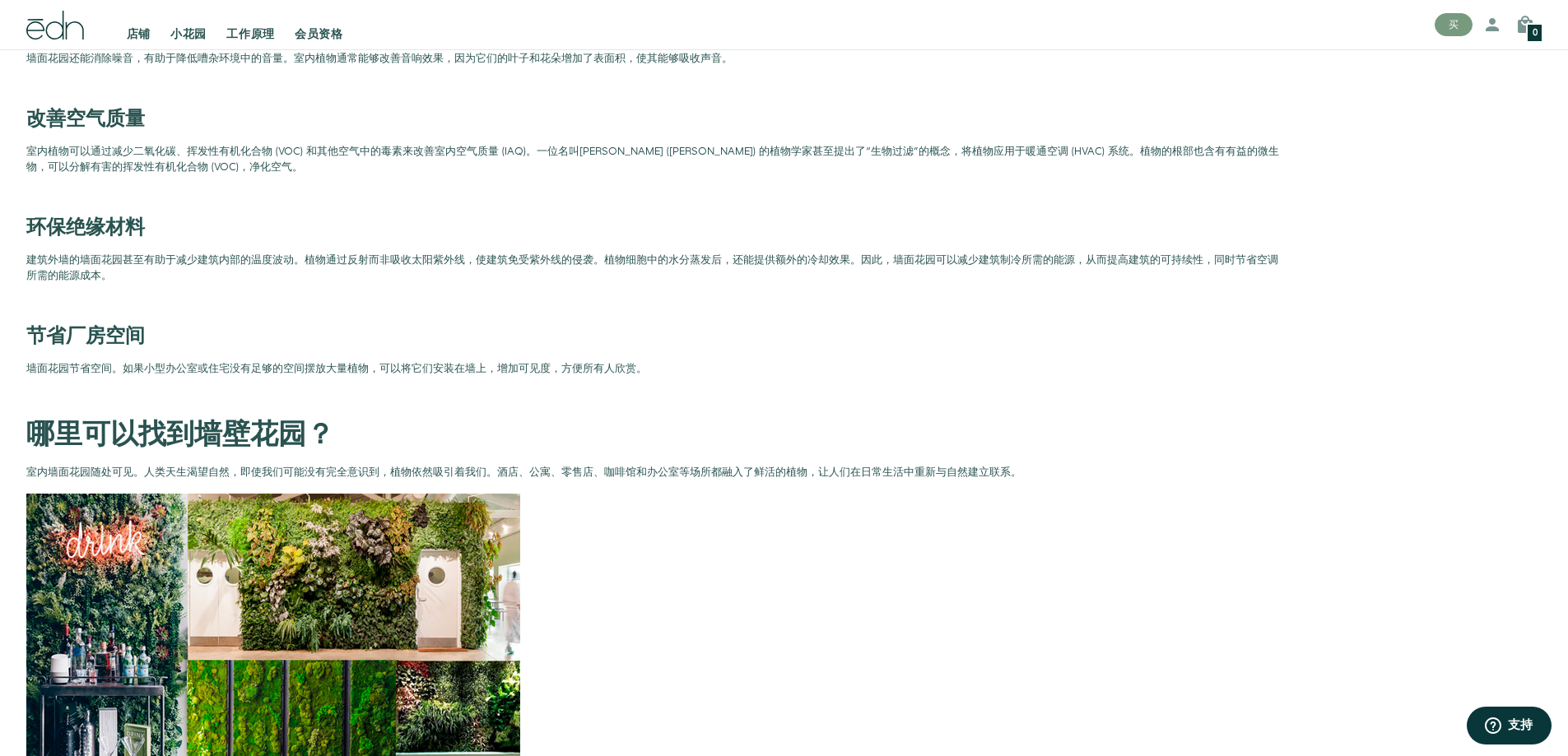
scroll to position [3785, 0]
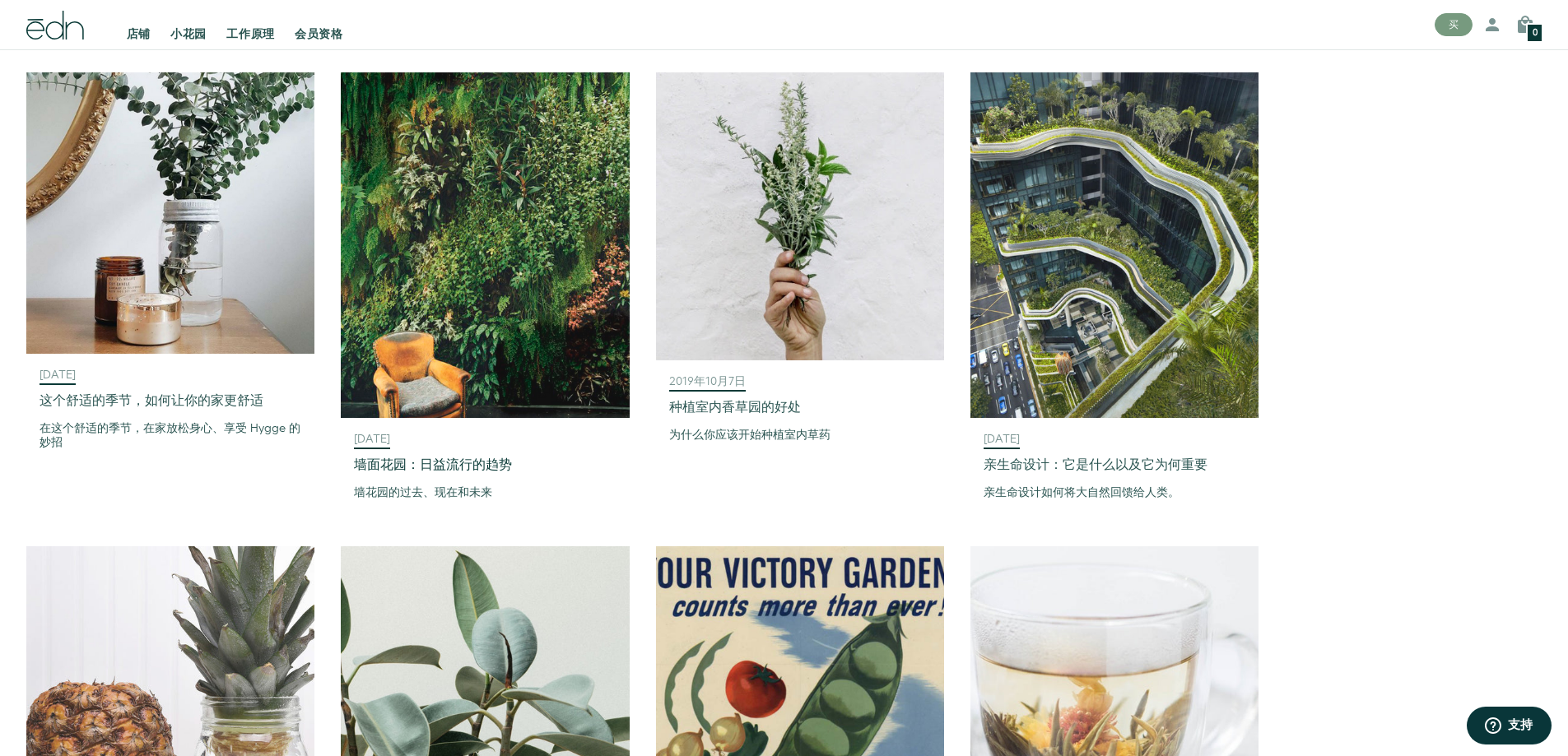
scroll to position [1611, 0]
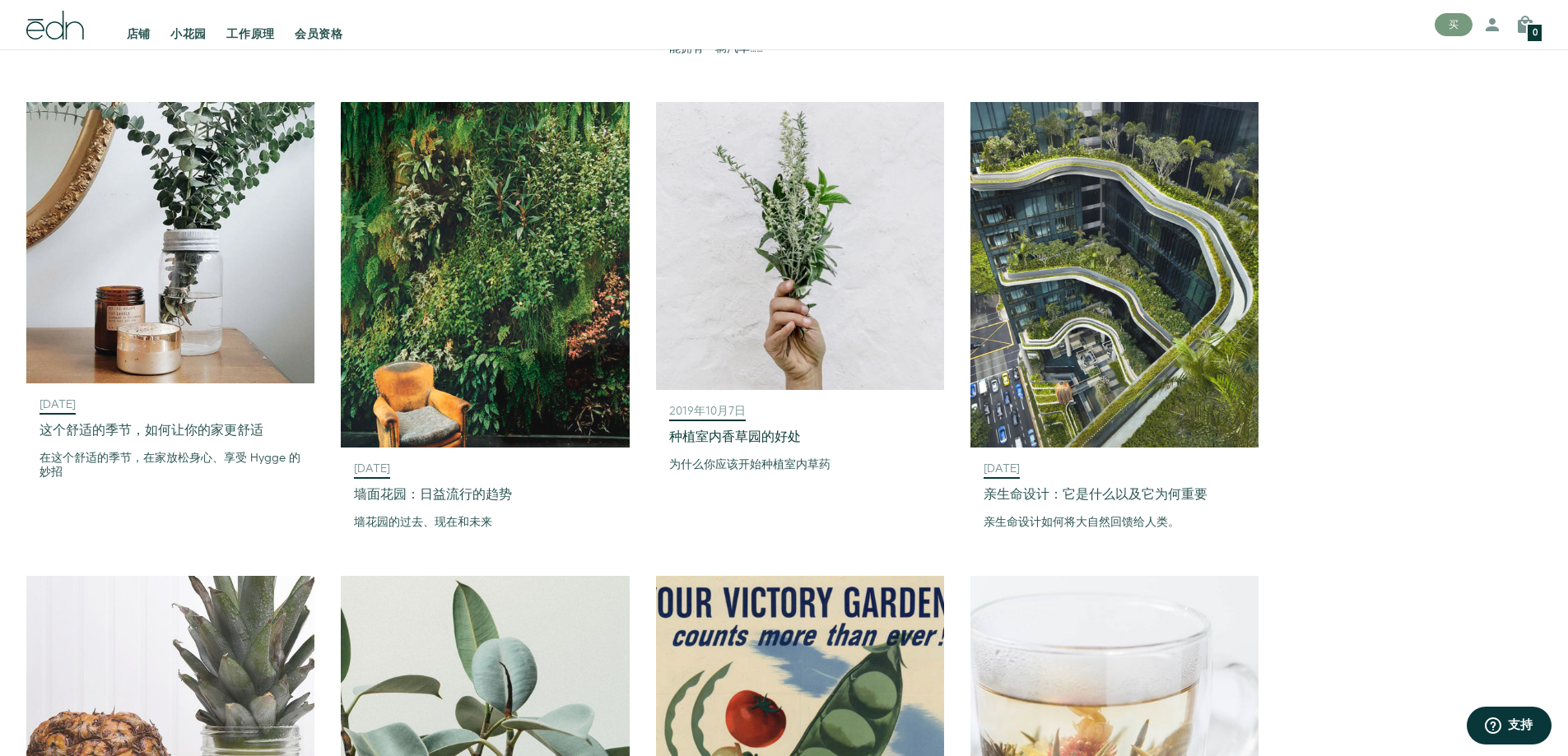
click at [788, 277] on img at bounding box center [800, 246] width 288 height 288
click at [1131, 486] on font "亲生命设计：它是什么以及它为何重要" at bounding box center [1095, 495] width 224 height 19
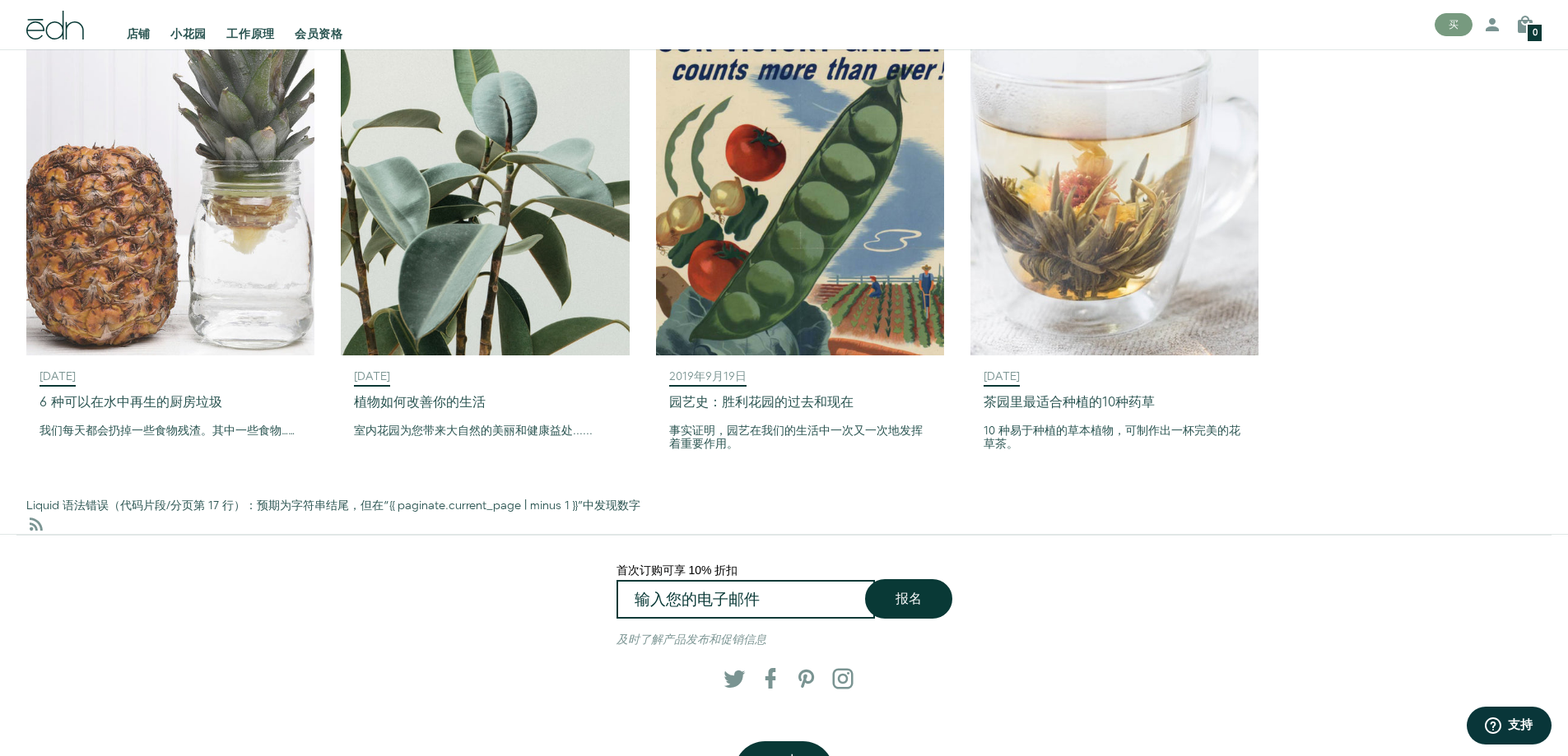
scroll to position [2187, 0]
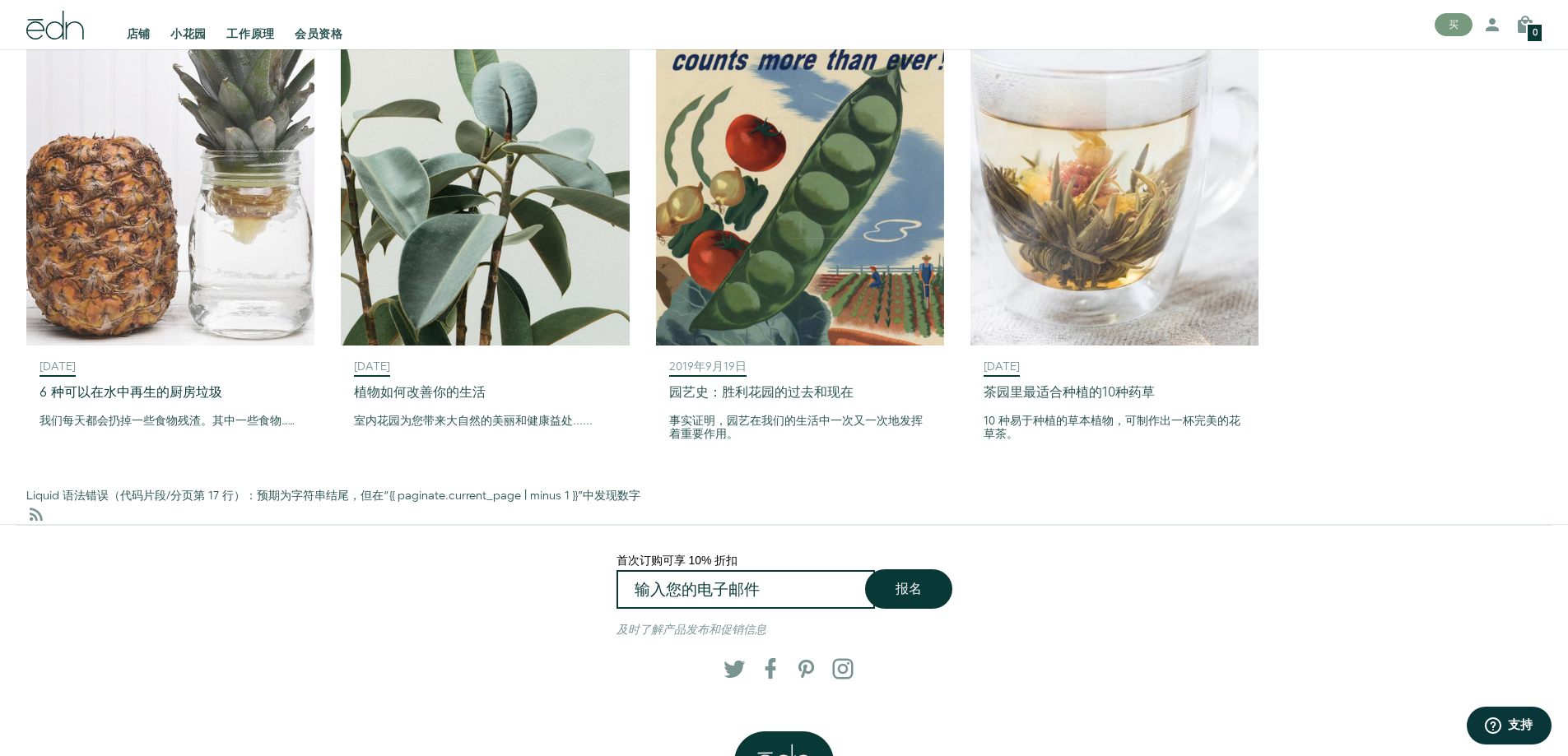
click at [121, 383] on font "6 种可以在水中再生的厨房垃圾" at bounding box center [131, 393] width 183 height 19
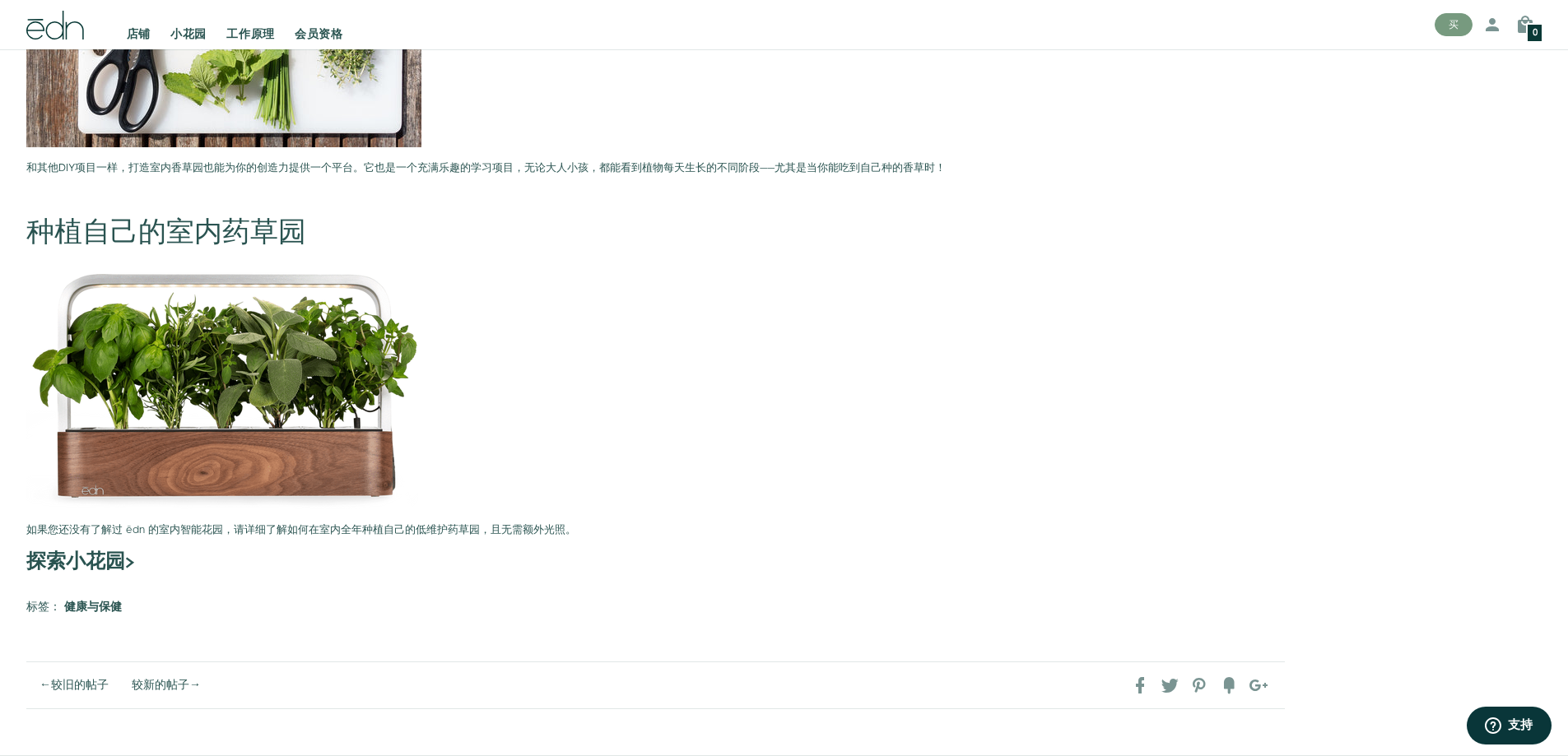
scroll to position [3045, 0]
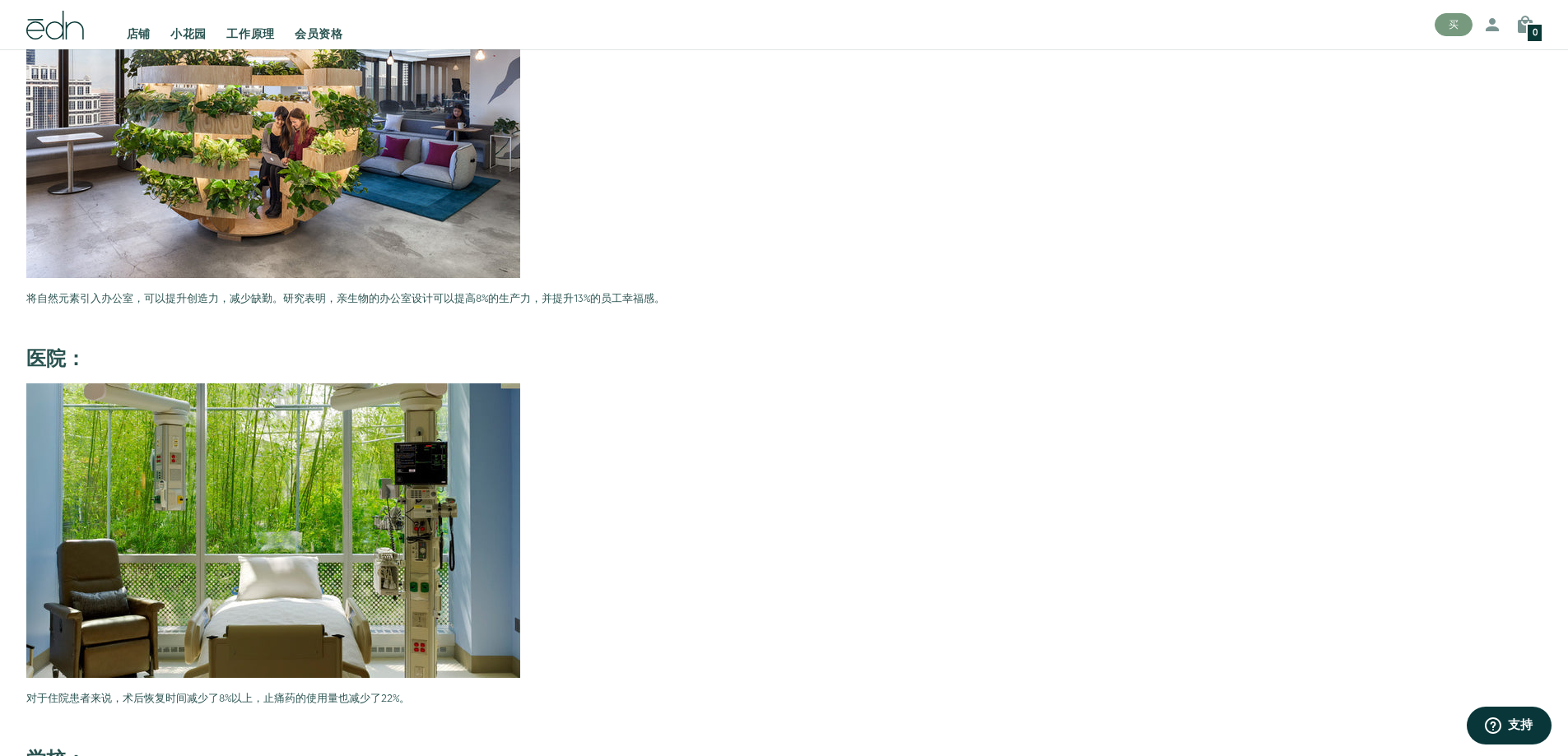
scroll to position [2387, 0]
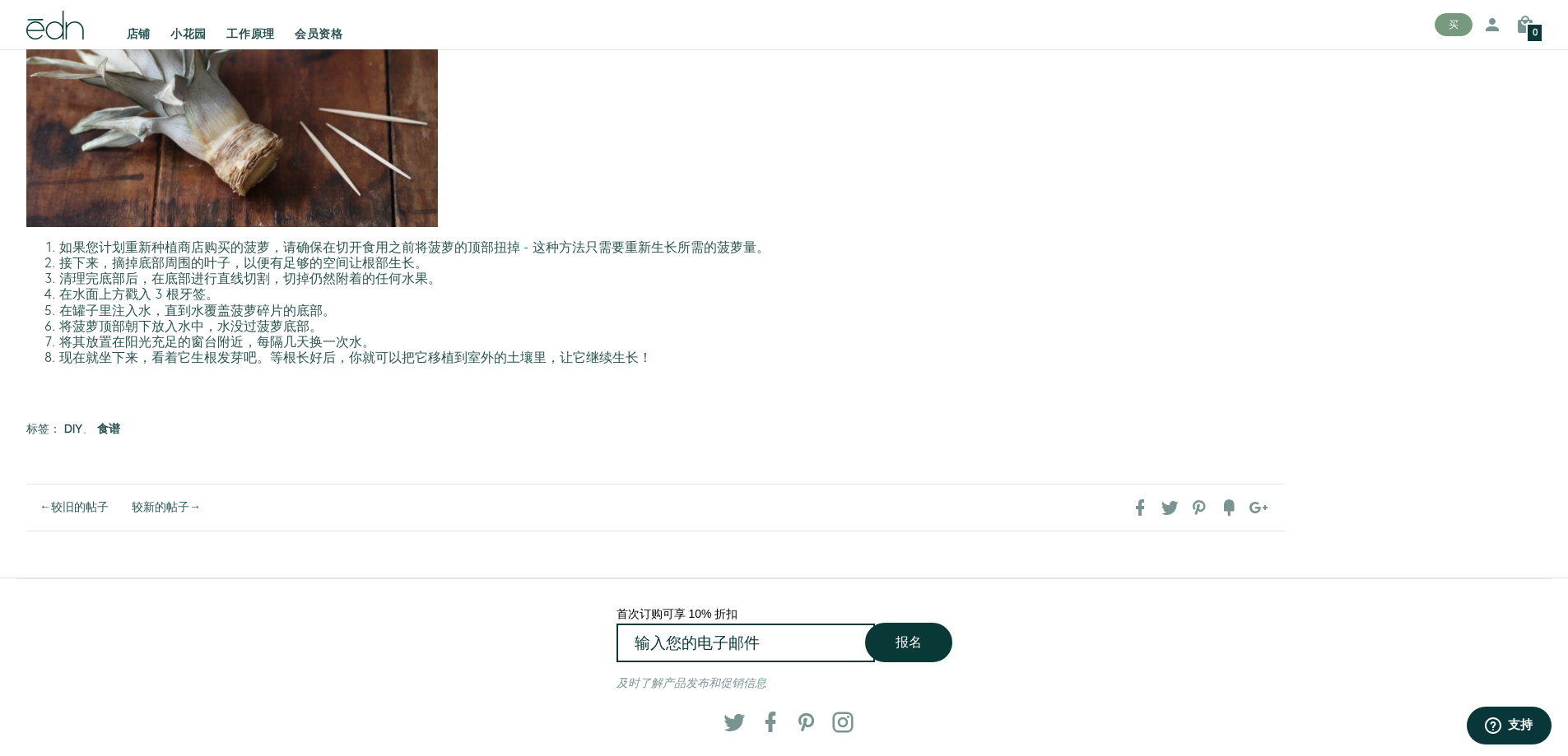
scroll to position [4526, 0]
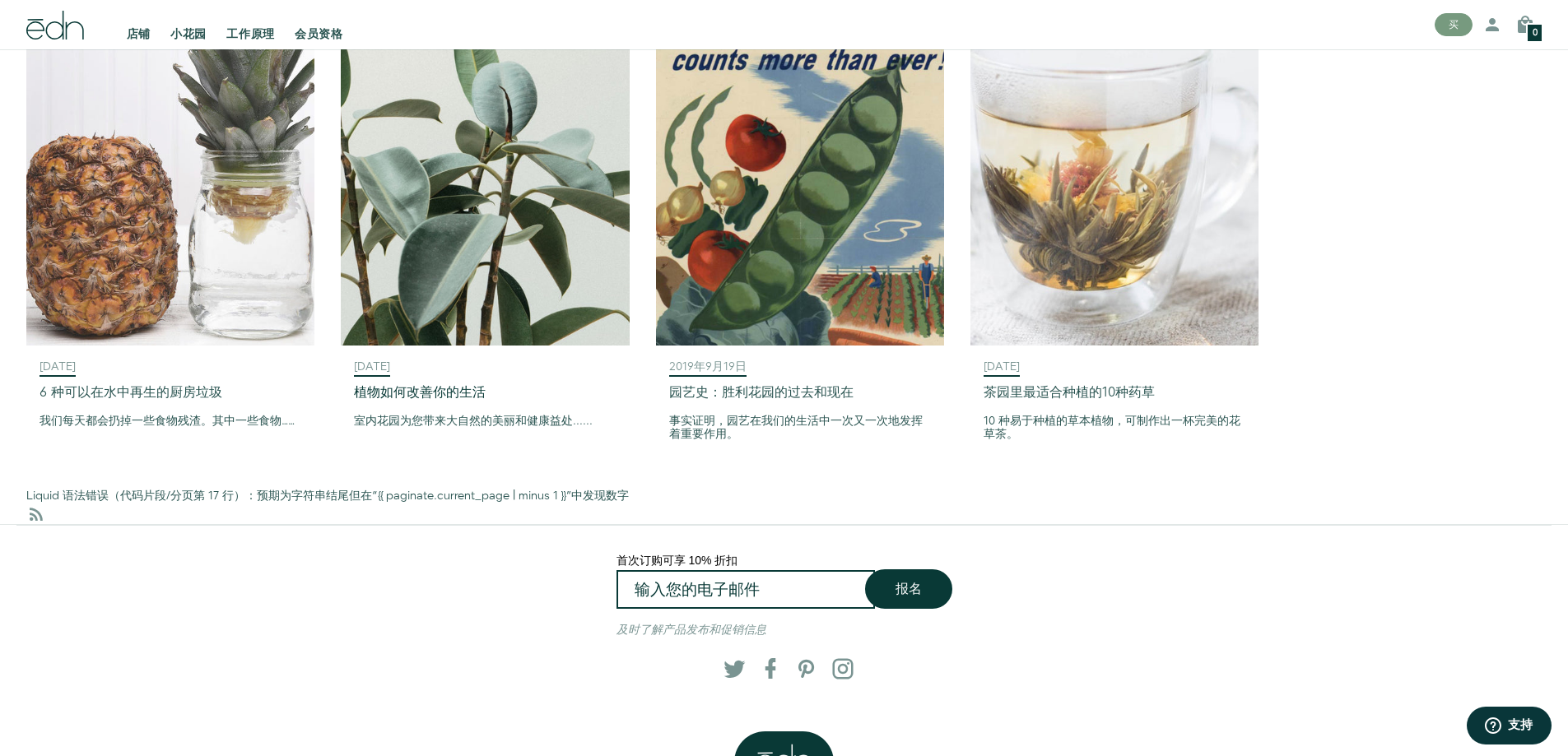
scroll to position [2264, 0]
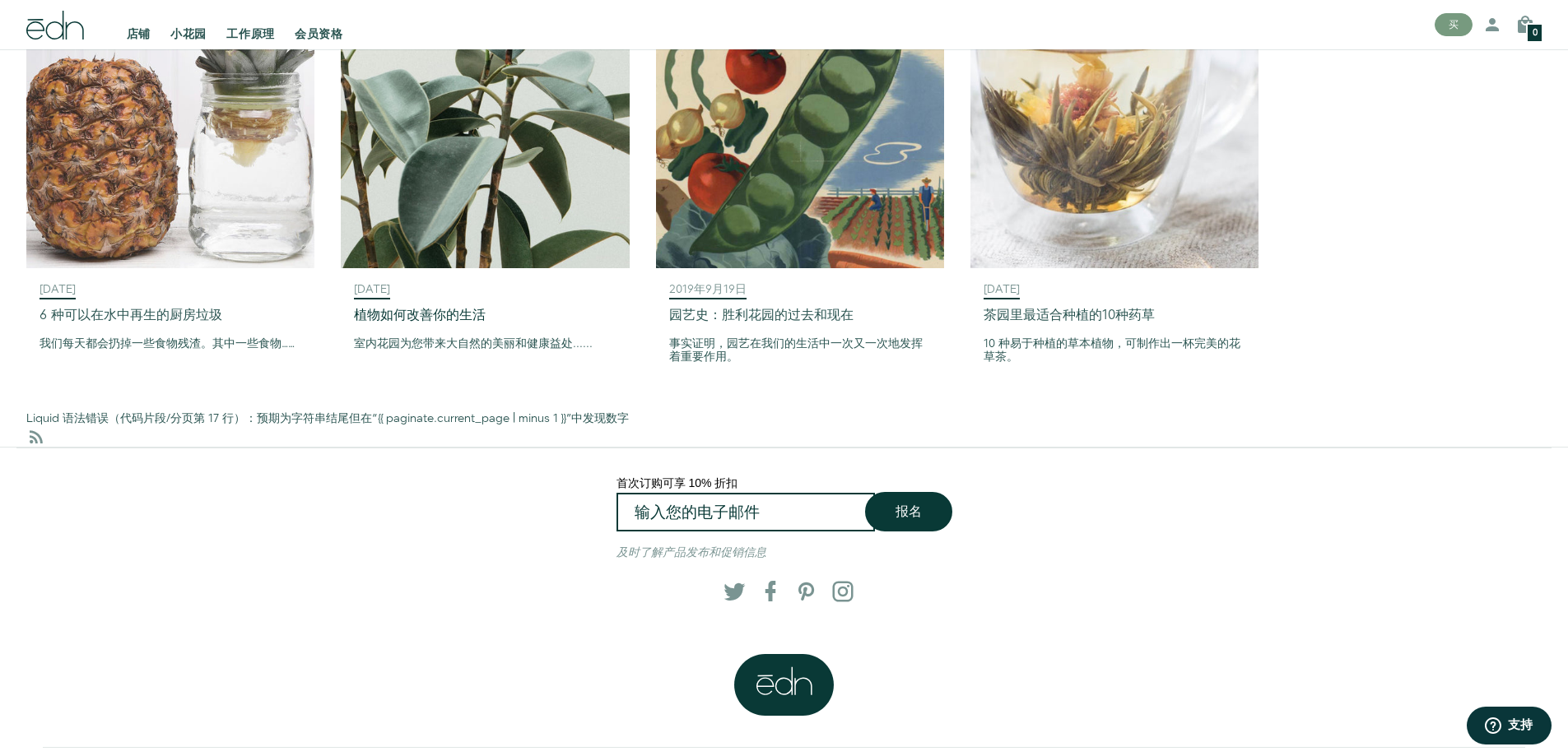
click at [435, 306] on font "植物如何改善你的生活" at bounding box center [420, 315] width 132 height 19
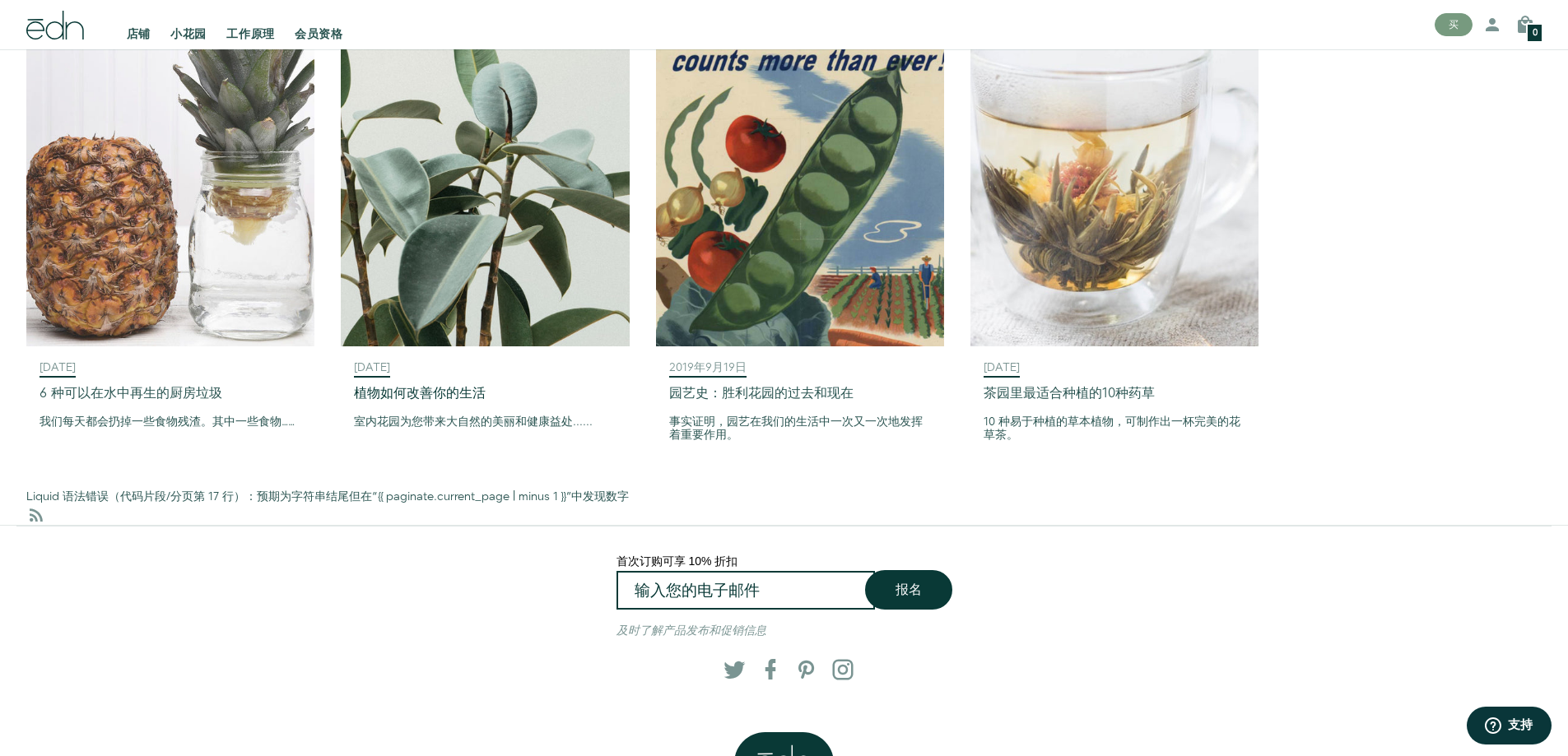
scroll to position [2182, 0]
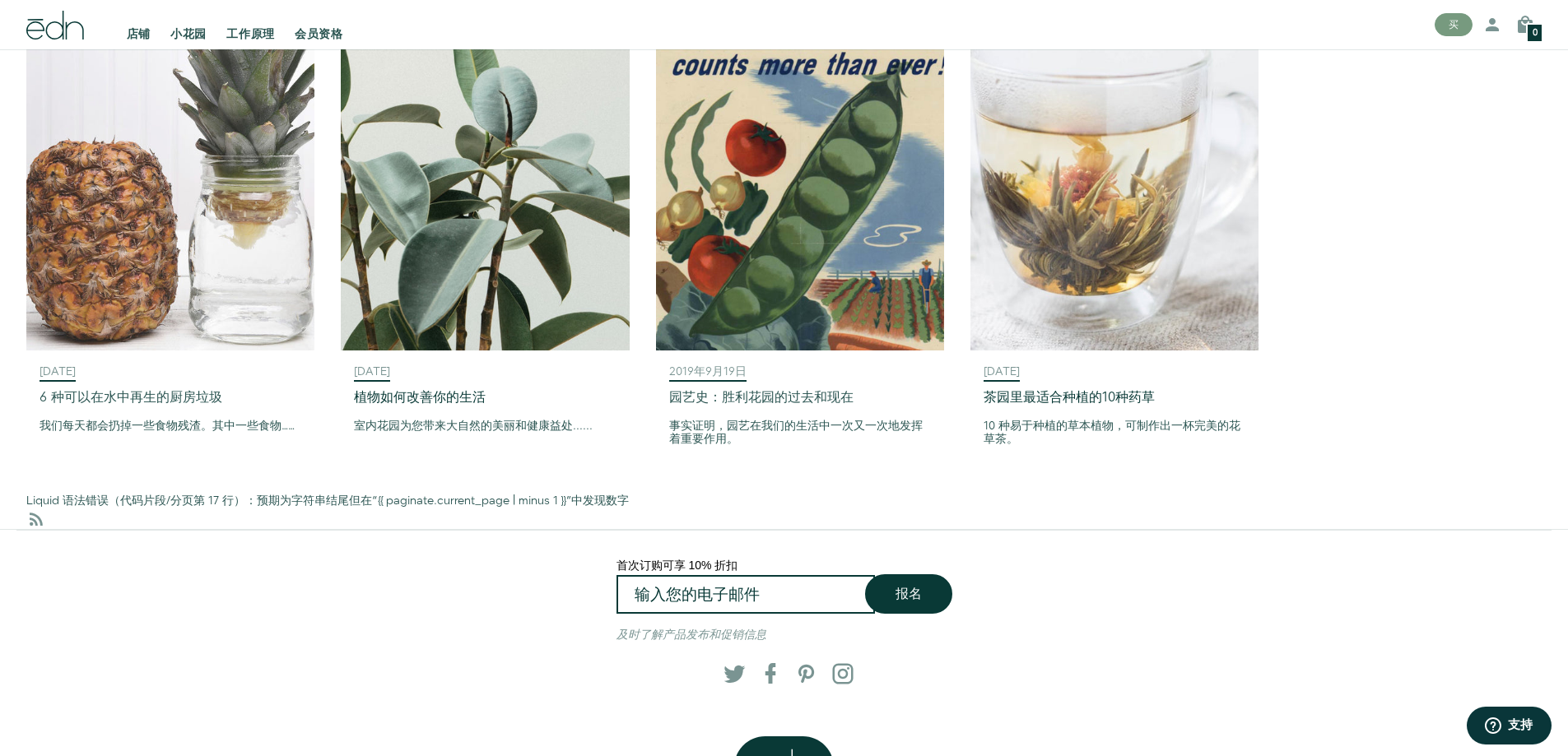
click at [1075, 389] on font "茶园里最适合种植的10种药草" at bounding box center [1069, 398] width 171 height 19
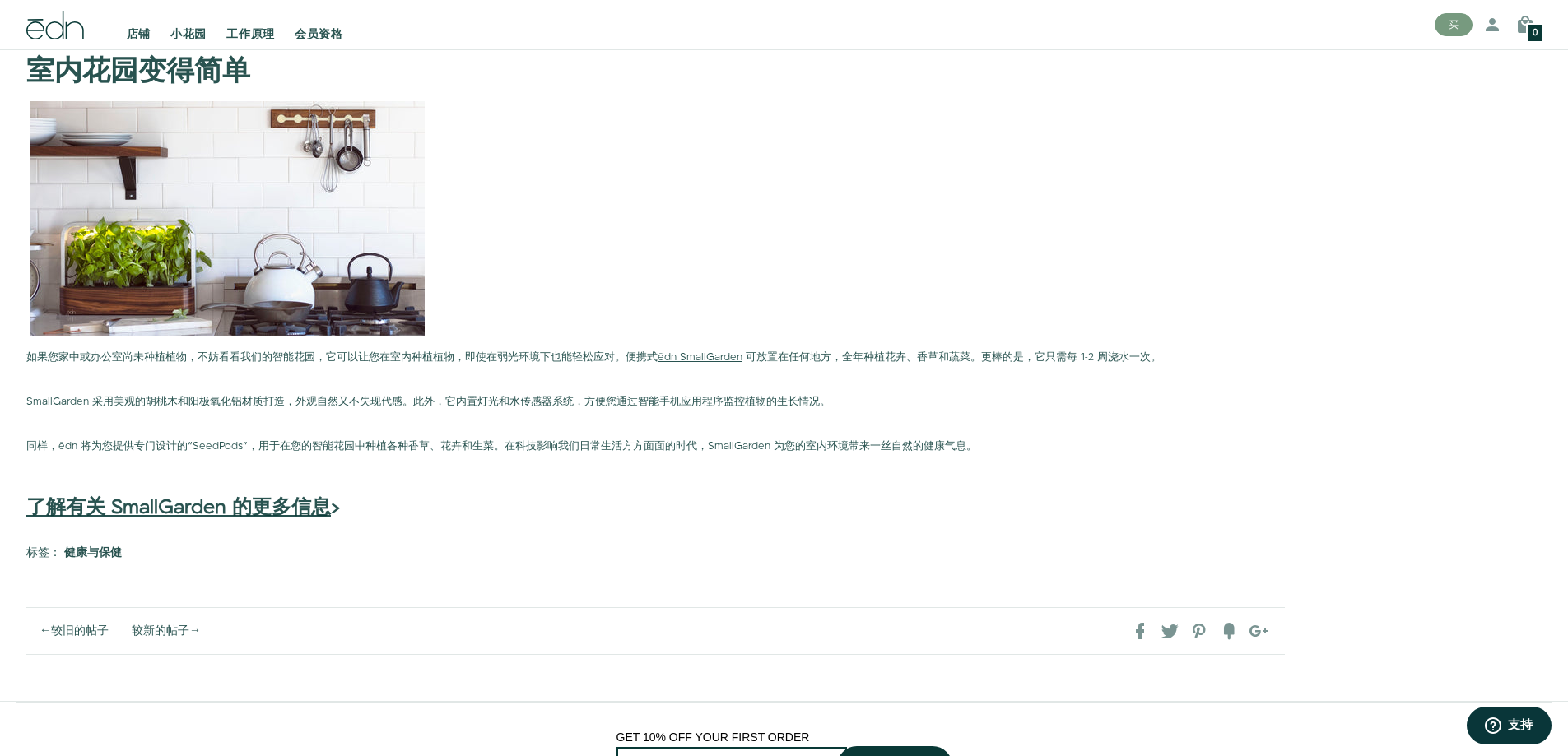
scroll to position [2798, 0]
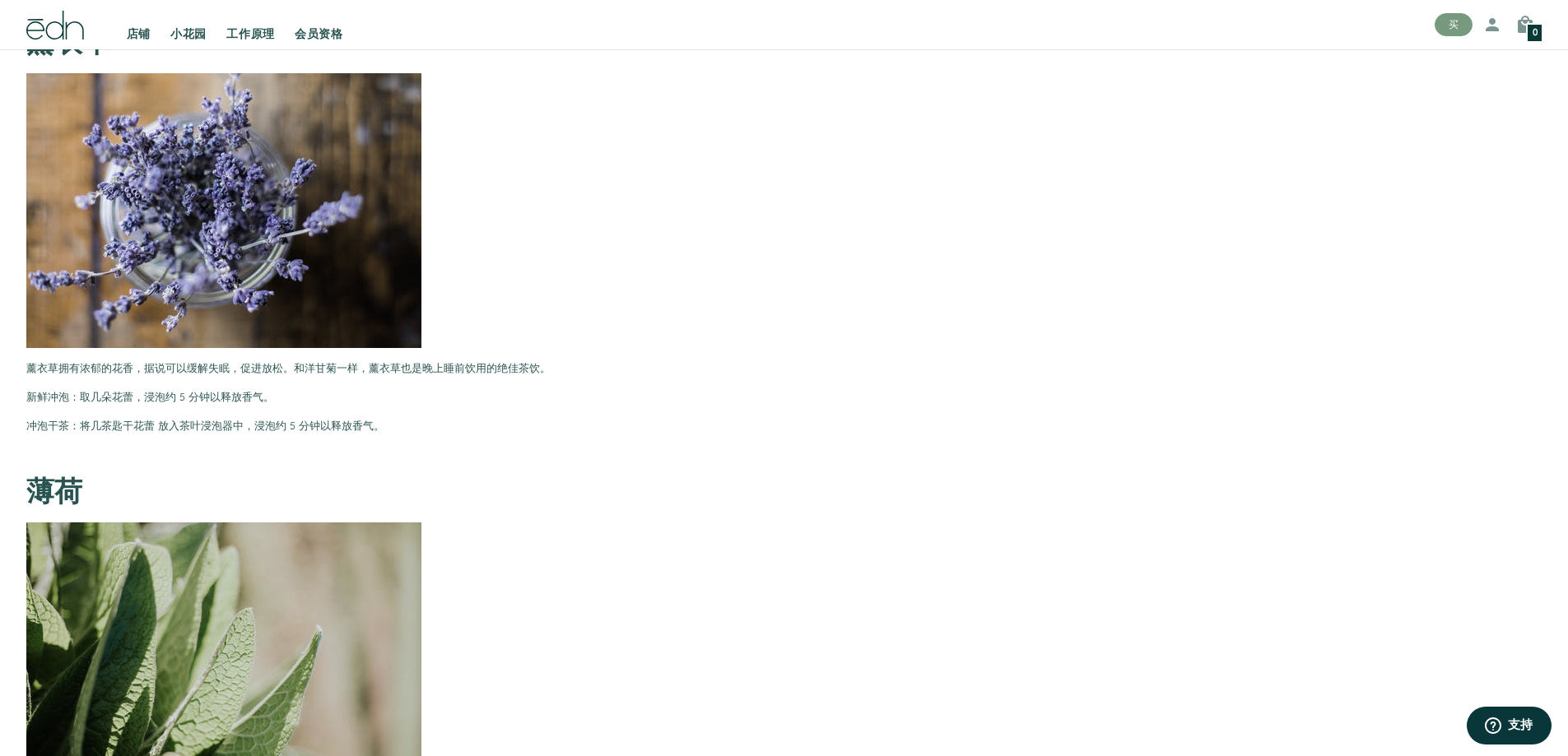
scroll to position [2633, 0]
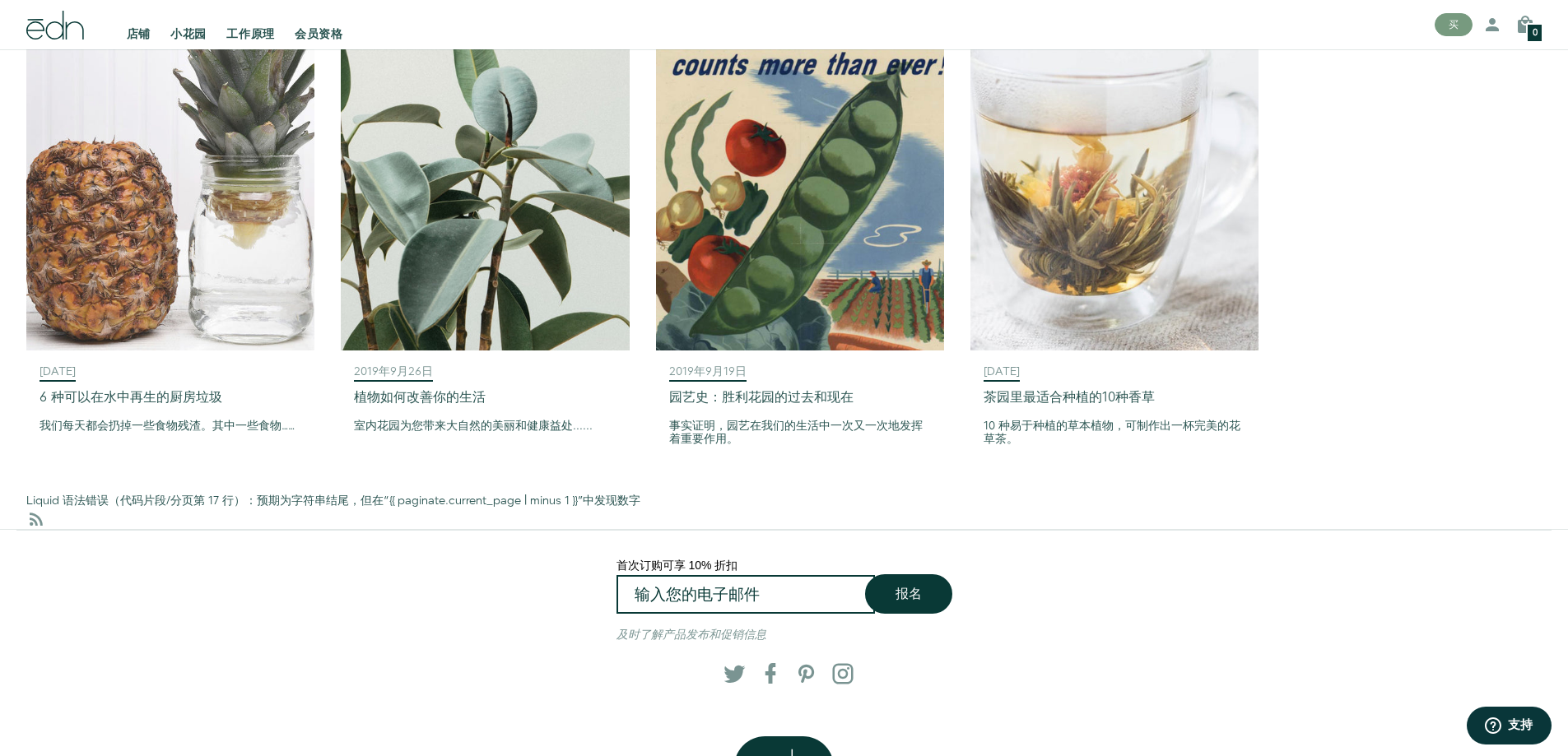
scroll to position [2260, 0]
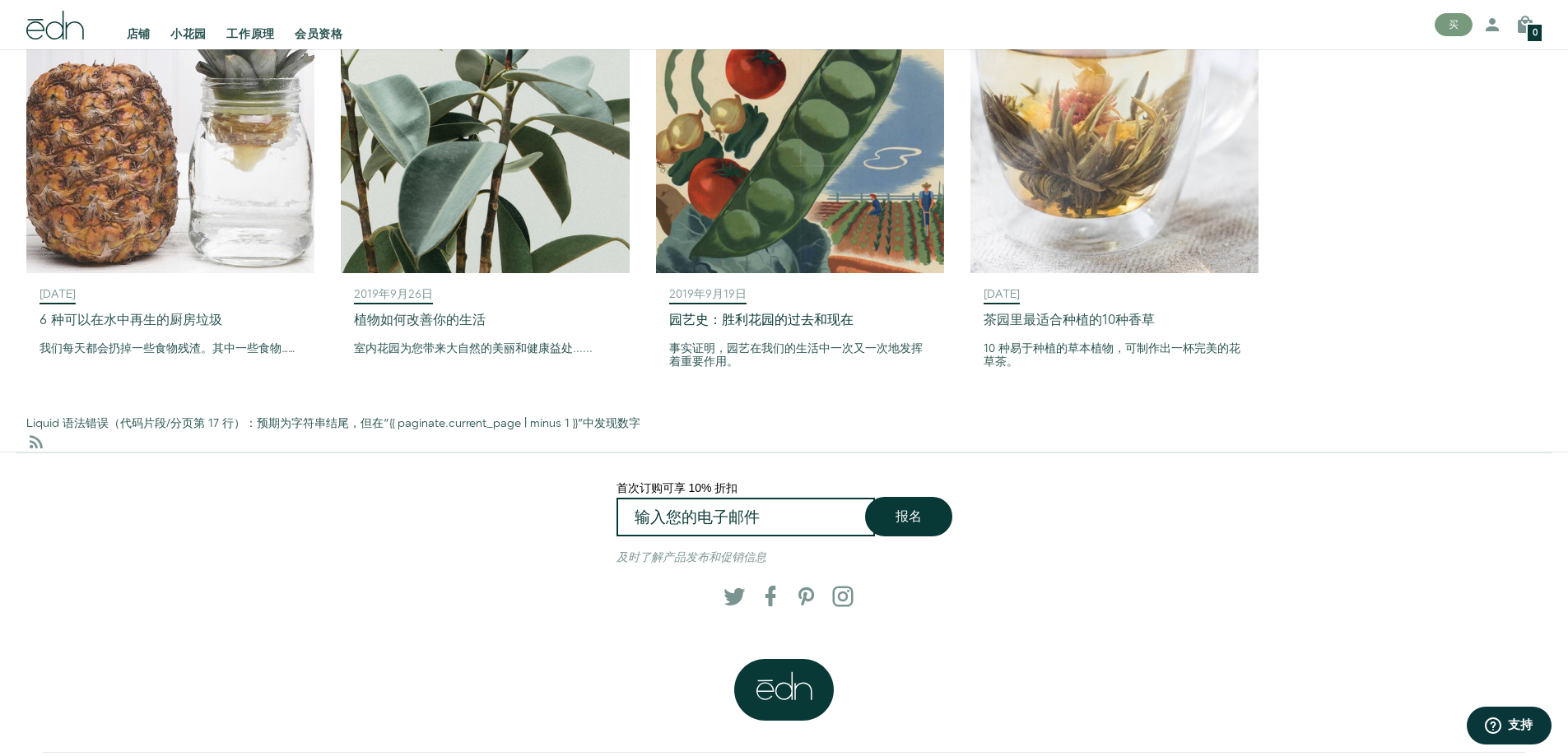
click at [773, 291] on div "2019年9月19日 园艺史：胜利花园的过去和现在 事实证明，园艺在我们的生活中一次又一次地发挥着重要作用。" at bounding box center [800, 330] width 288 height 116
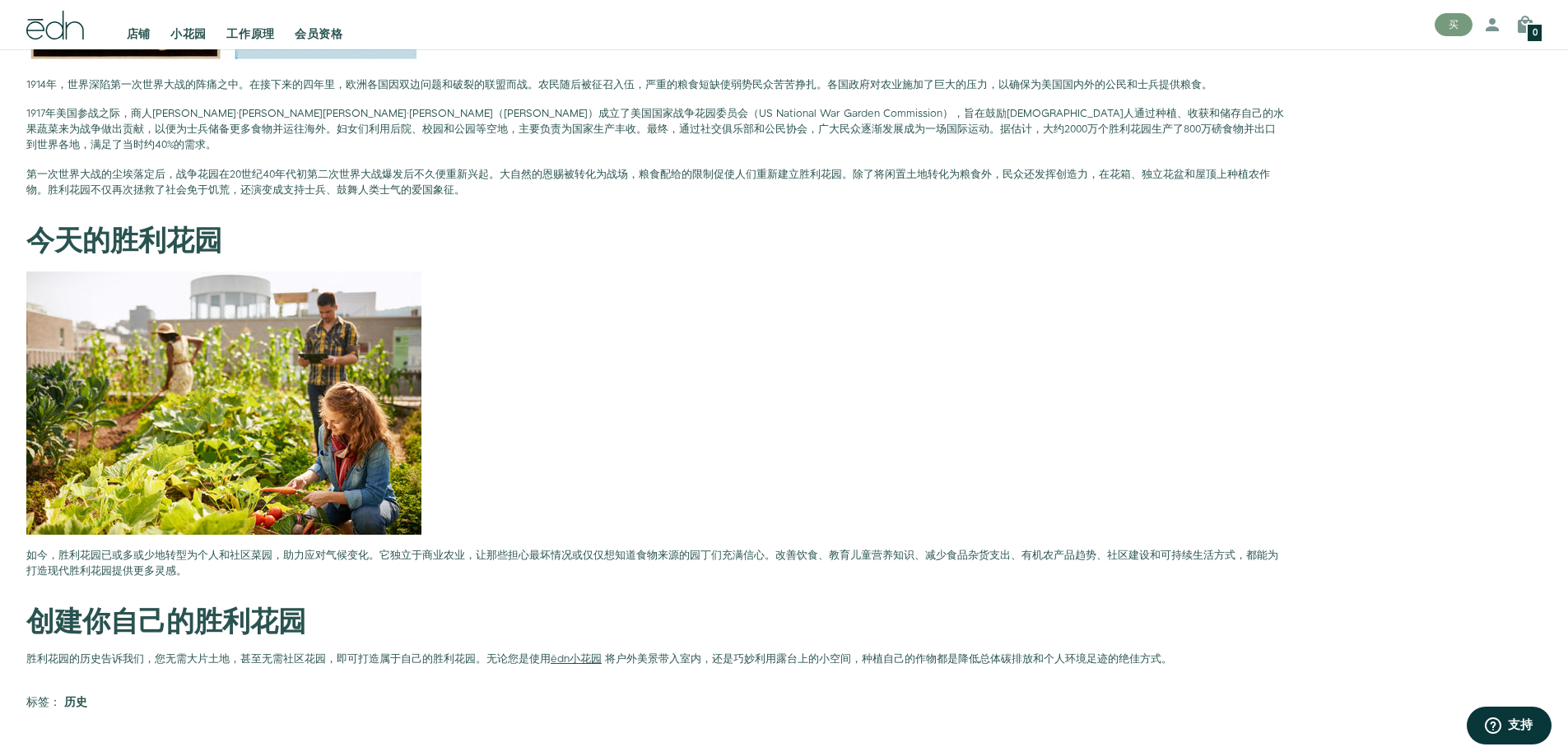
scroll to position [1399, 0]
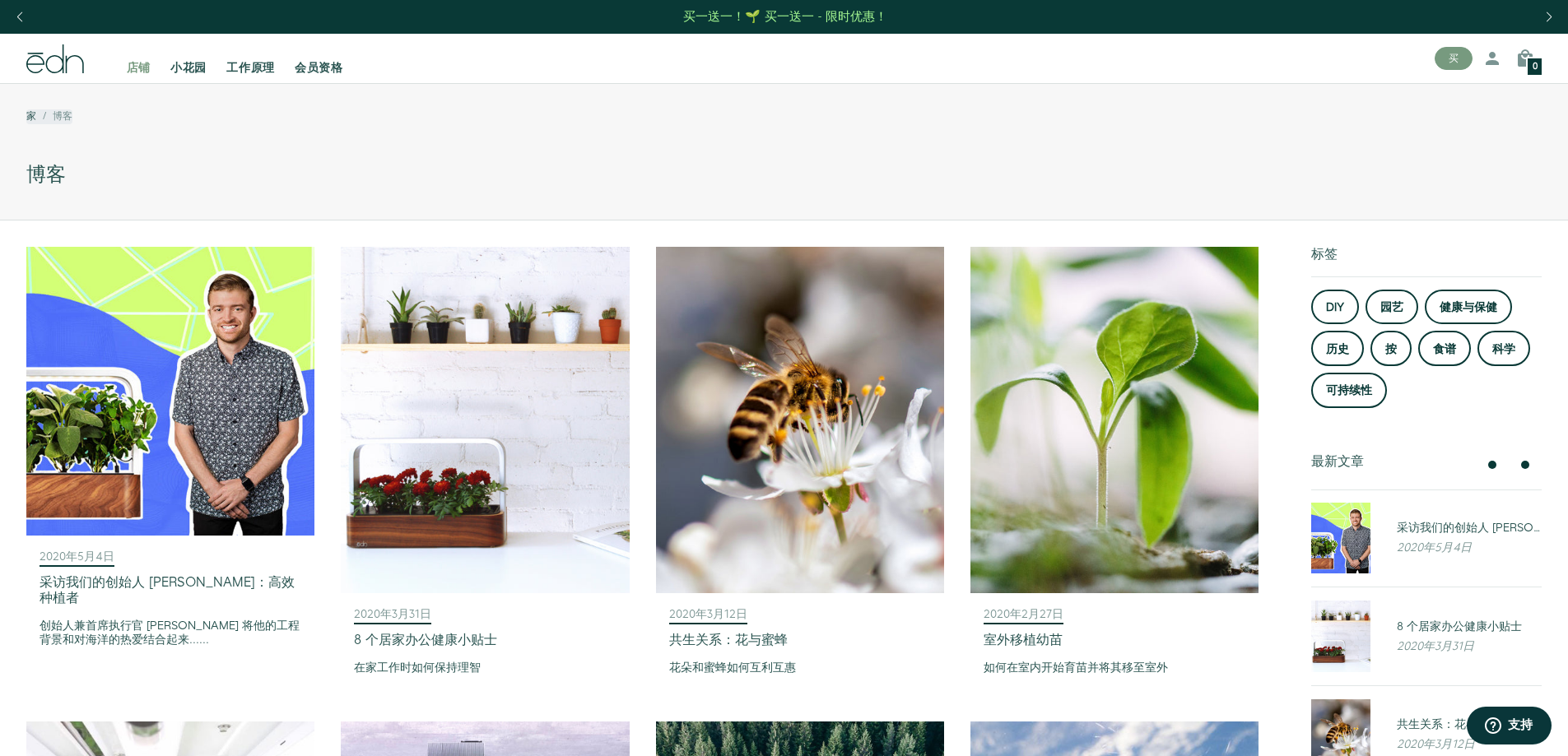
click at [140, 68] on font "店铺" at bounding box center [138, 68] width 24 height 16
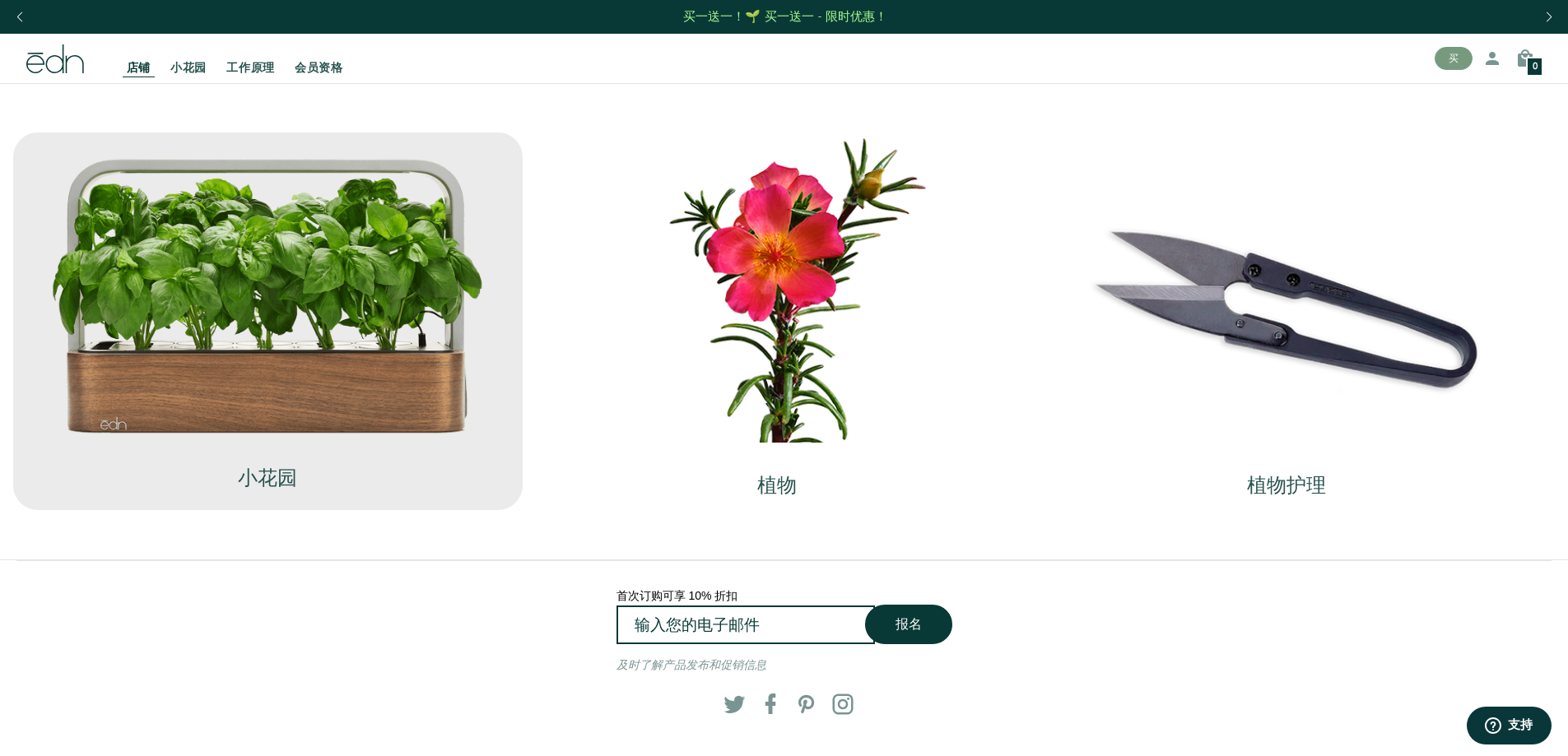
click at [333, 367] on img at bounding box center [267, 296] width 434 height 279
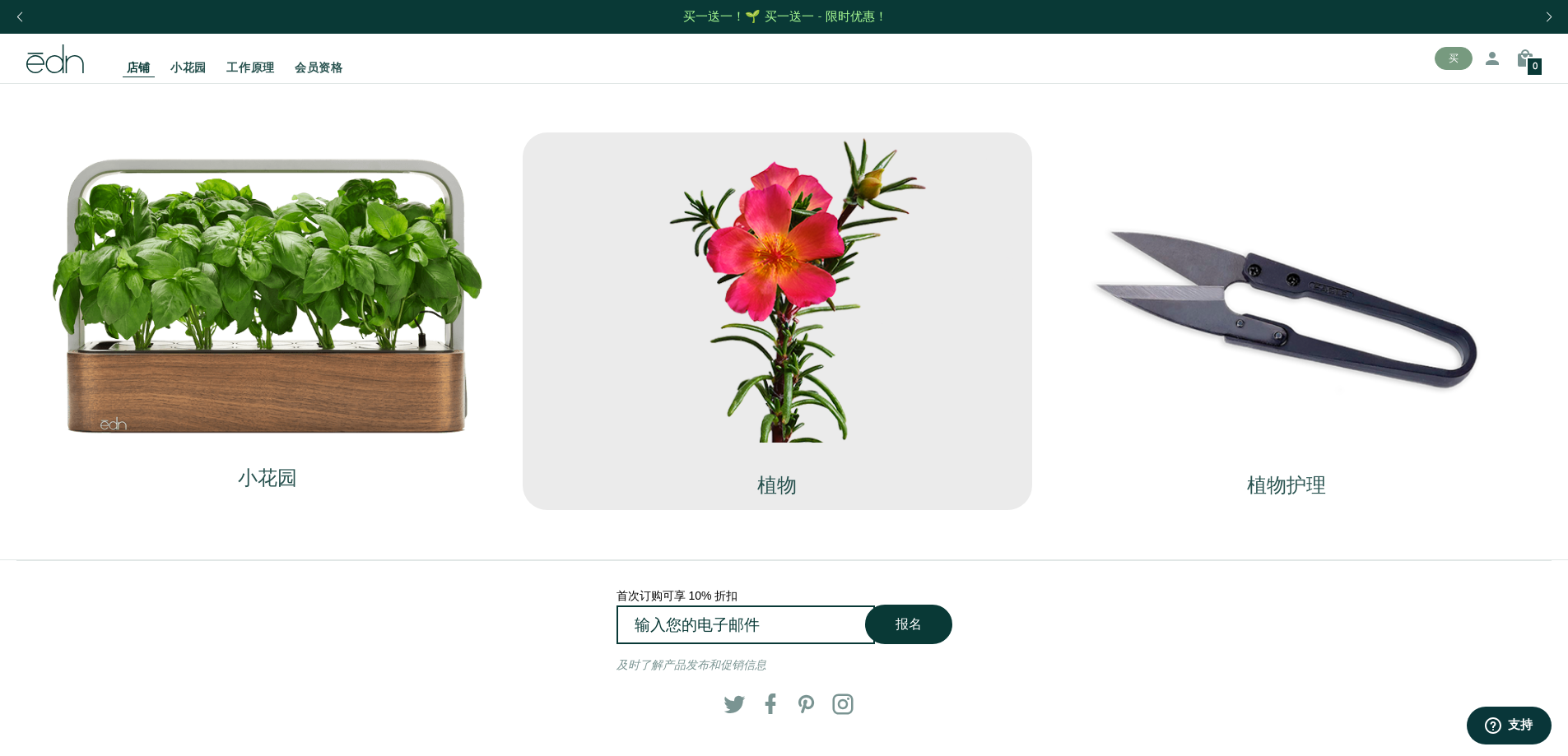
click at [816, 348] on img at bounding box center [777, 288] width 483 height 311
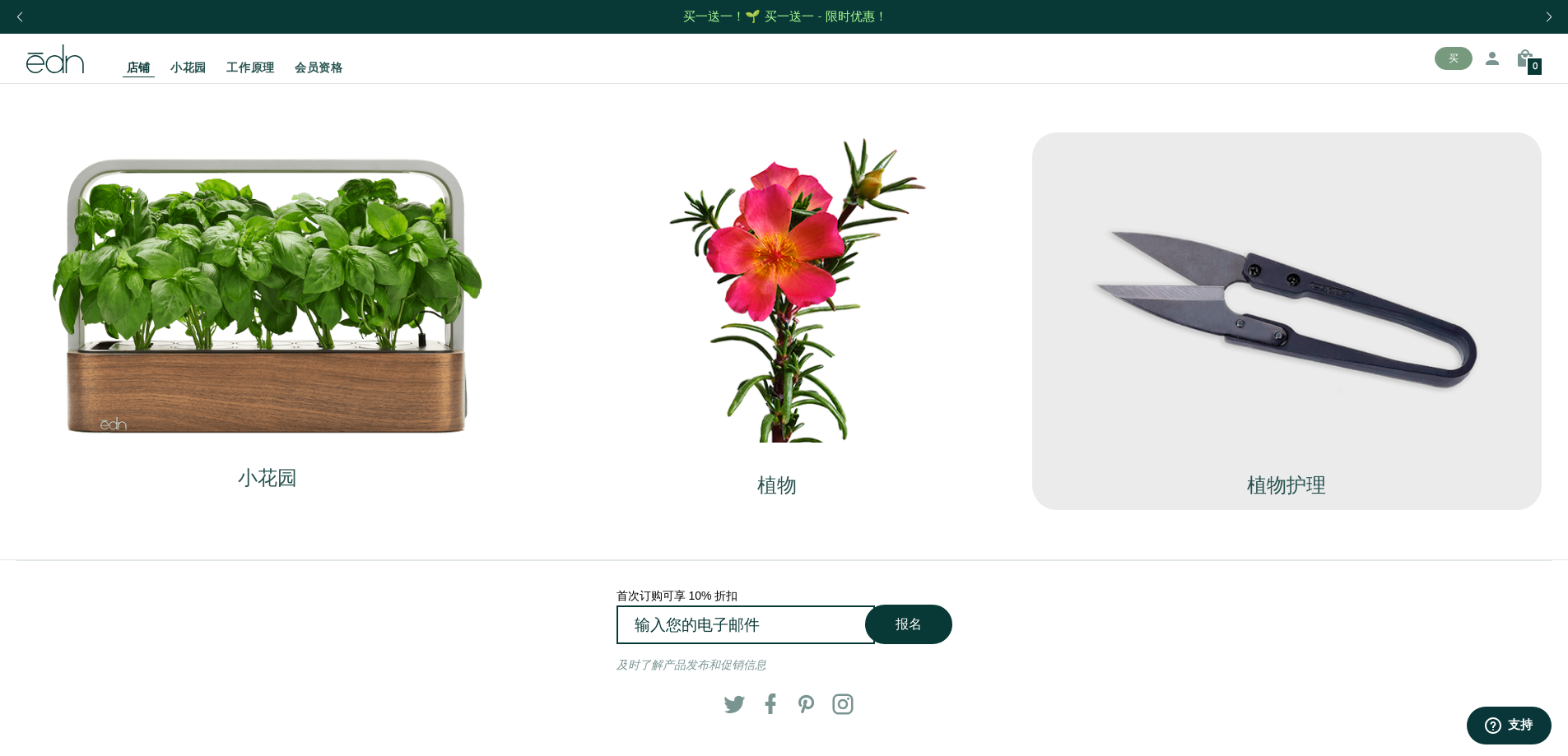
click at [1305, 341] on img at bounding box center [1286, 288] width 483 height 311
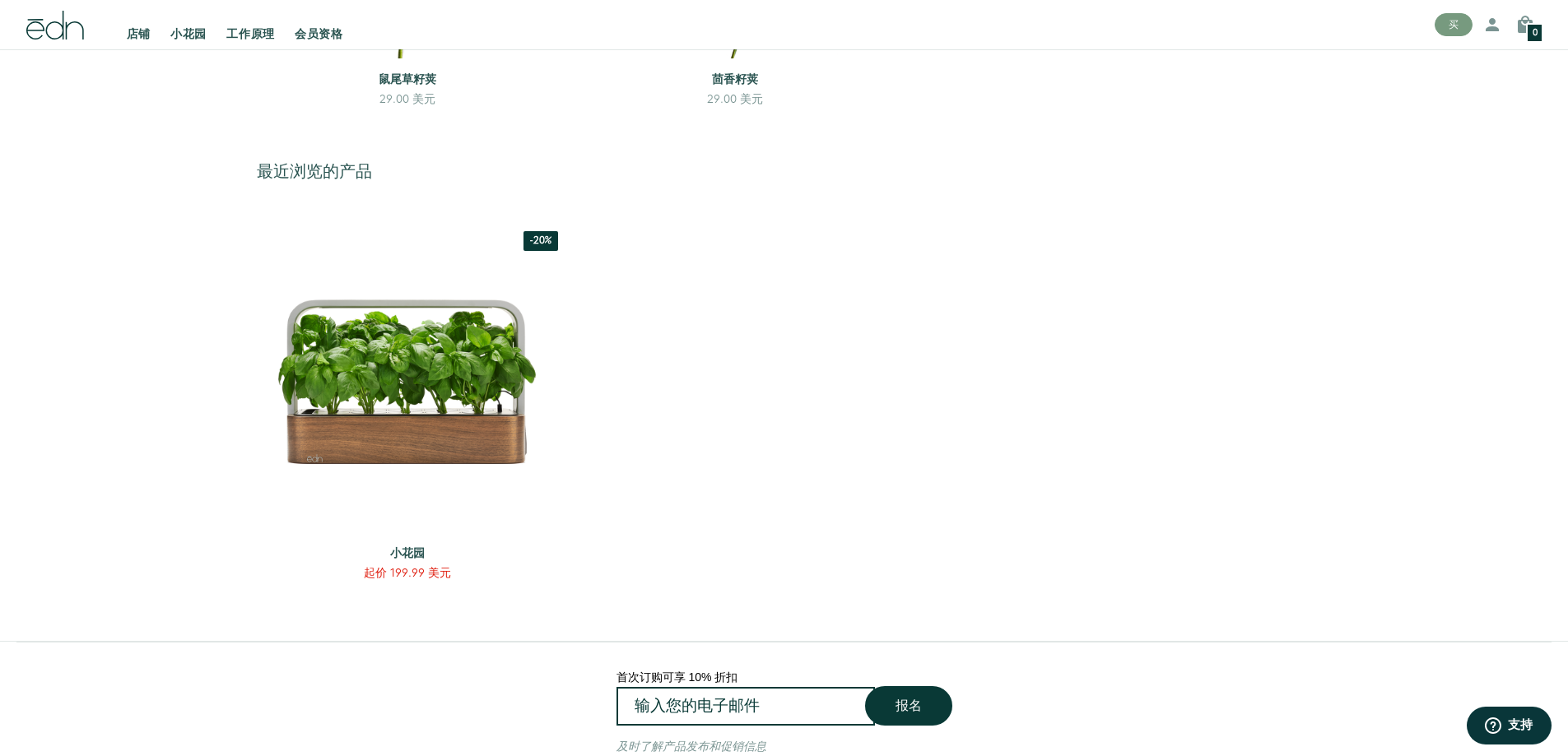
scroll to position [2469, 0]
